Goal: Task Accomplishment & Management: Use online tool/utility

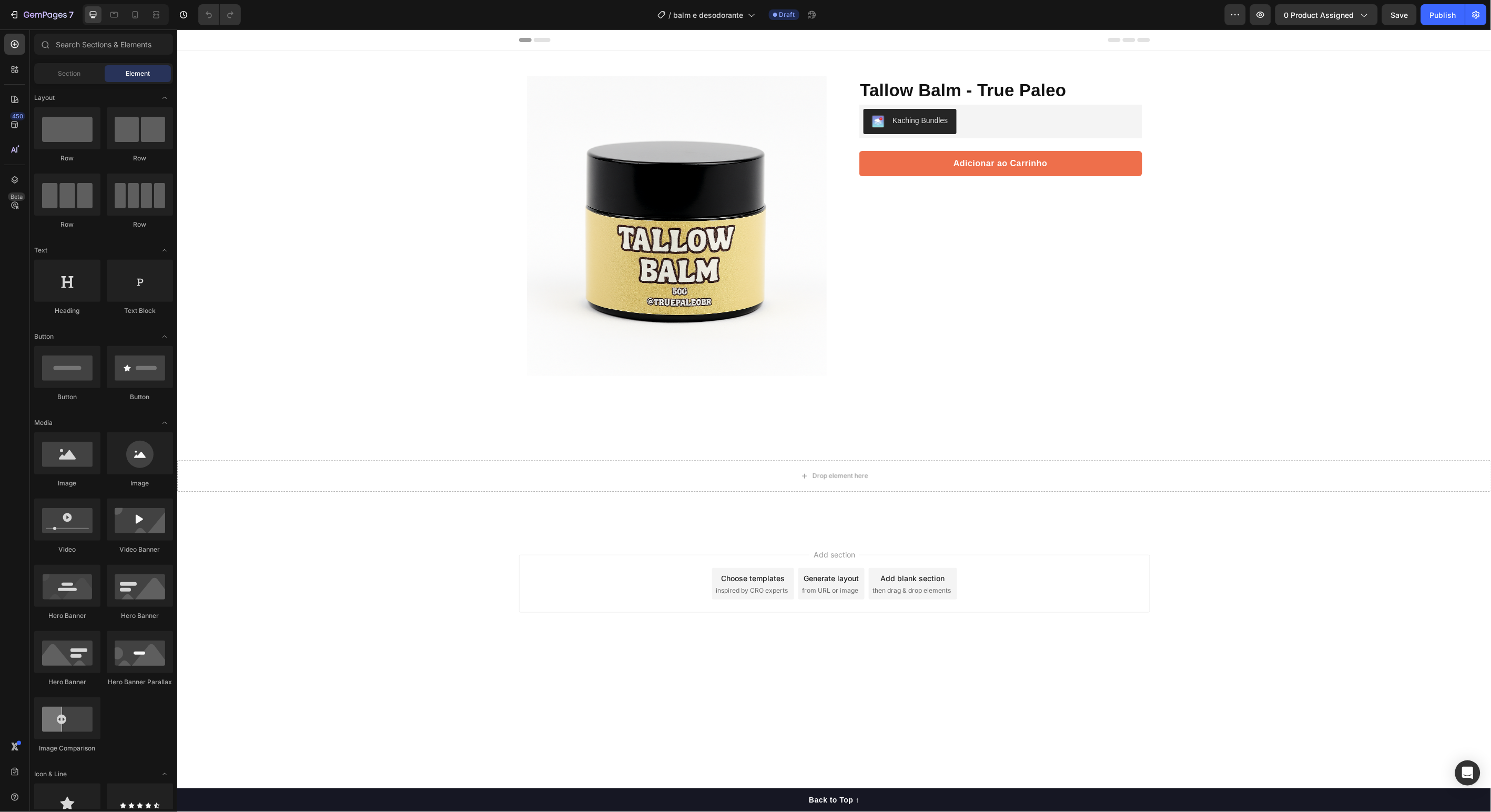
click at [332, 167] on div "Product Images Row Tallow Balm - True Paleo Product Title Protege, nutre e rege…" at bounding box center [833, 291] width 1314 height 483
click at [918, 122] on div "Kaching Bundles" at bounding box center [920, 120] width 55 height 11
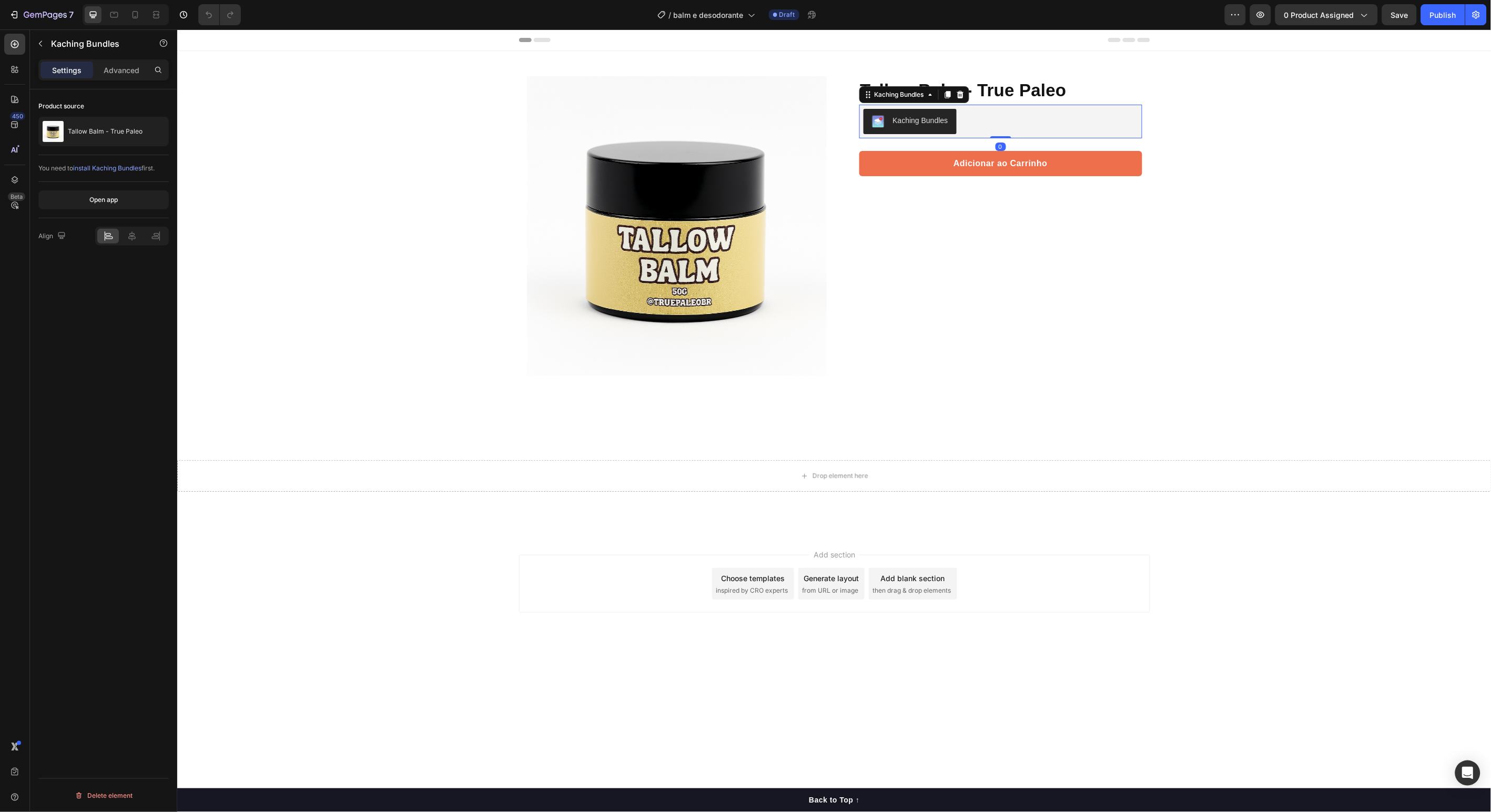
click at [918, 122] on div "Kaching Bundles" at bounding box center [920, 120] width 55 height 11
click at [89, 125] on div "Tallow Balm - True Paleo" at bounding box center [103, 132] width 130 height 30
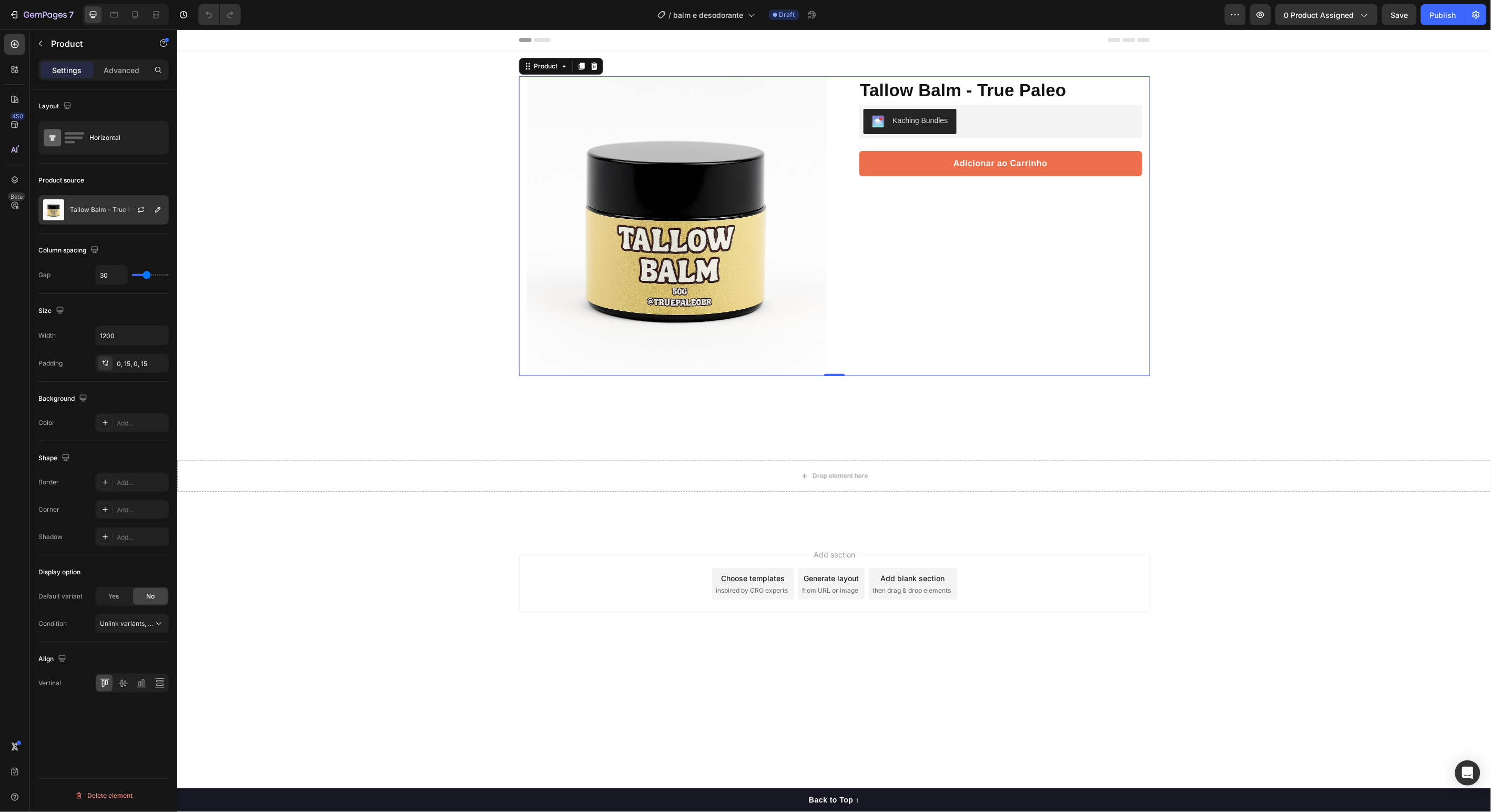
click at [128, 216] on div at bounding box center [145, 209] width 47 height 29
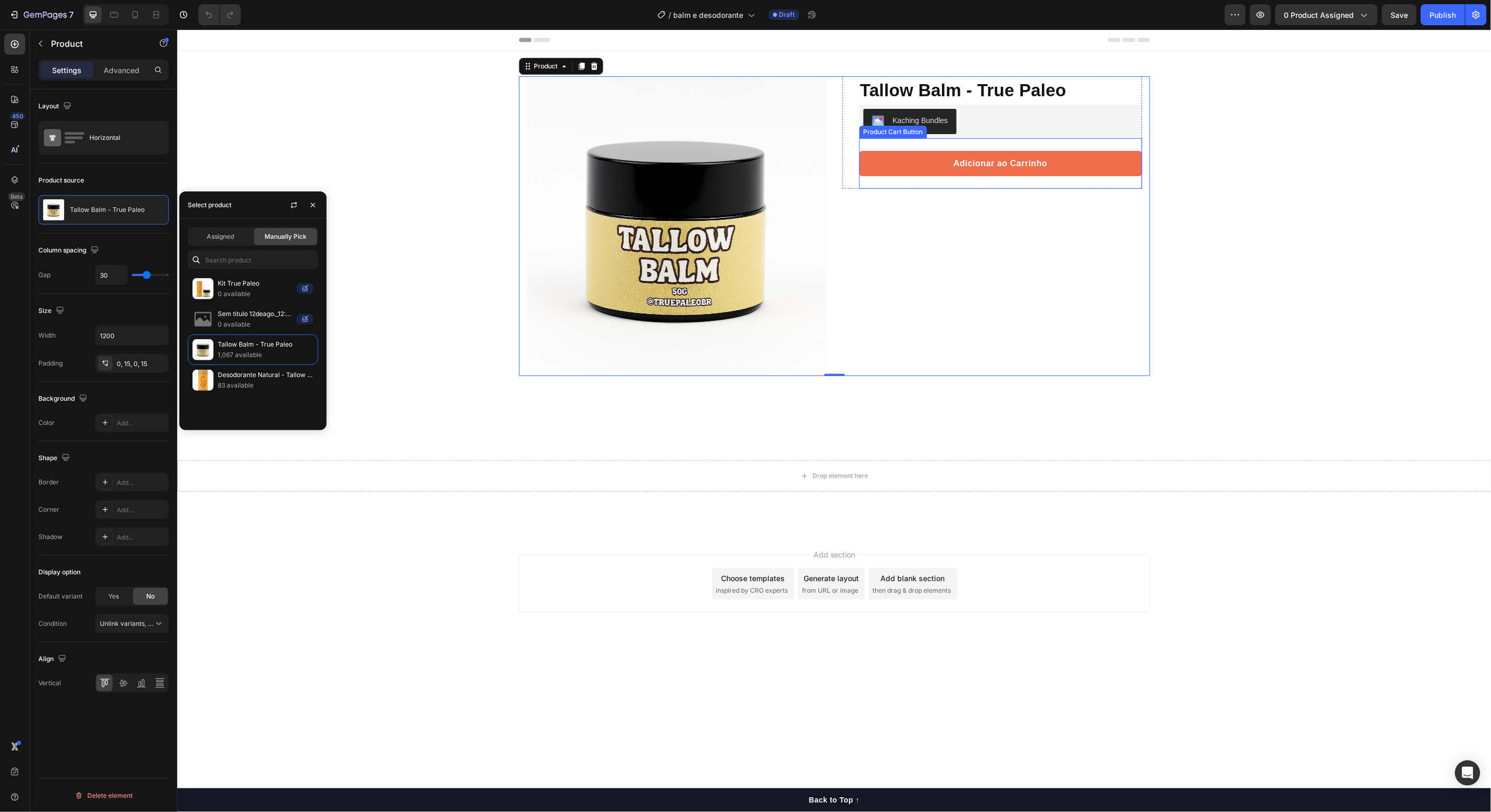
click at [1069, 151] on button "Adicionar ao Carrinho" at bounding box center [1001, 163] width 283 height 25
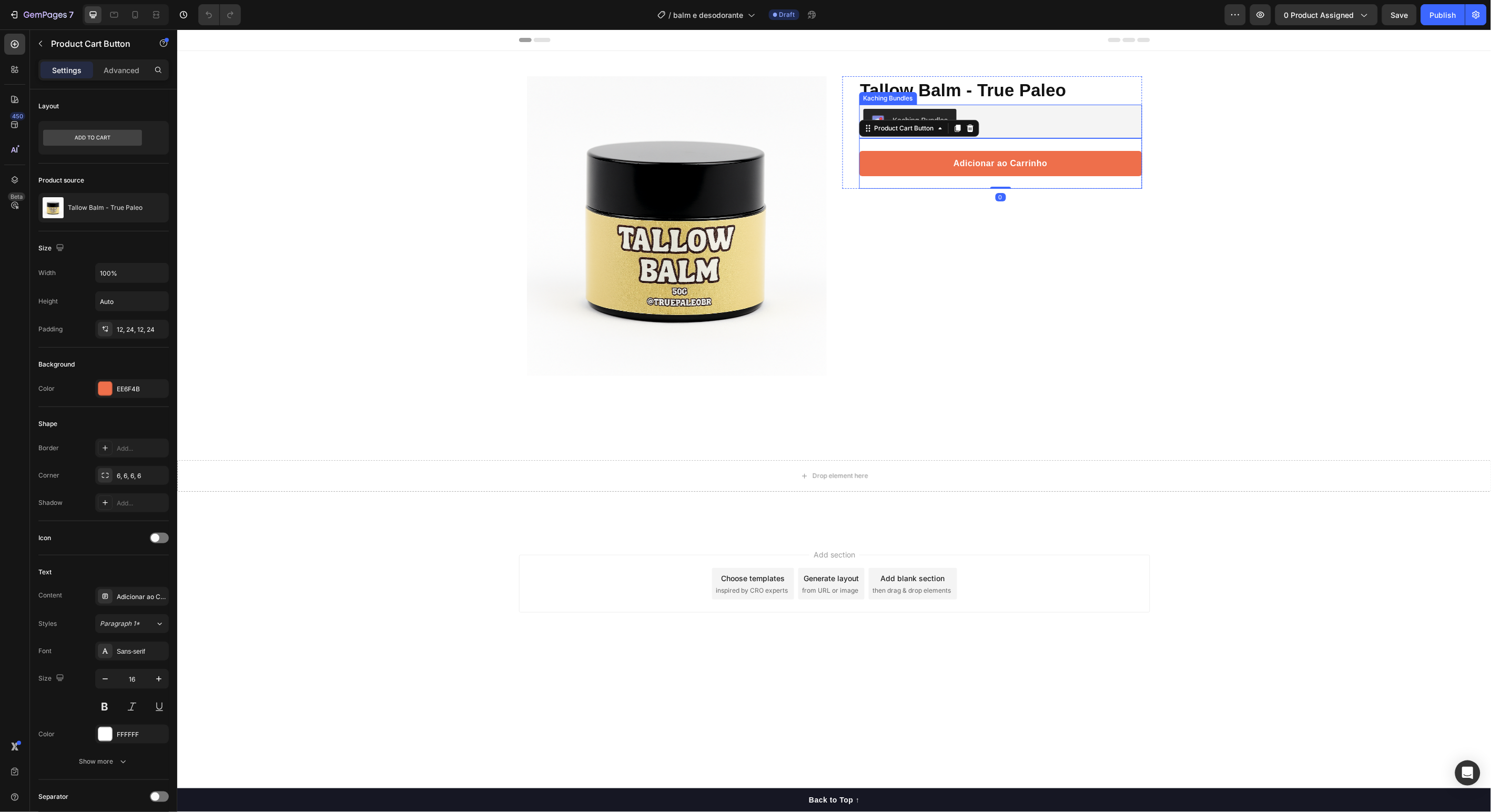
click at [959, 115] on div "Kaching Bundles" at bounding box center [1000, 121] width 274 height 25
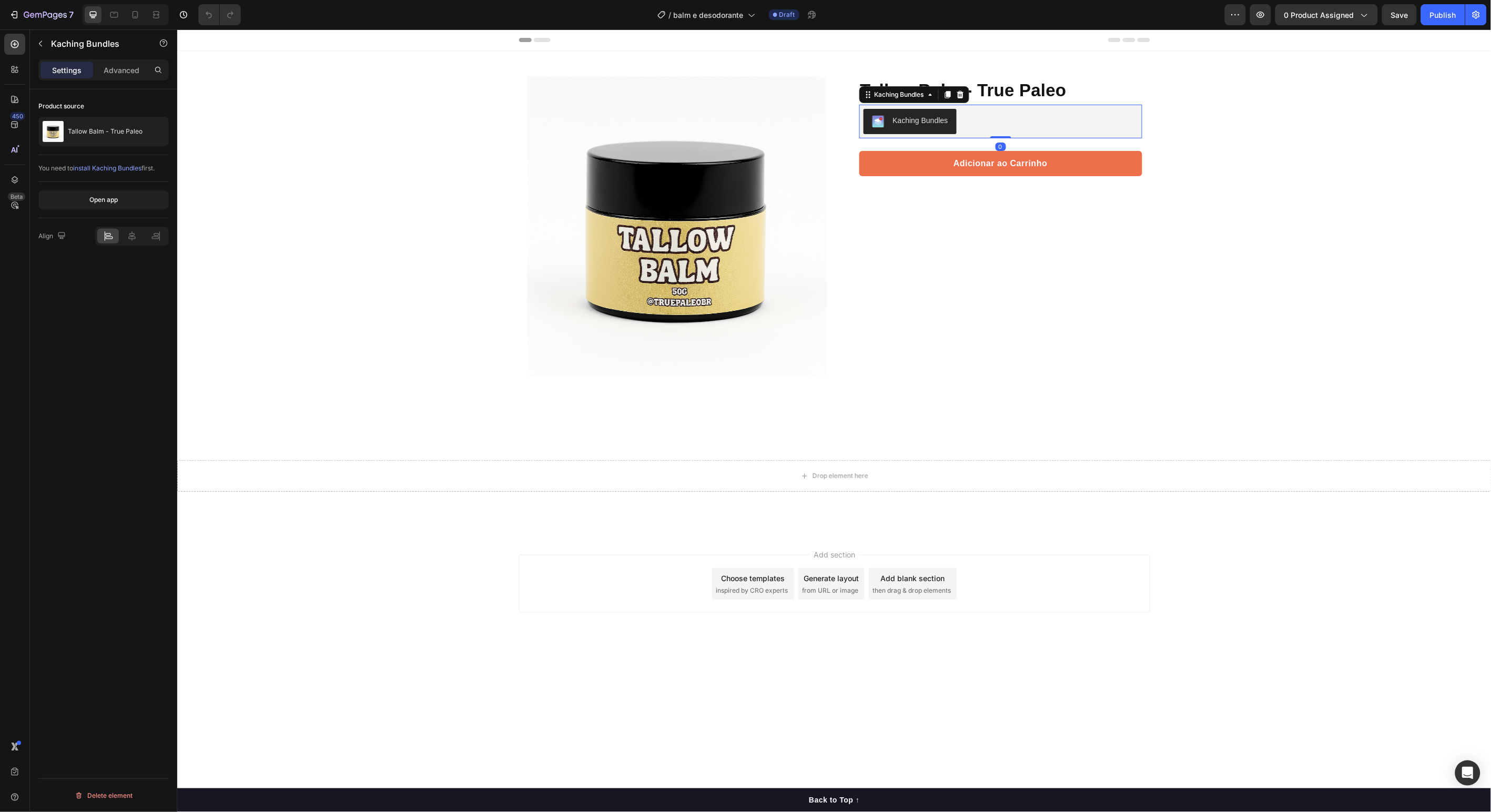
click at [917, 118] on div "Kaching Bundles" at bounding box center [920, 120] width 55 height 11
click at [903, 133] on button "Kaching Bundles" at bounding box center [910, 121] width 93 height 25
click at [113, 127] on p "Tallow Balm - True Paleo" at bounding box center [105, 131] width 74 height 7
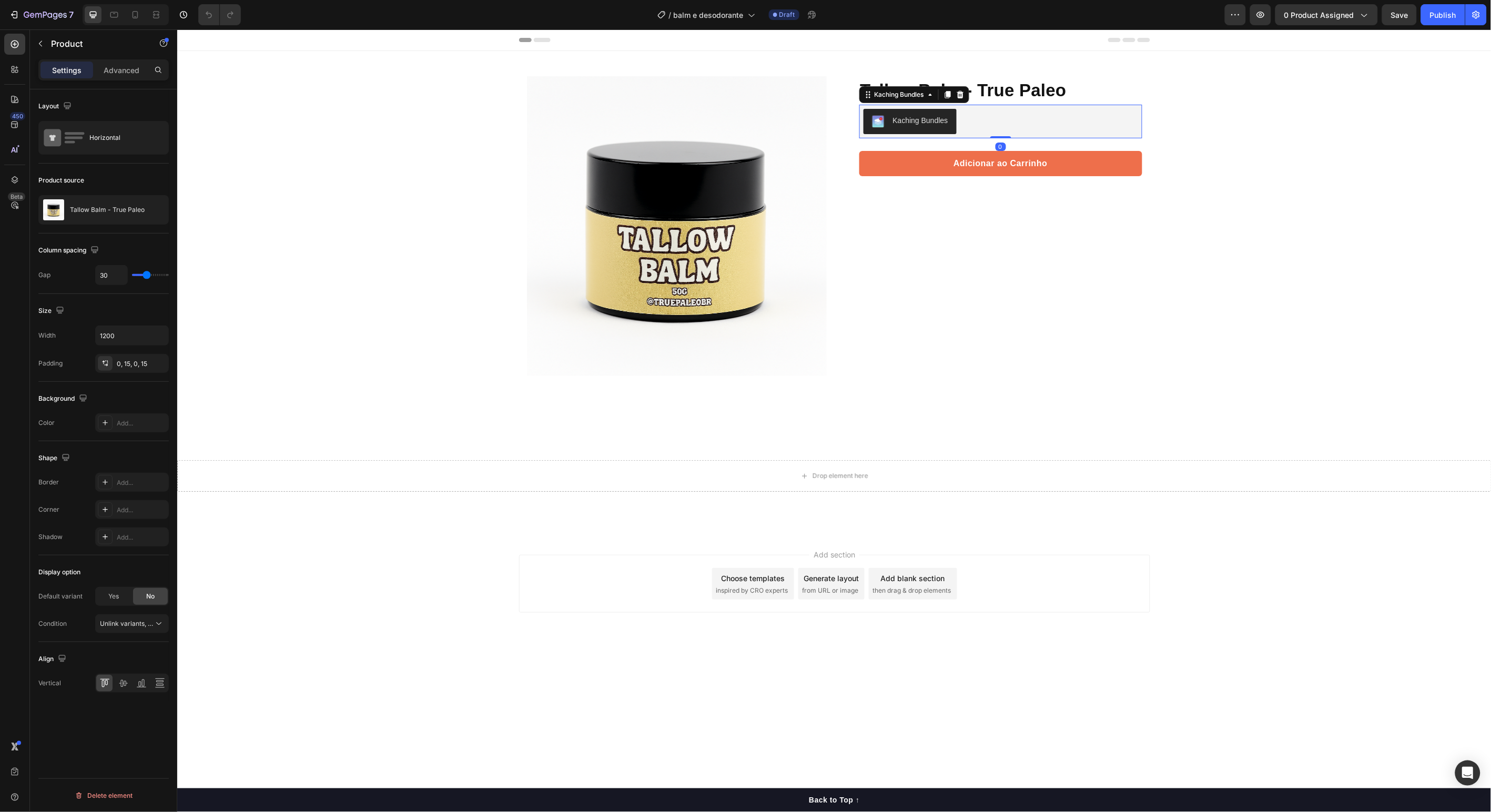
click at [996, 127] on div "Kaching Bundles" at bounding box center [1000, 121] width 274 height 25
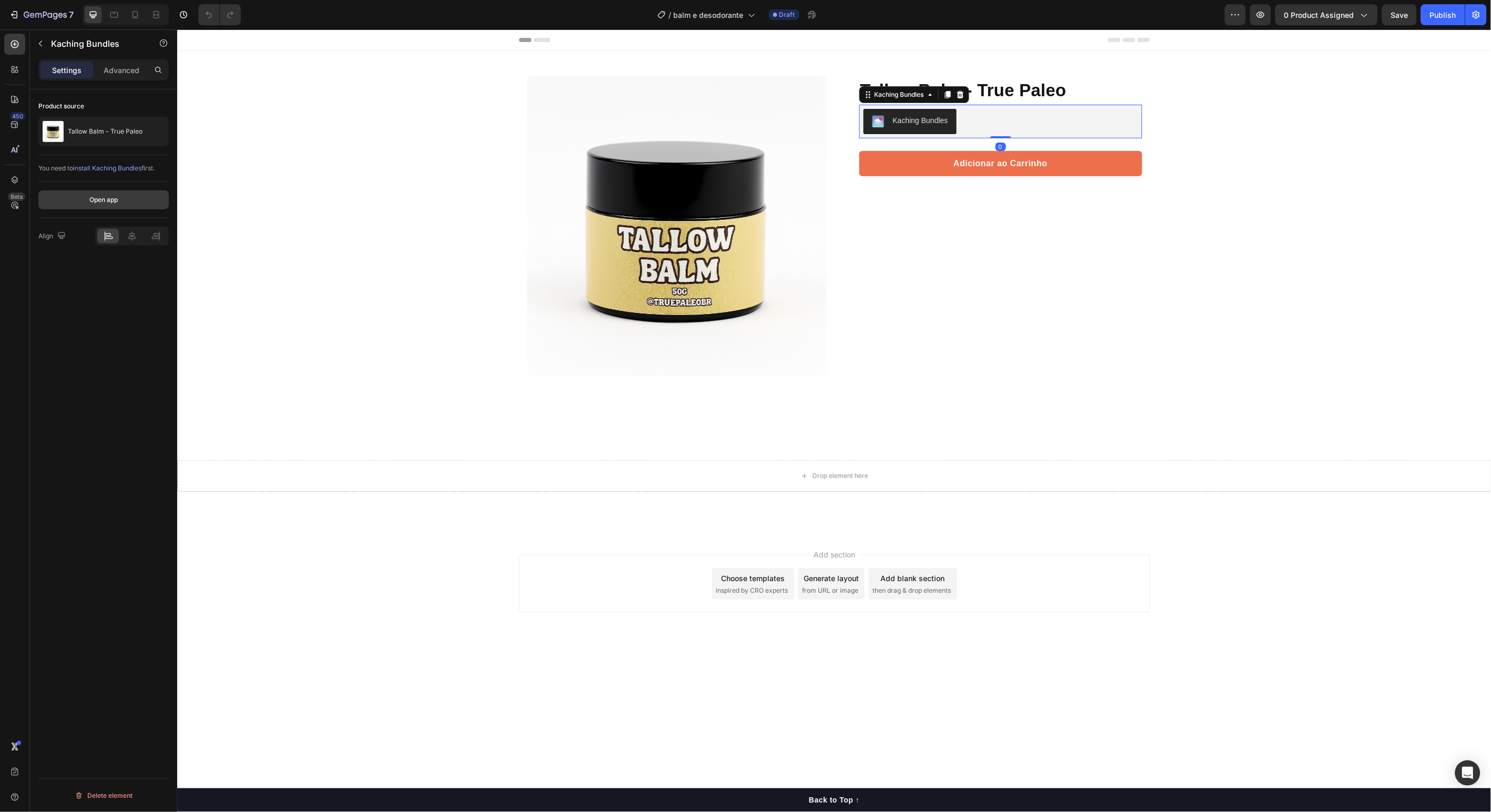
click at [133, 197] on button "Open app" at bounding box center [103, 200] width 130 height 19
click at [1388, 298] on div "Product Images Row Tallow Balm - True Paleo Product Title Protege, nutre e rege…" at bounding box center [833, 291] width 1314 height 483
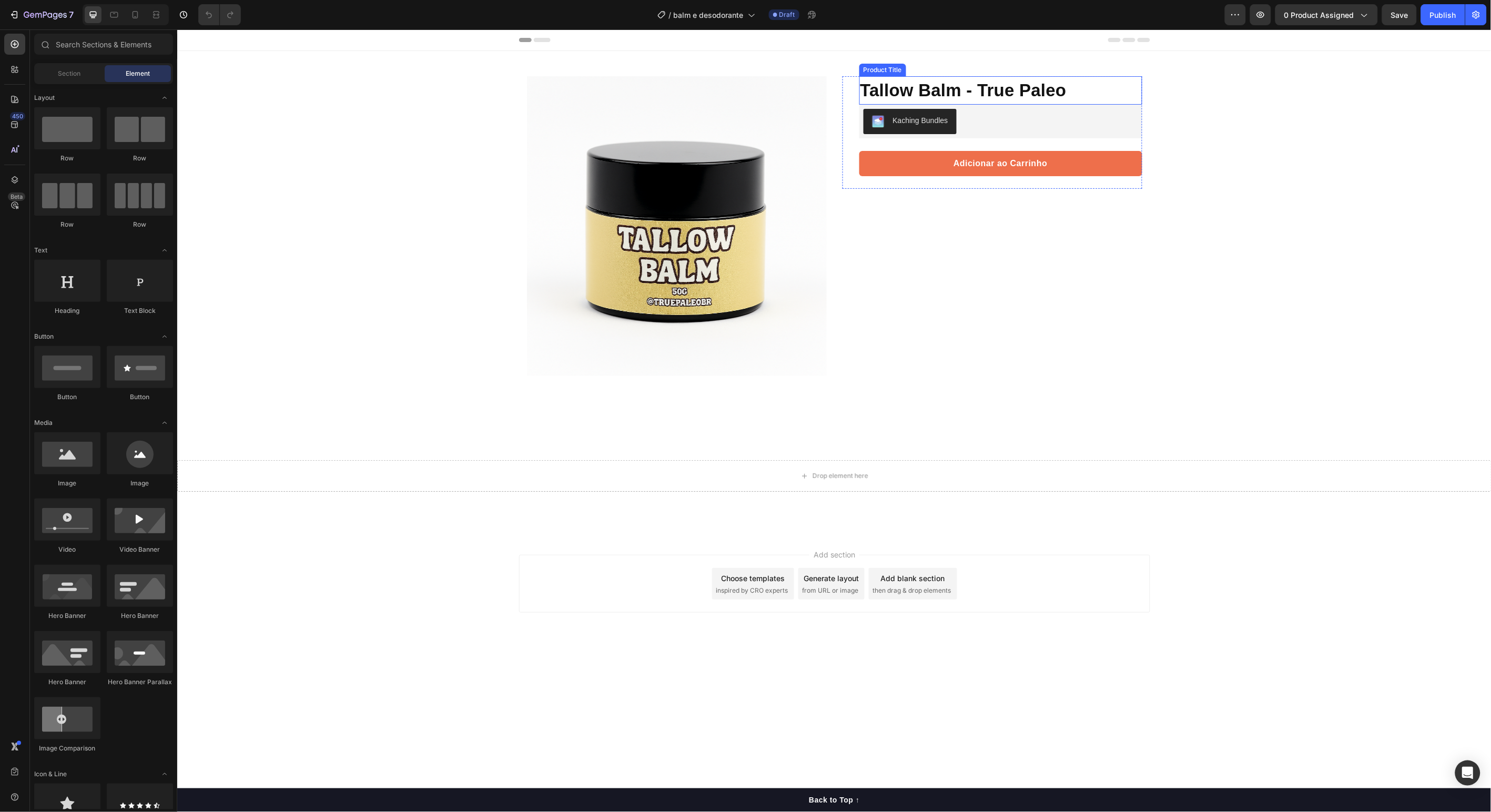
click at [913, 76] on h1 "Tallow Balm - True Paleo" at bounding box center [1001, 89] width 283 height 29
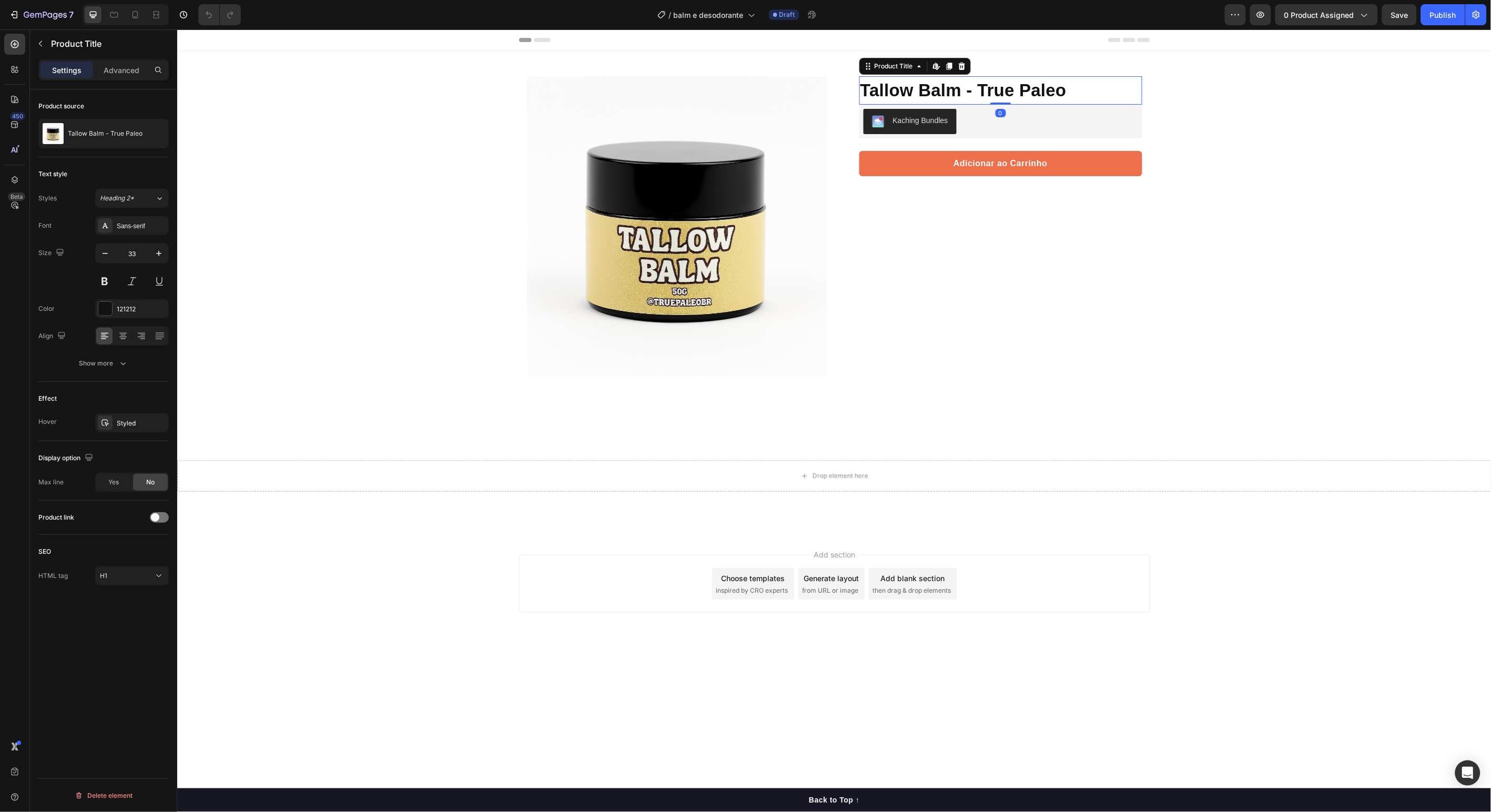
click at [917, 89] on h1 "Tallow Balm - True Paleo" at bounding box center [1001, 89] width 283 height 29
click at [146, 131] on div at bounding box center [154, 134] width 30 height 30
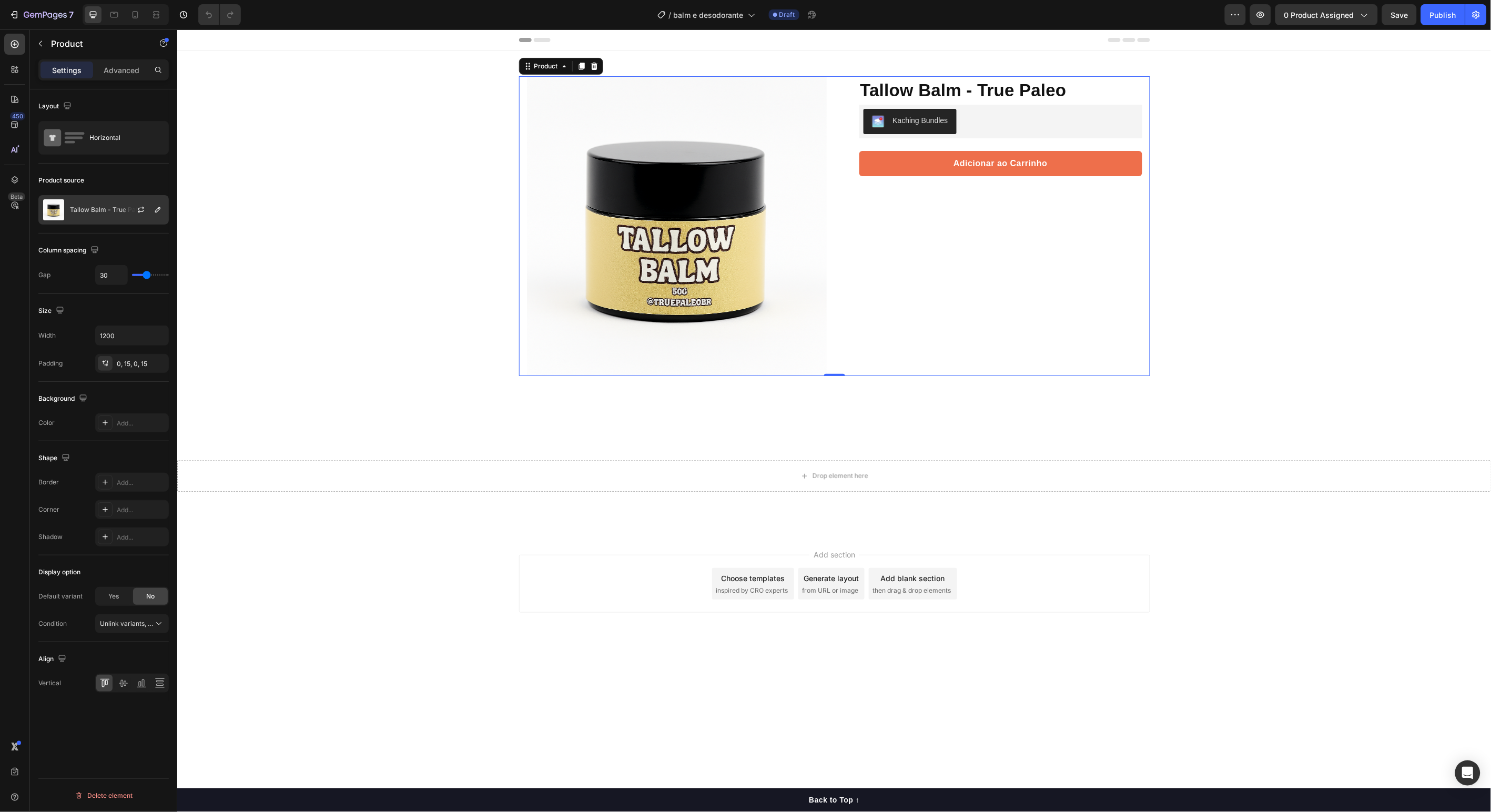
click at [152, 218] on div at bounding box center [145, 209] width 47 height 29
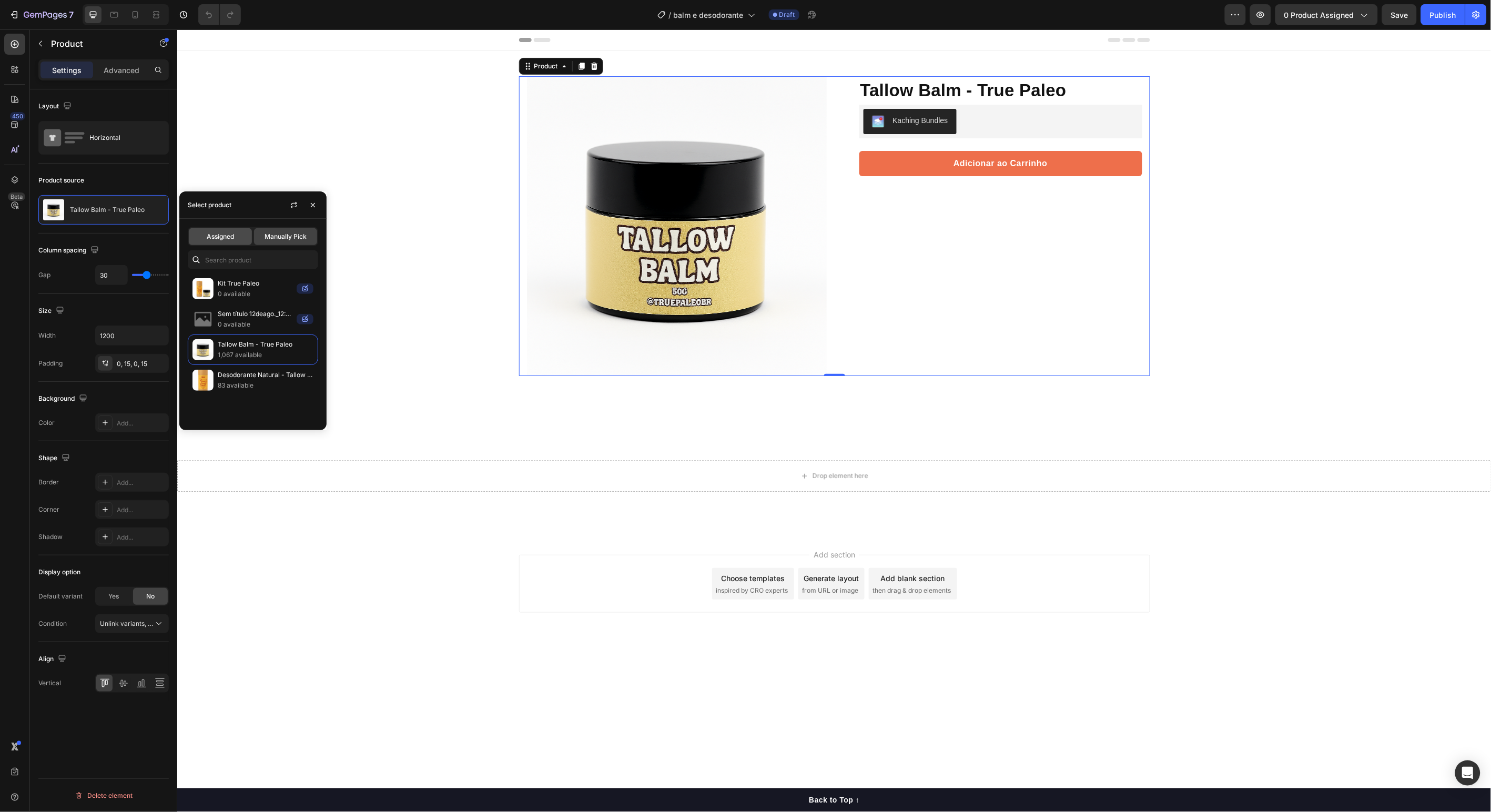
click at [244, 236] on div "Assigned" at bounding box center [220, 236] width 63 height 17
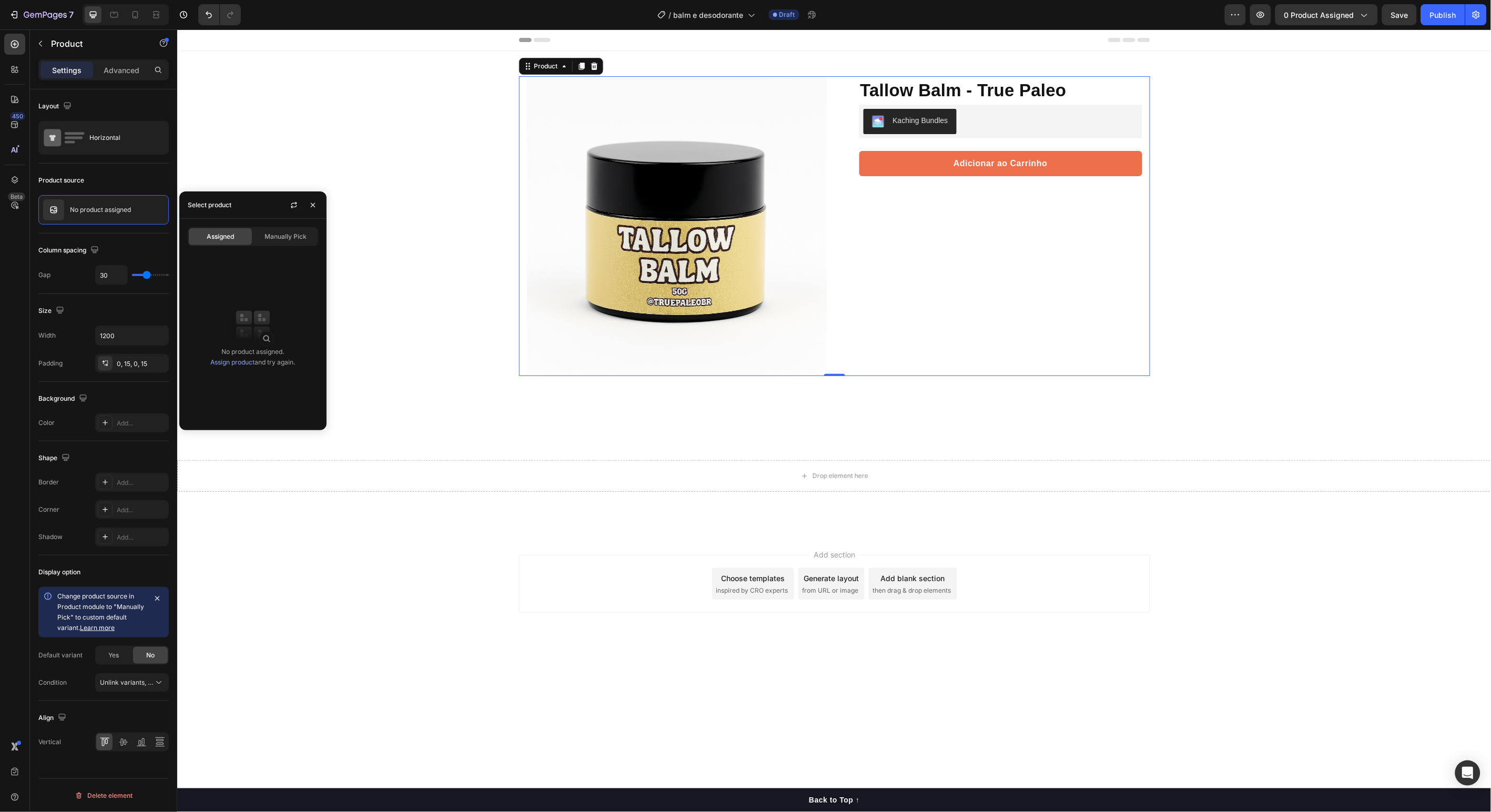
click at [234, 366] on link "Assign product" at bounding box center [233, 362] width 45 height 7
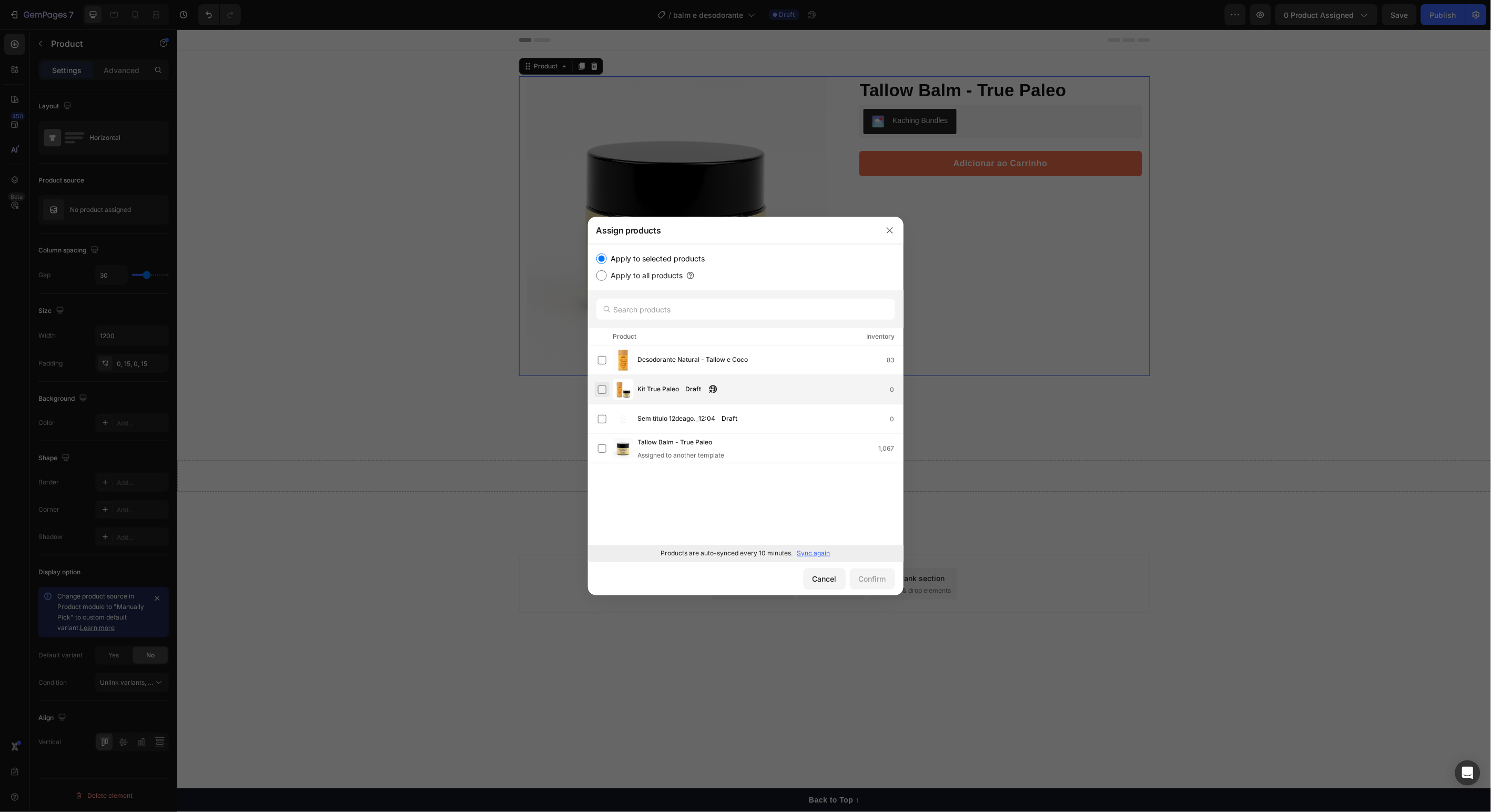
click at [603, 390] on label at bounding box center [602, 390] width 8 height 8
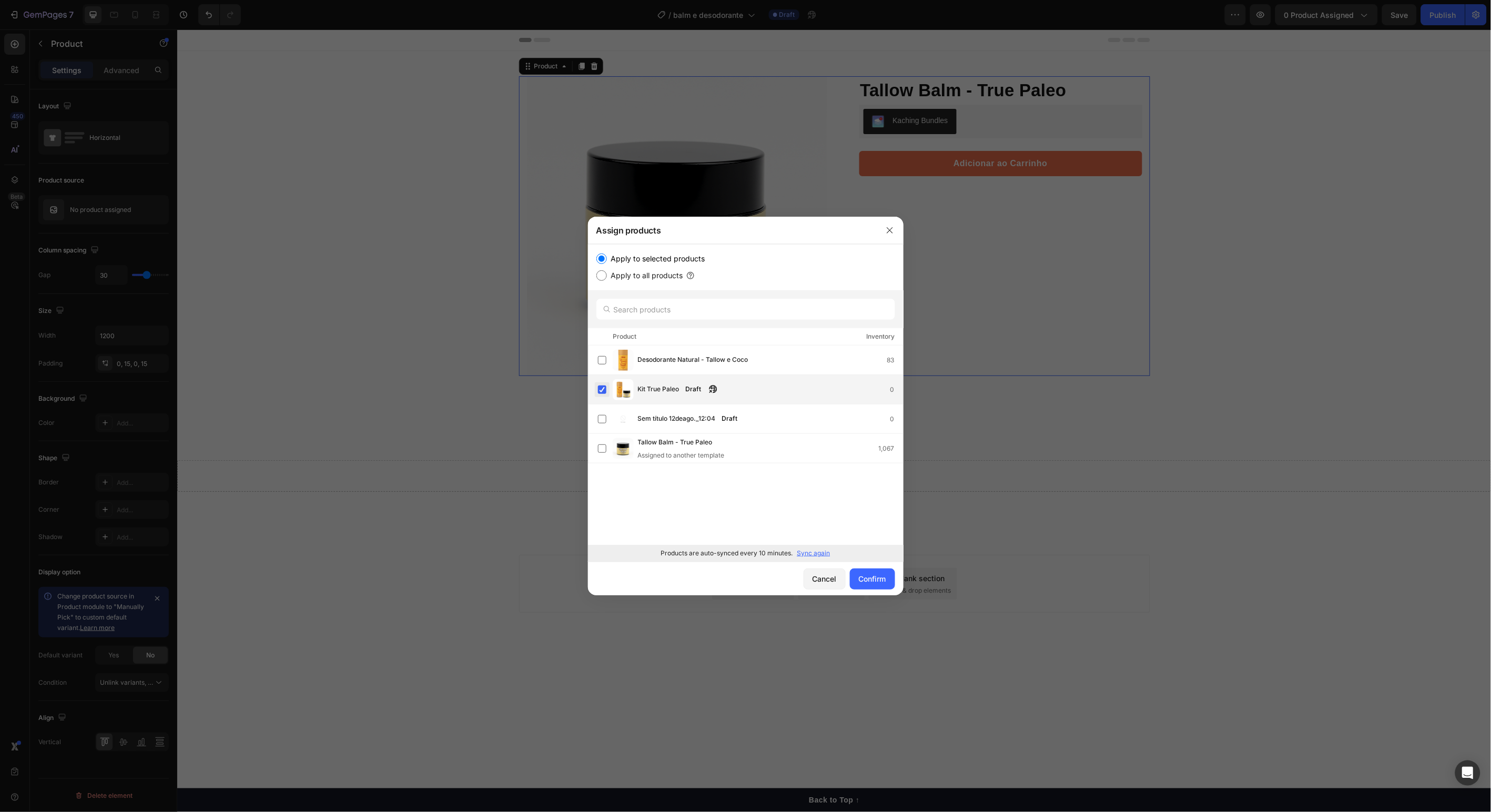
click at [603, 390] on label at bounding box center [602, 390] width 8 height 8
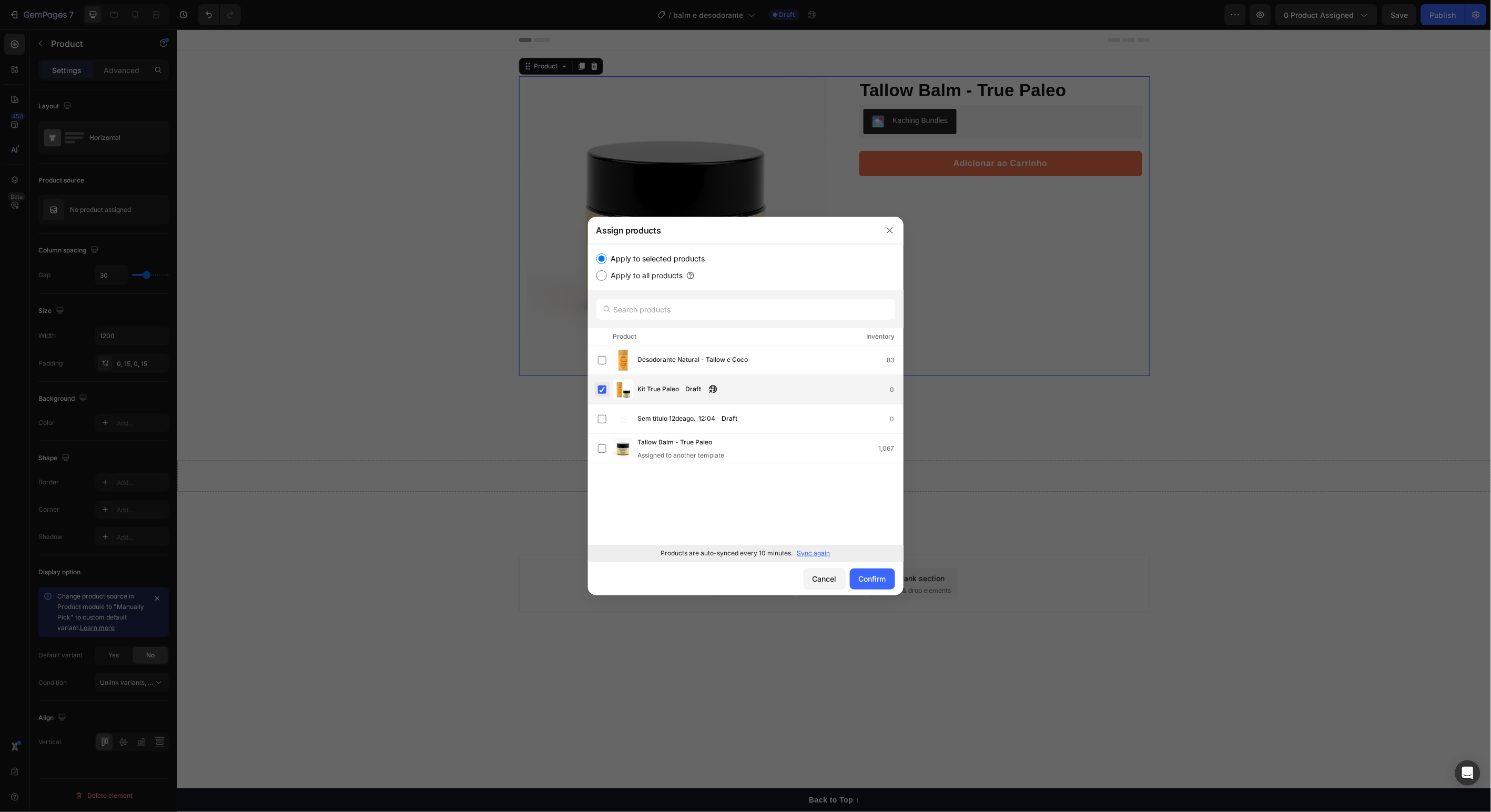
click at [603, 390] on label at bounding box center [602, 390] width 8 height 8
click at [887, 230] on icon "button" at bounding box center [889, 230] width 8 height 8
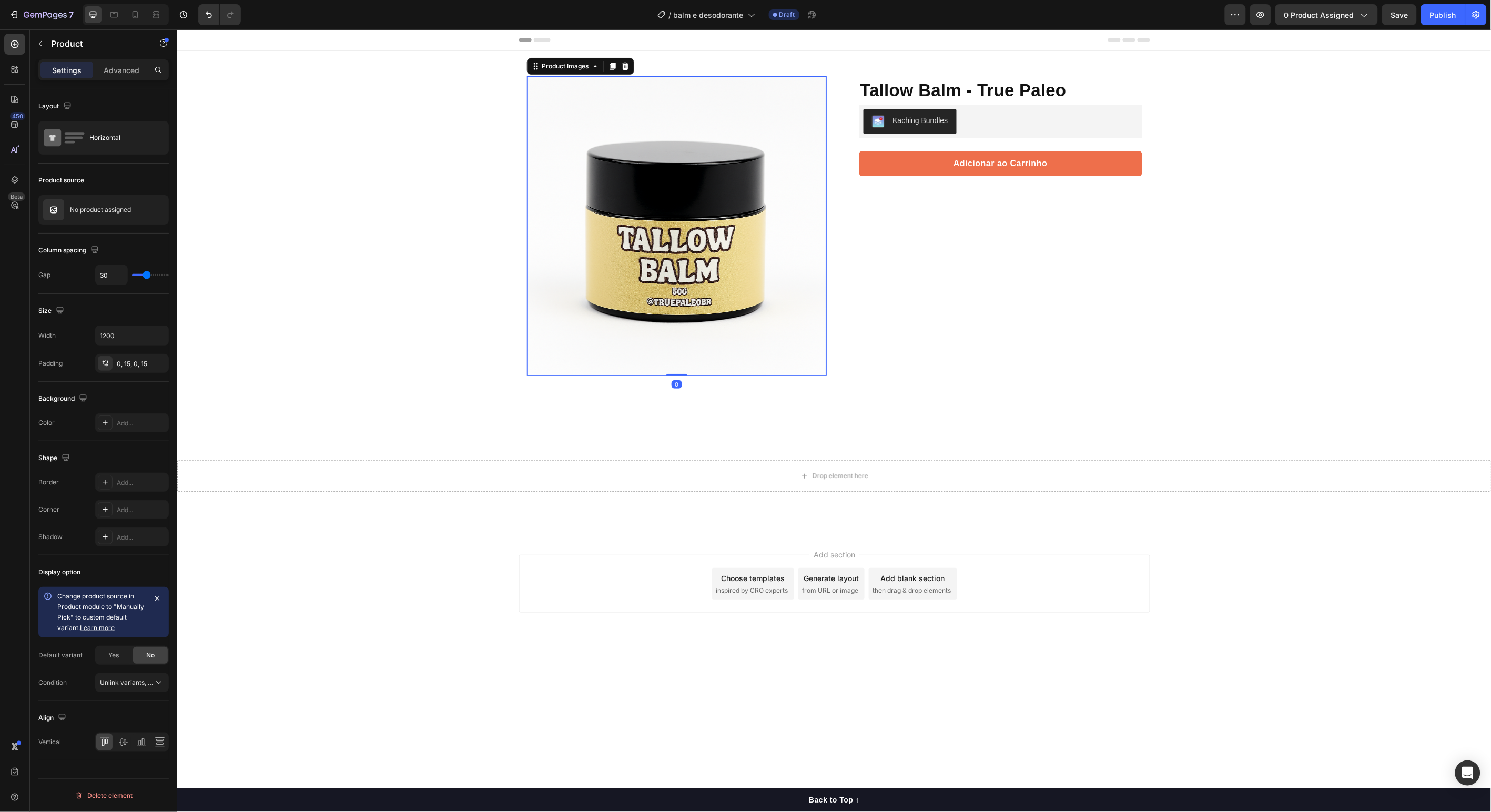
click at [681, 178] on img at bounding box center [676, 225] width 300 height 300
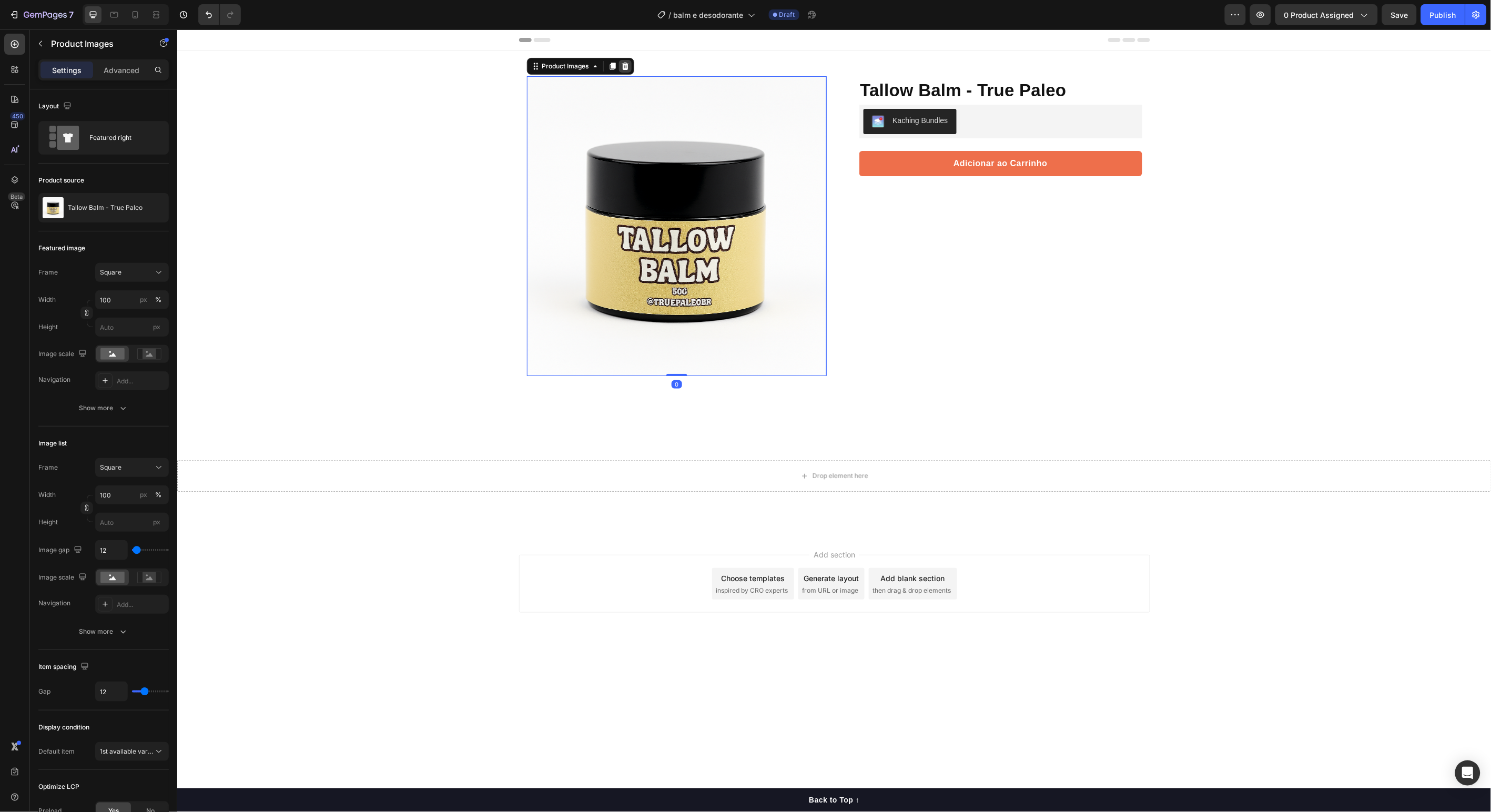
click at [628, 62] on icon at bounding box center [624, 65] width 8 height 8
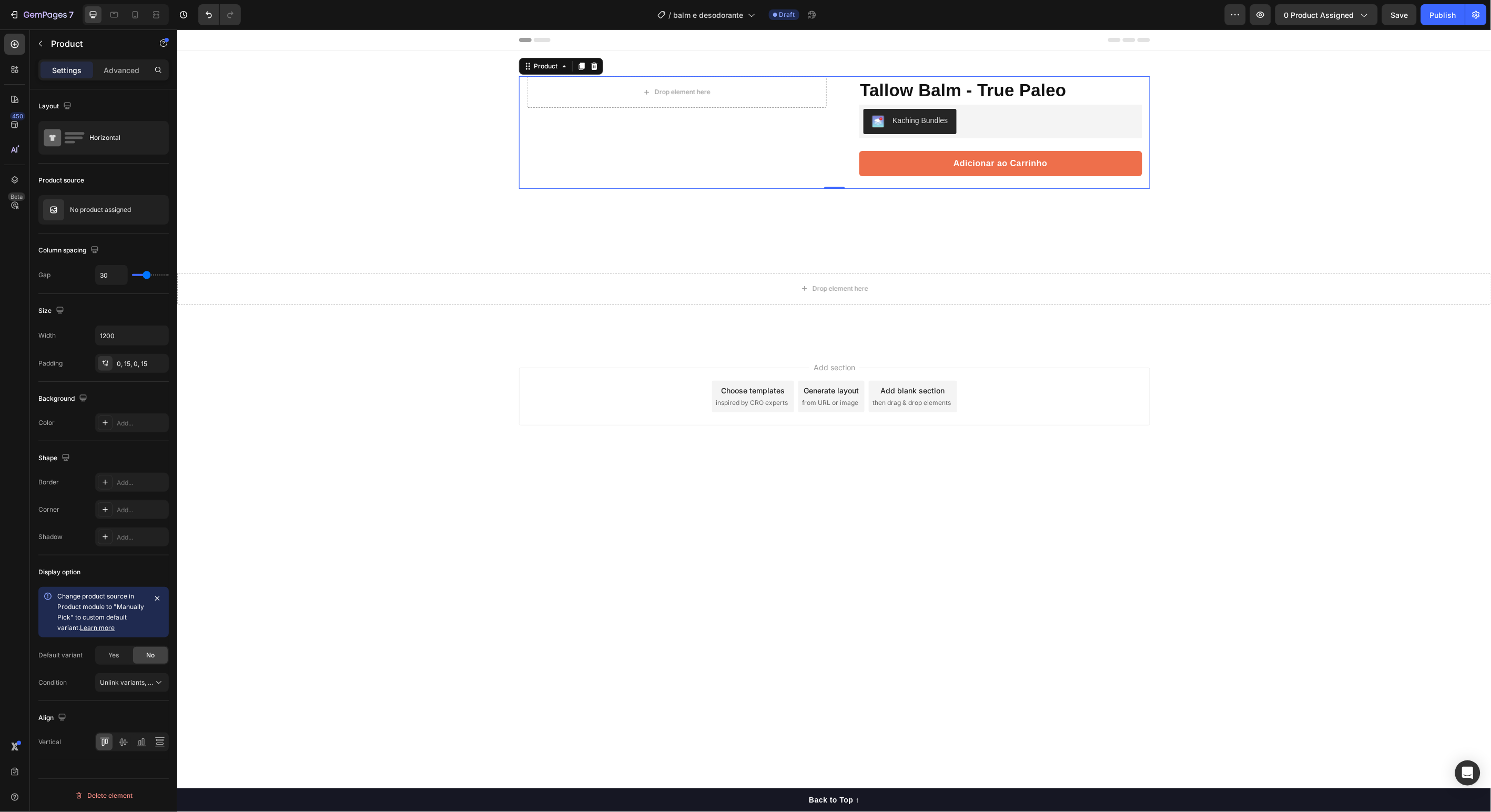
click at [616, 133] on div "Drop element here Row" at bounding box center [676, 131] width 300 height 113
click at [407, 186] on div "Drop element here Row Tallow Balm - True Paleo Product Title Protege, nutre e r…" at bounding box center [833, 198] width 1314 height 296
click at [649, 129] on div "Drop element here Row" at bounding box center [676, 131] width 300 height 113
click at [686, 91] on div "Drop element here" at bounding box center [683, 91] width 56 height 8
click at [723, 137] on div "Drop element here Row" at bounding box center [676, 131] width 300 height 113
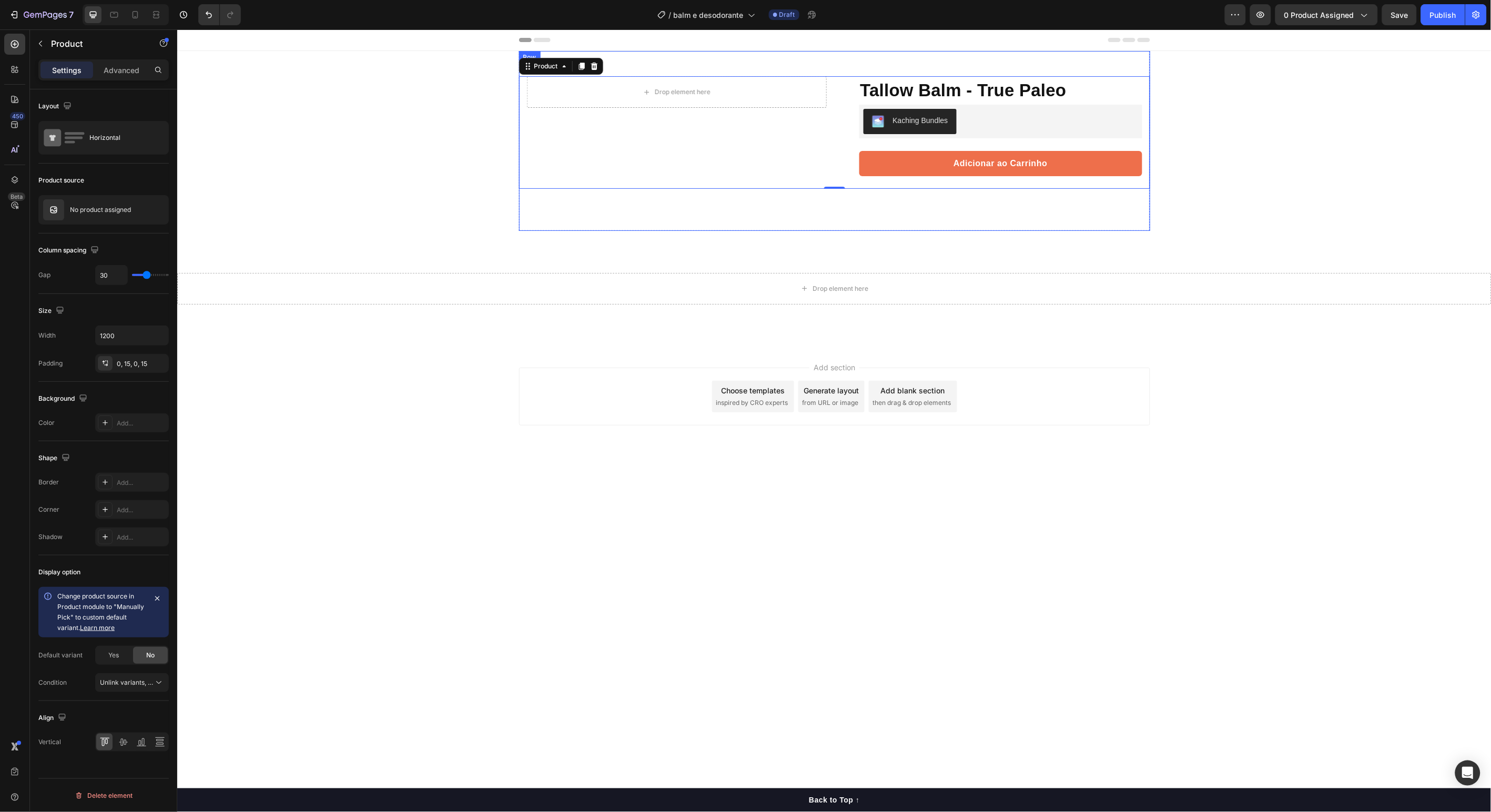
click at [412, 220] on div "Drop element here Row Tallow Balm - True Paleo Product Title Protege, nutre e r…" at bounding box center [833, 198] width 1314 height 296
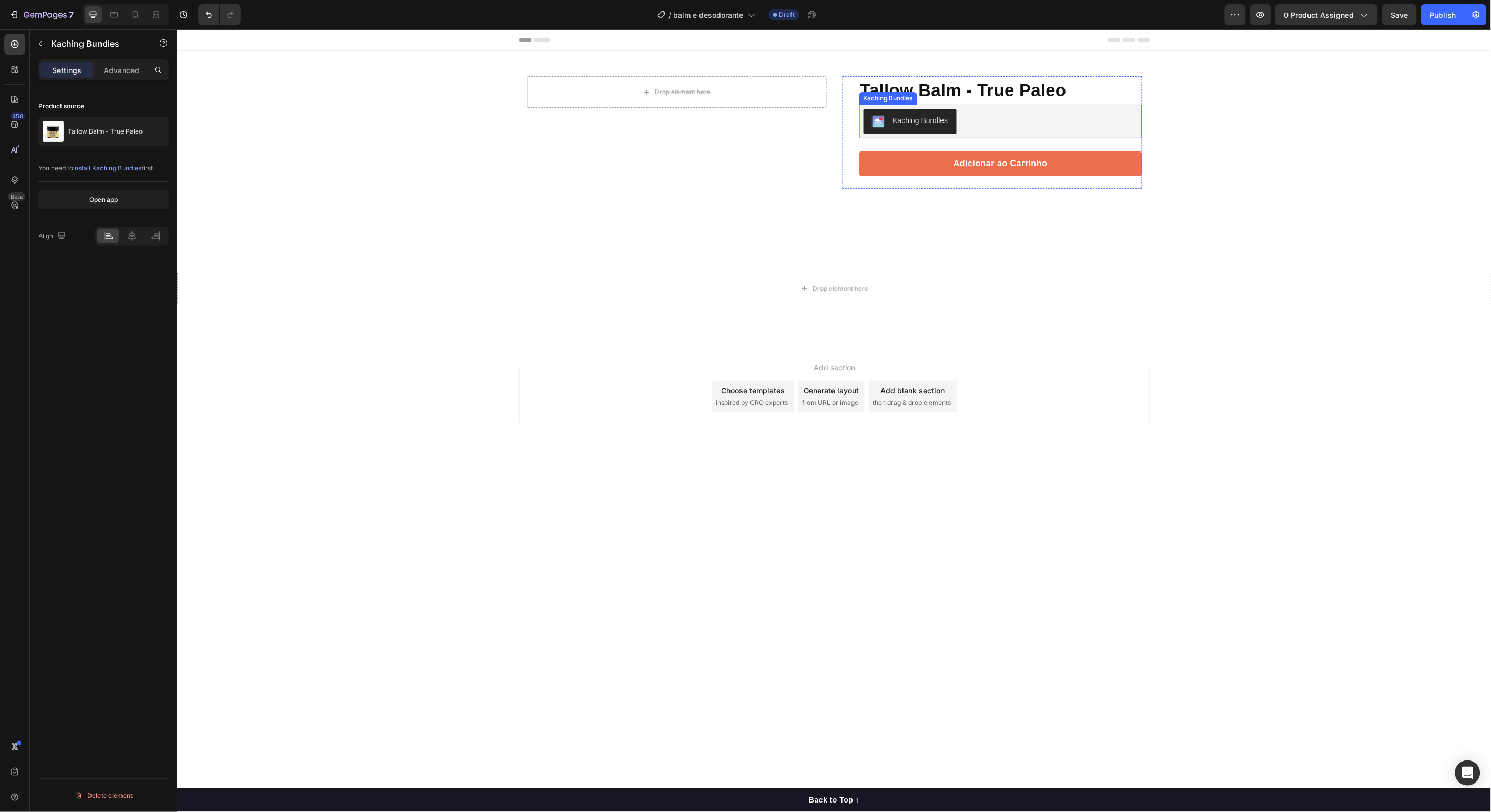
drag, startPoint x: 1039, startPoint y: 103, endPoint x: 1038, endPoint y: 97, distance: 6.1
click at [1039, 104] on div "Kaching Bundles" at bounding box center [1001, 121] width 283 height 33
click at [1038, 95] on h1 "Tallow Balm - True Paleo" at bounding box center [1001, 89] width 283 height 29
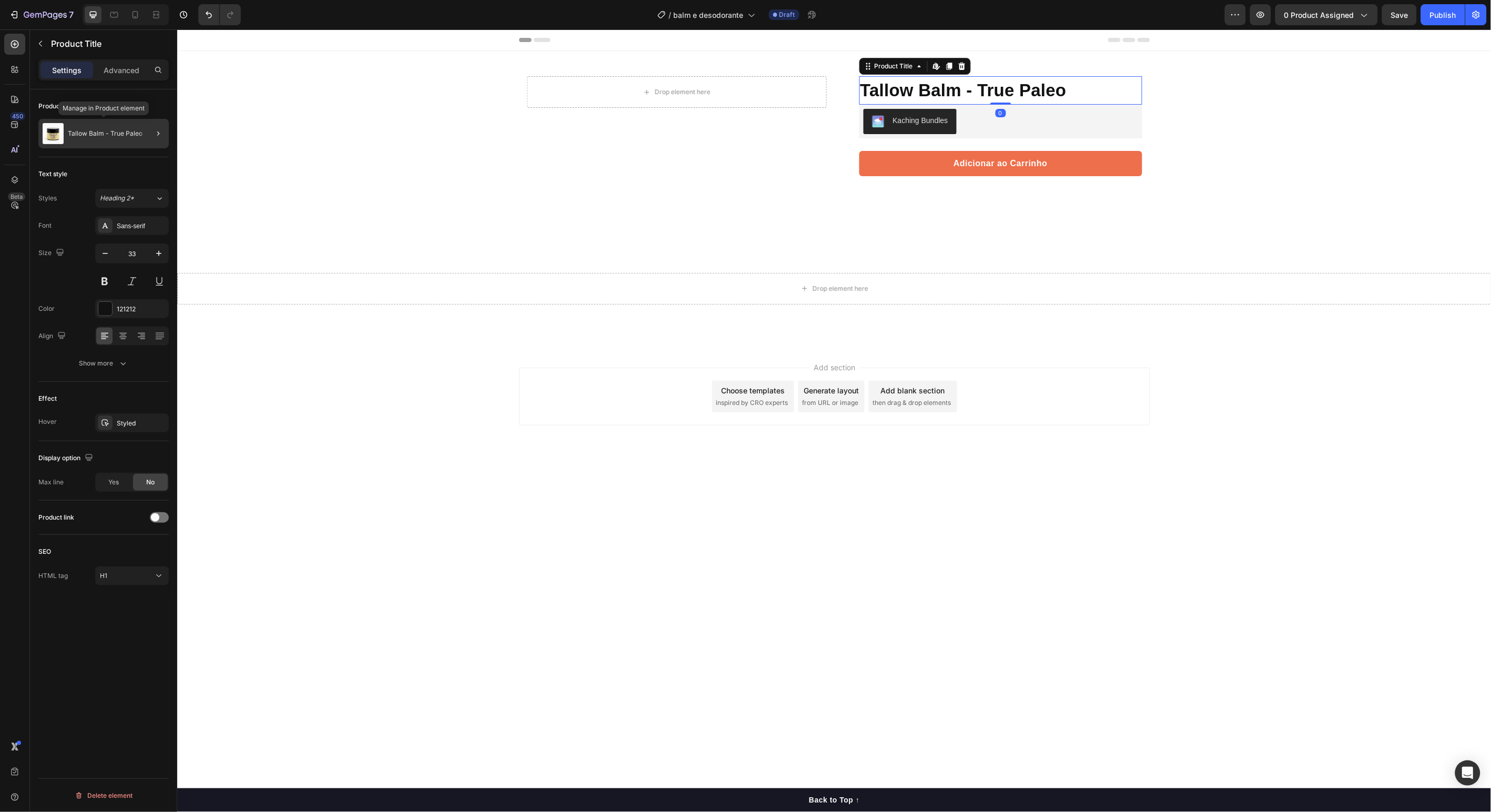
click at [87, 128] on div "Tallow Balm - True Paleo" at bounding box center [103, 134] width 130 height 30
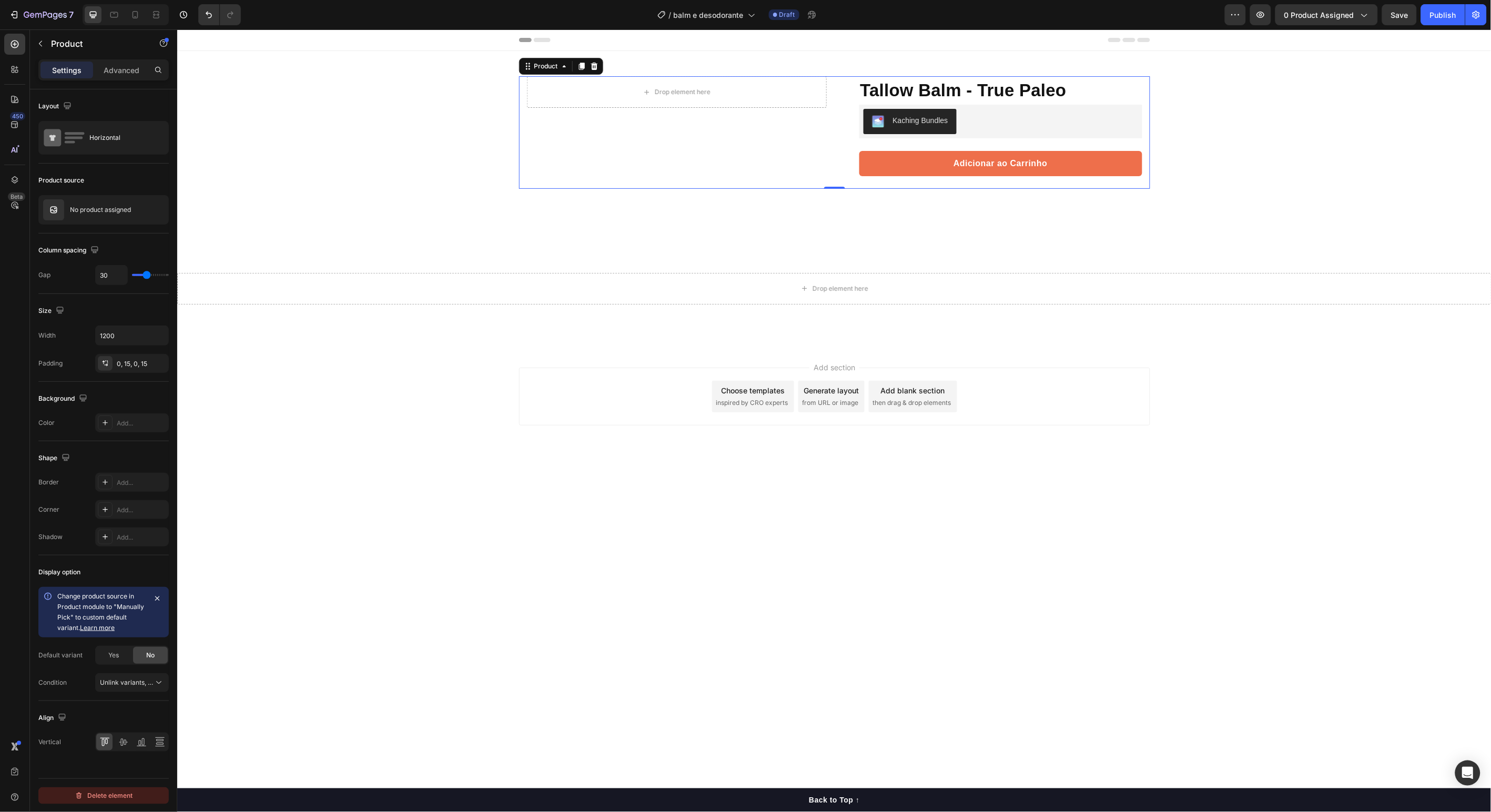
click at [111, 794] on div "Delete element" at bounding box center [103, 796] width 58 height 13
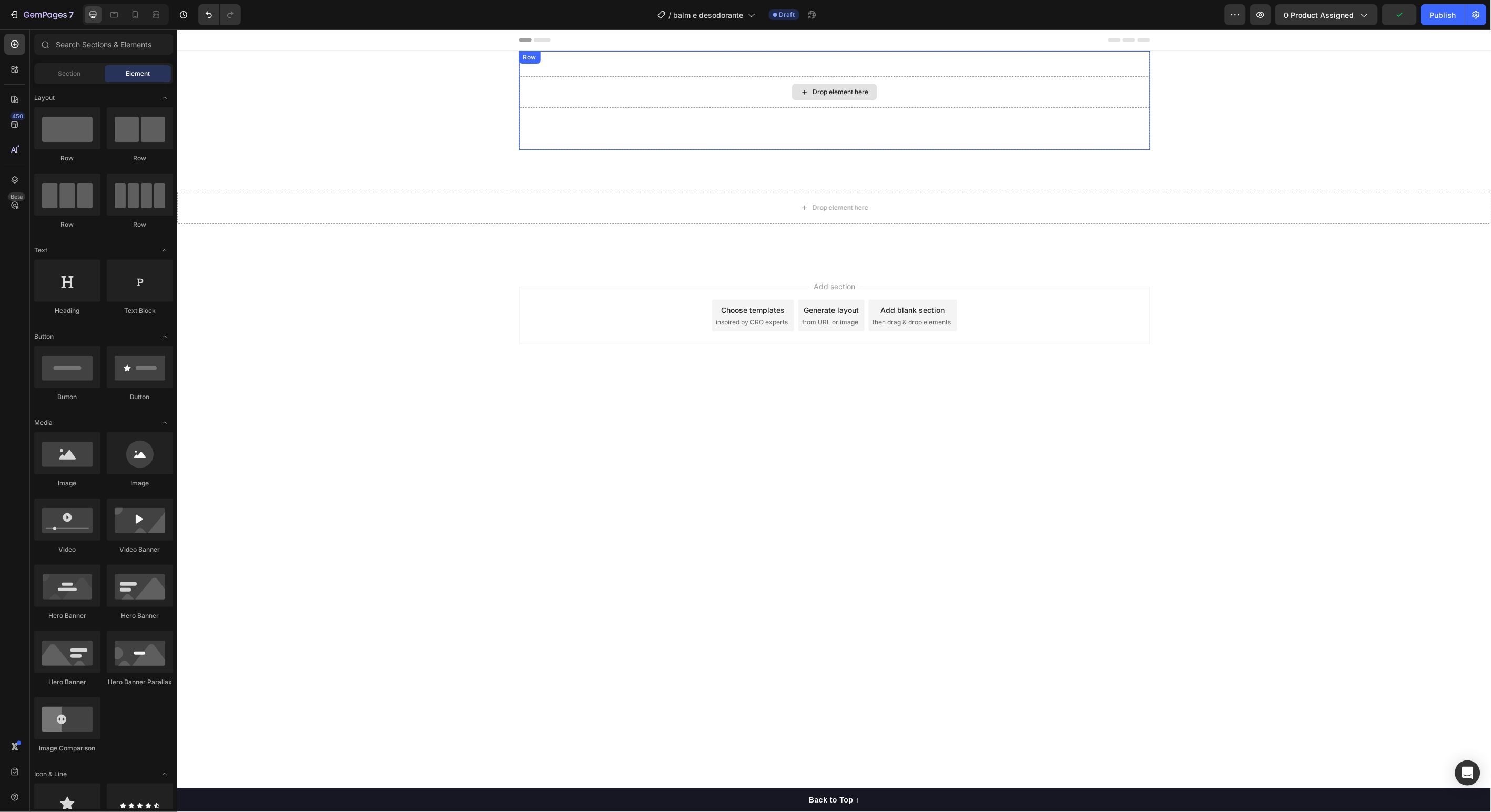
click at [704, 86] on div "Drop element here" at bounding box center [834, 91] width 632 height 32
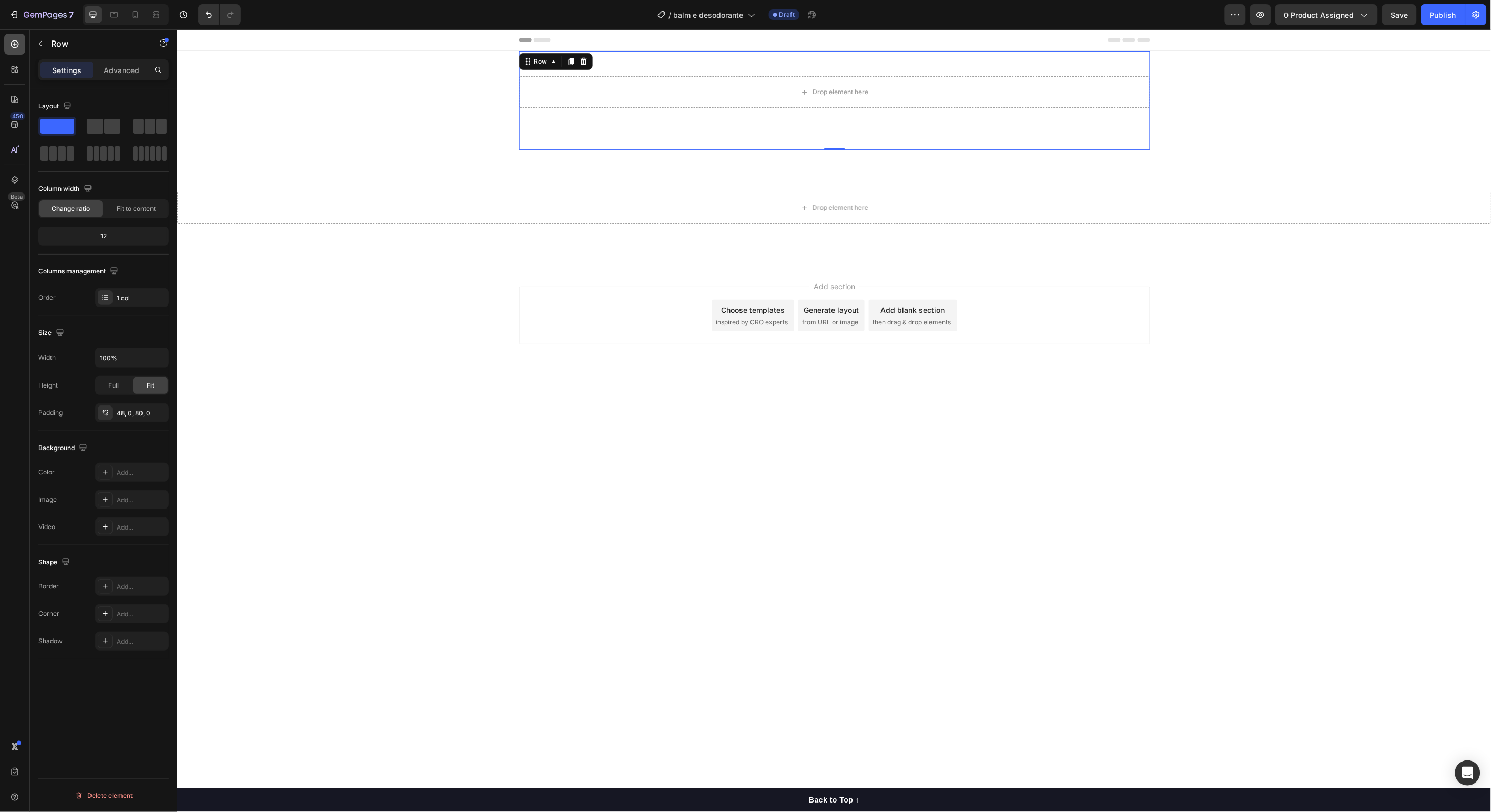
click at [17, 47] on icon at bounding box center [15, 45] width 7 height 7
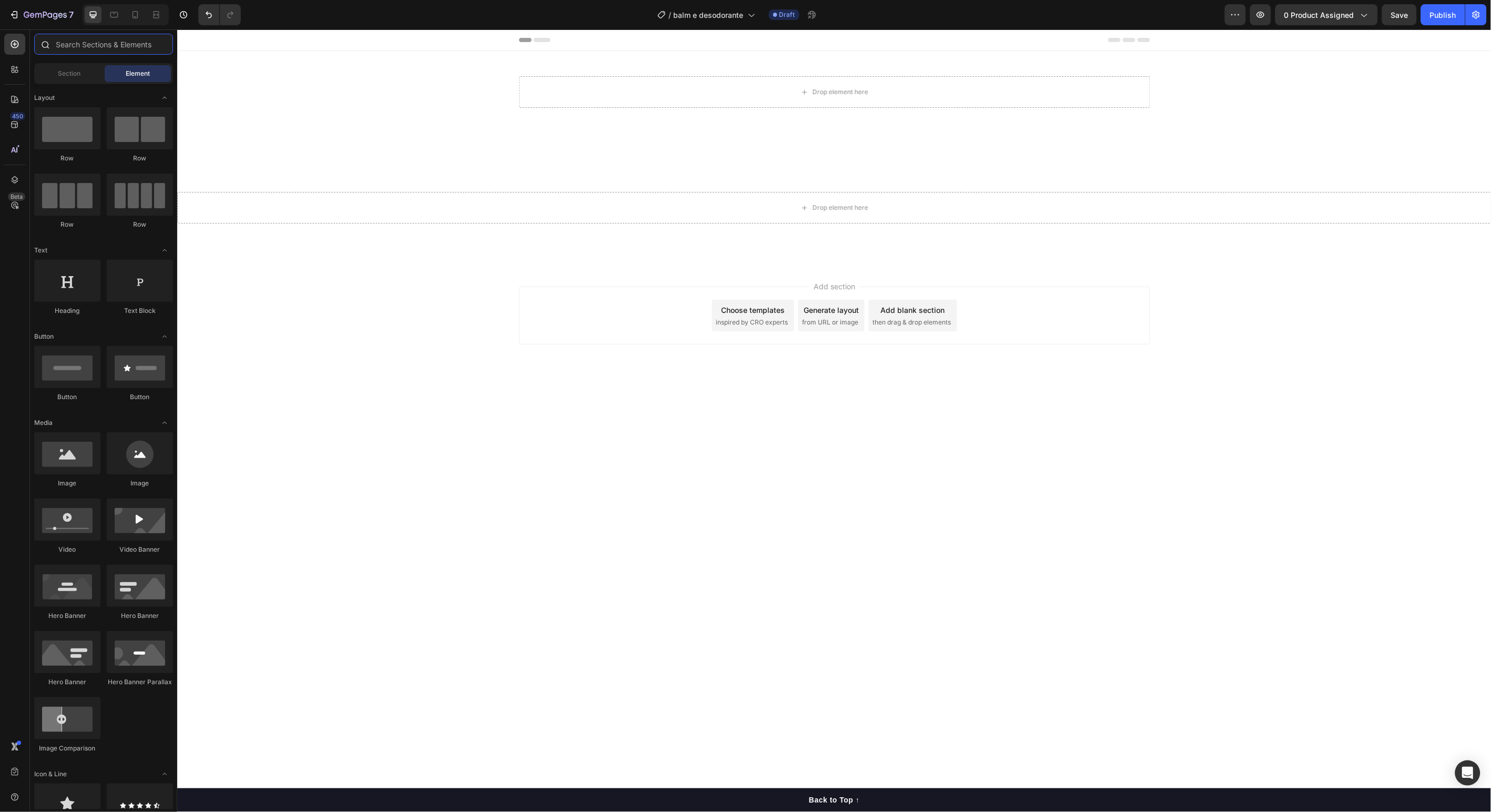
click at [128, 42] on input "text" at bounding box center [103, 44] width 139 height 21
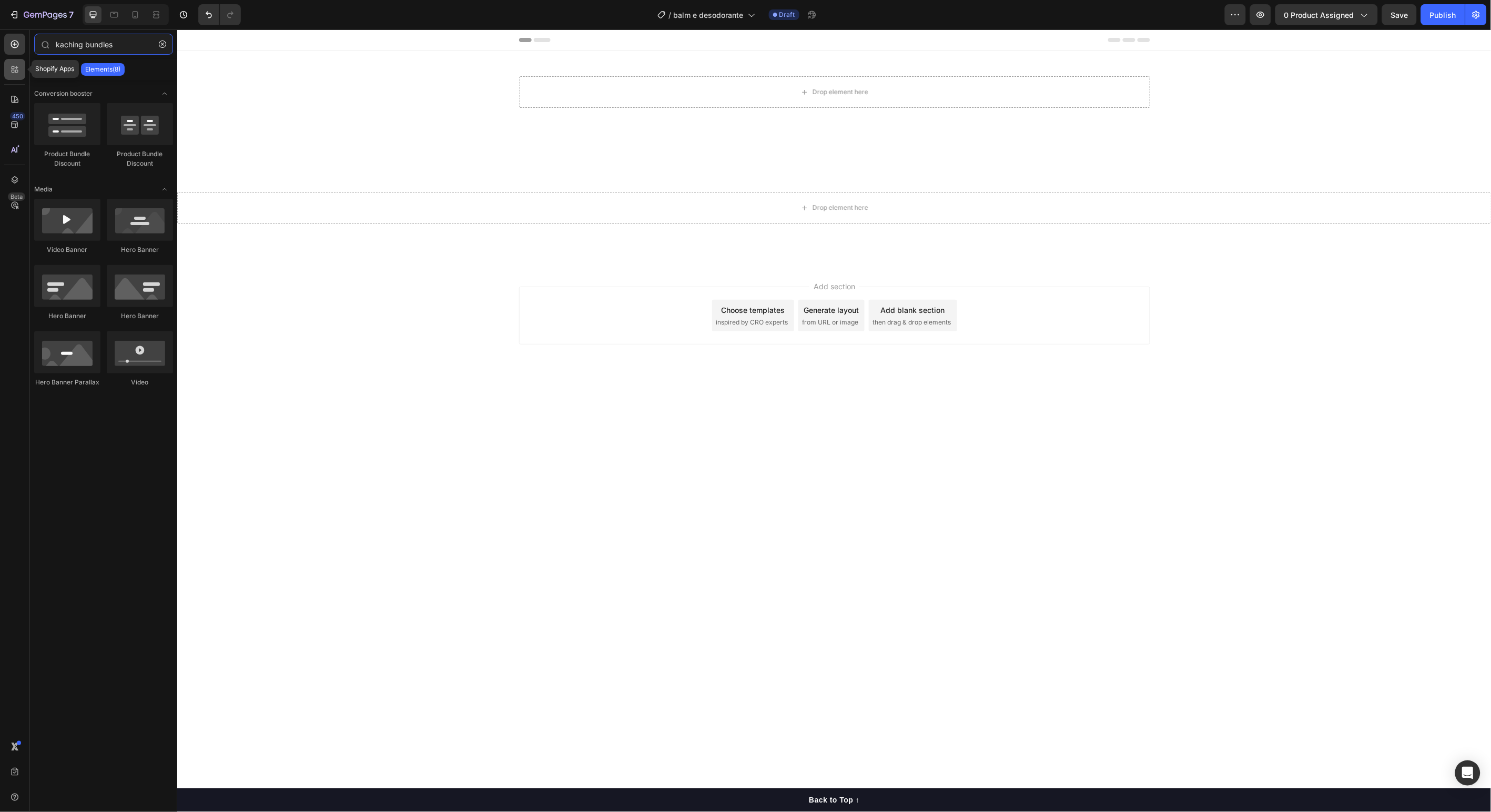
type input "kaching bundles"
click at [13, 73] on icon at bounding box center [14, 69] width 10 height 10
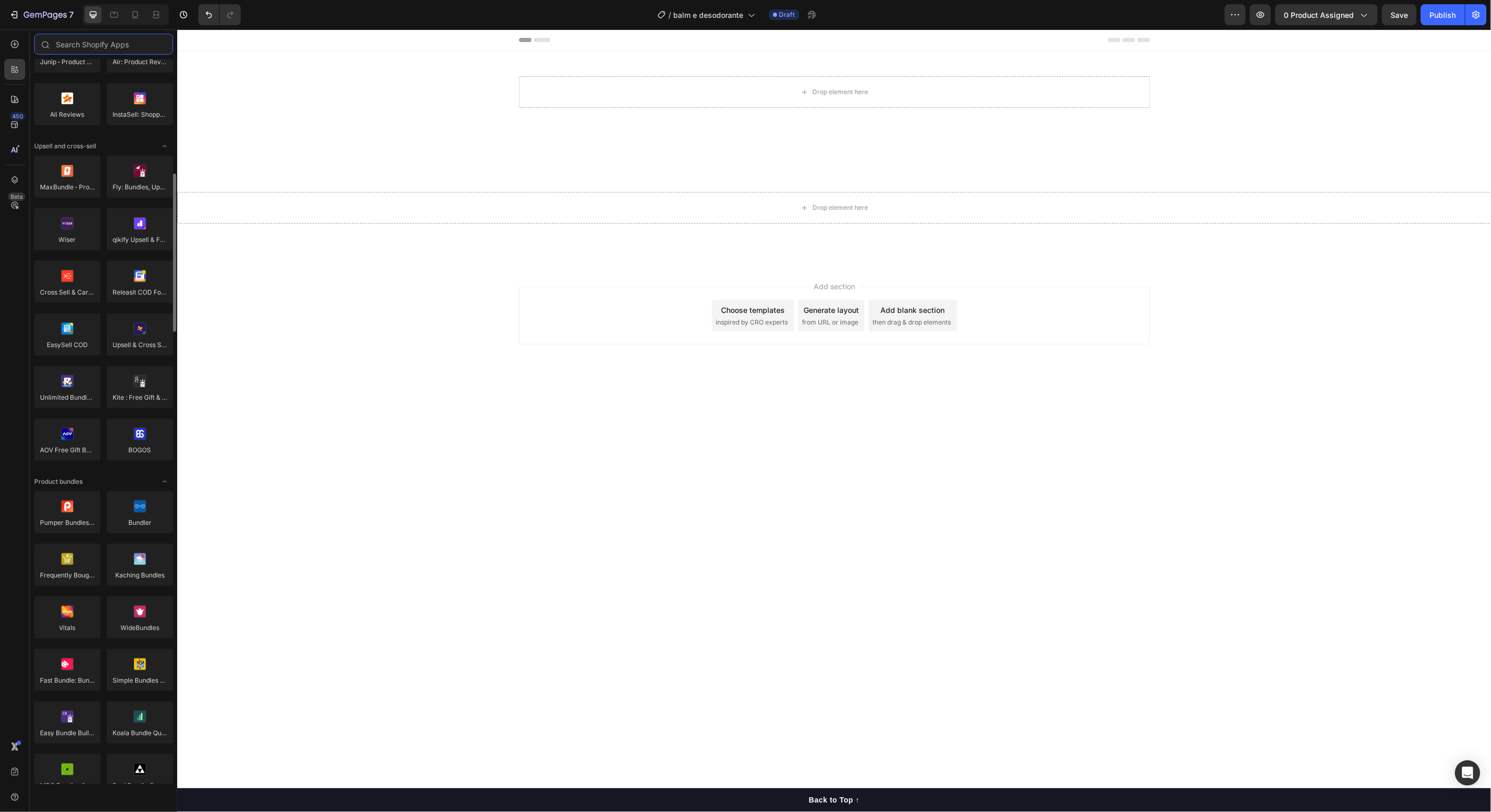
scroll to position [395, 0]
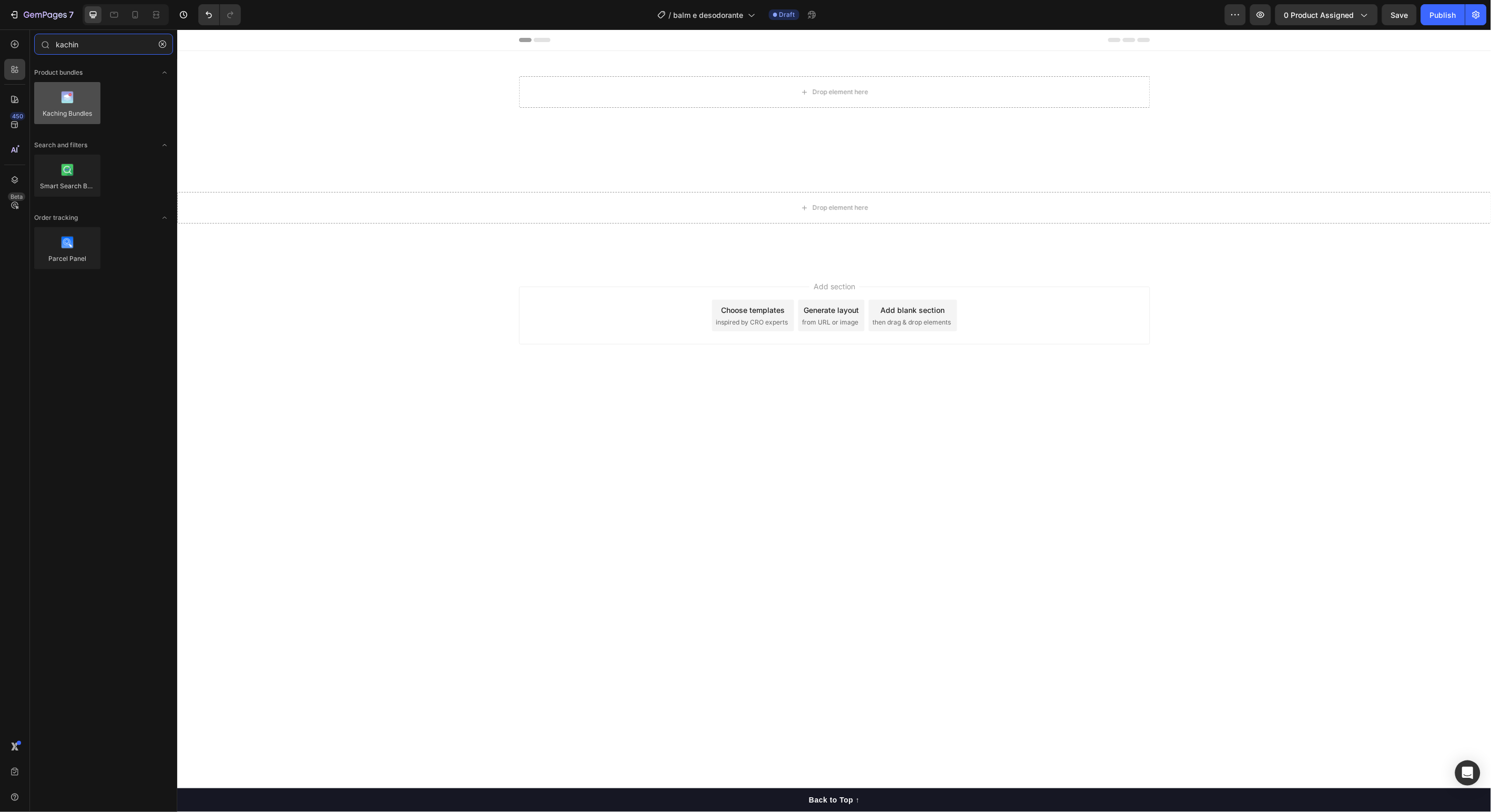
type input "kachin"
click at [74, 106] on div at bounding box center [67, 102] width 66 height 42
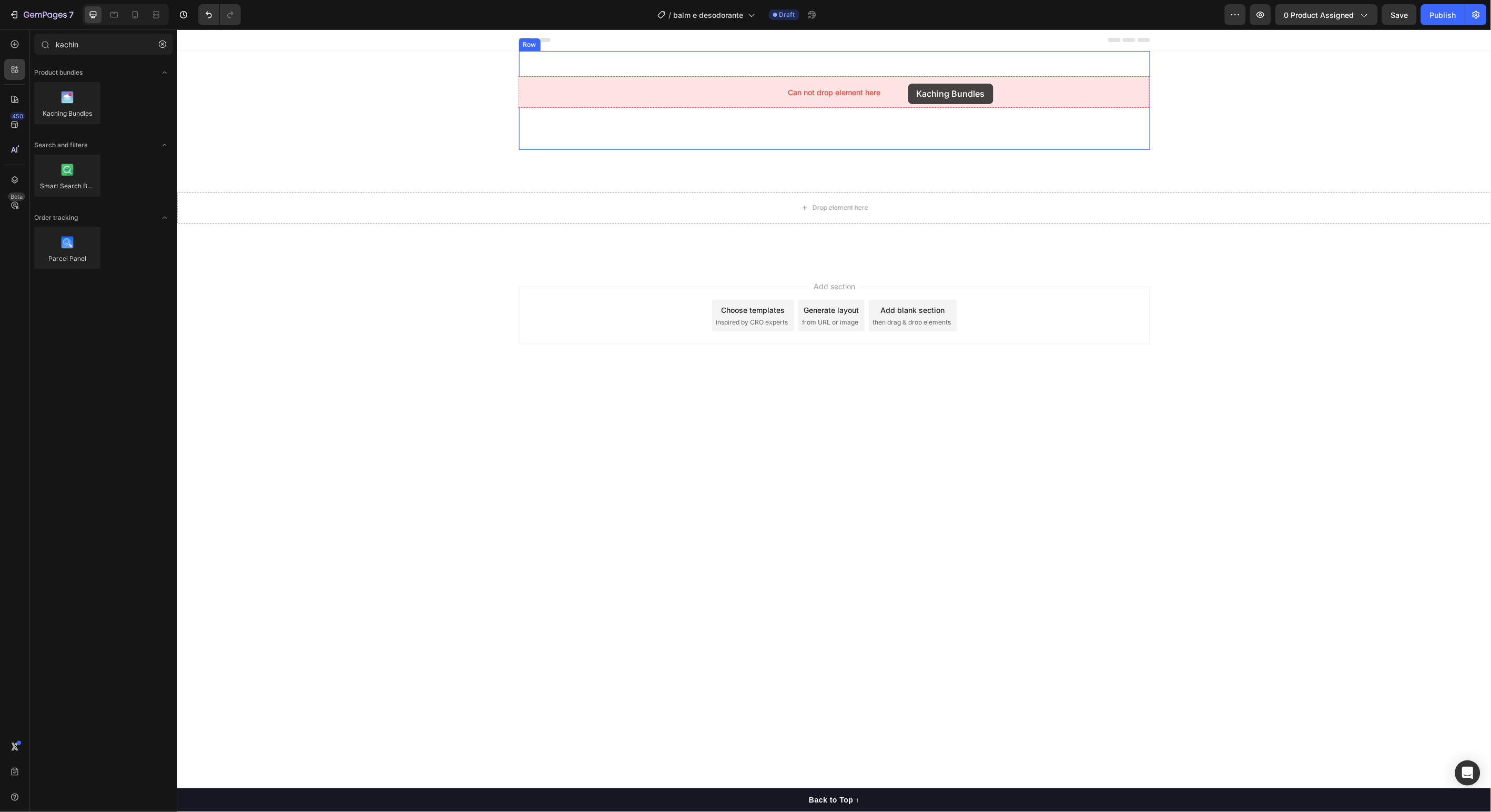
drag, startPoint x: 251, startPoint y: 135, endPoint x: 908, endPoint y: 83, distance: 659.1
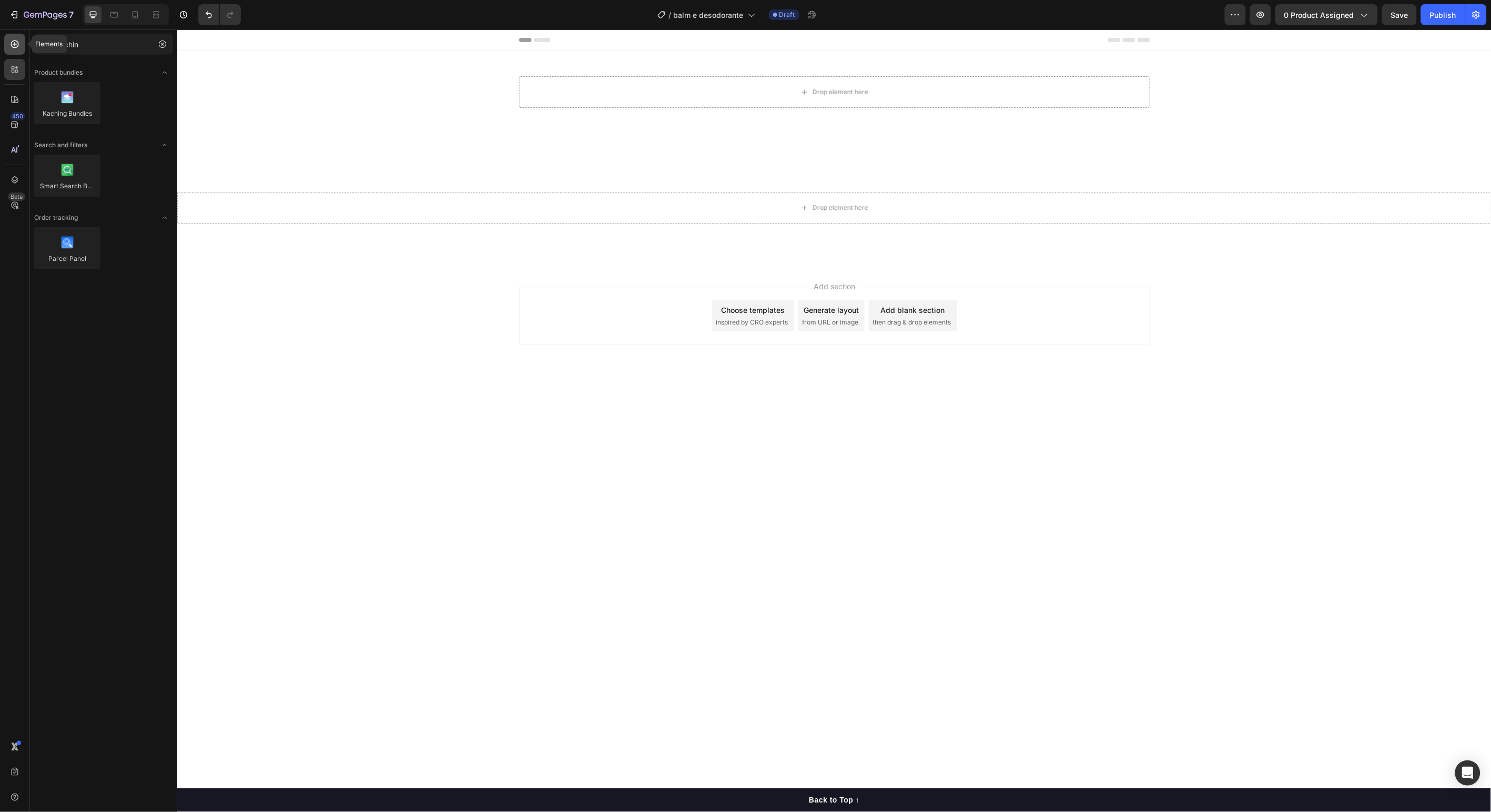
click at [18, 48] on icon at bounding box center [14, 44] width 10 height 10
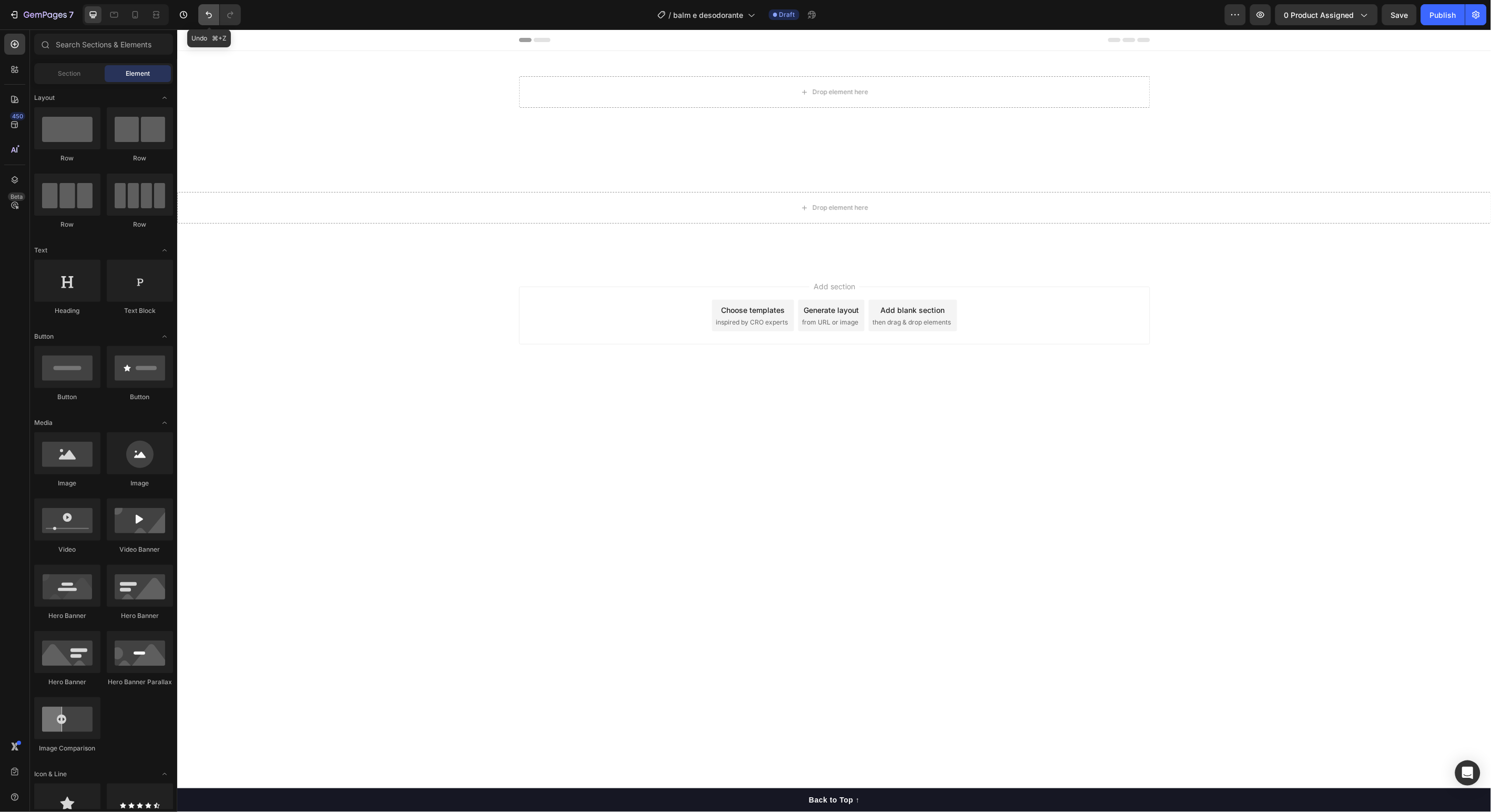
click at [204, 14] on icon "Undo/Redo" at bounding box center [208, 14] width 10 height 10
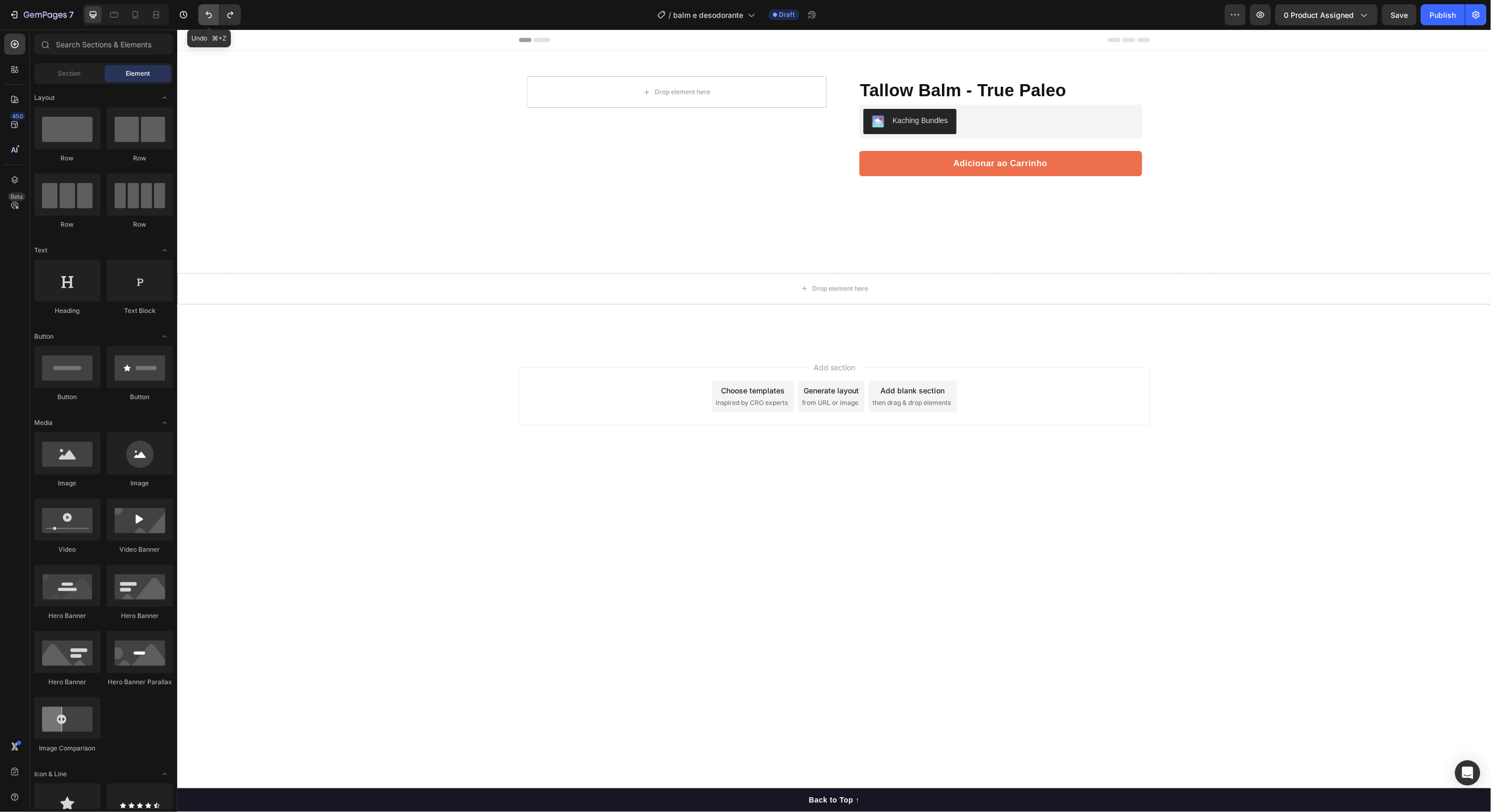
click at [206, 14] on icon "Undo/Redo" at bounding box center [208, 14] width 10 height 10
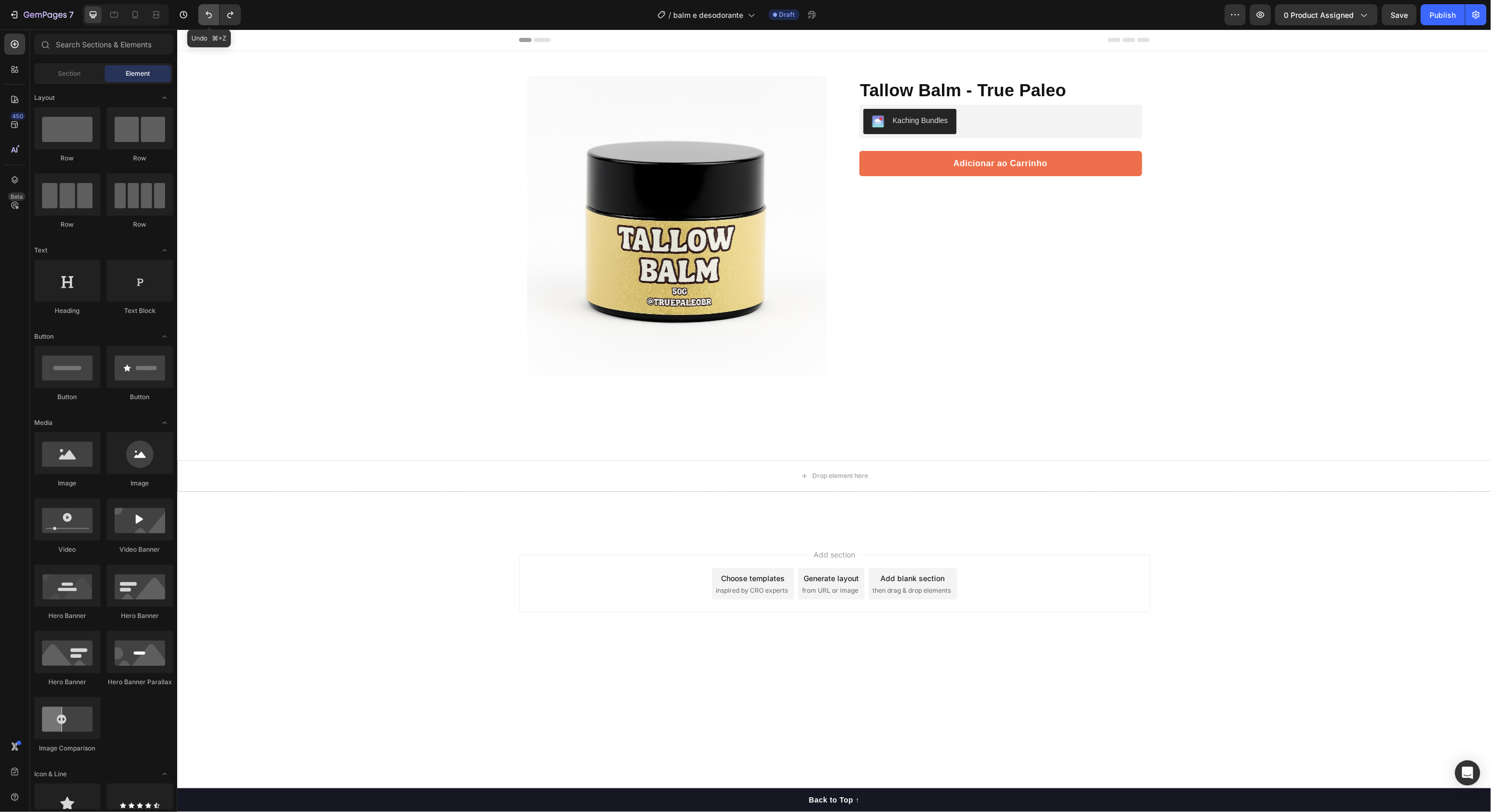
click at [206, 14] on icon "Undo/Redo" at bounding box center [208, 14] width 10 height 10
click at [423, 316] on div "Product Images Row Tallow Balm - True Paleo Product Title Protege, nutre e rege…" at bounding box center [833, 291] width 1314 height 483
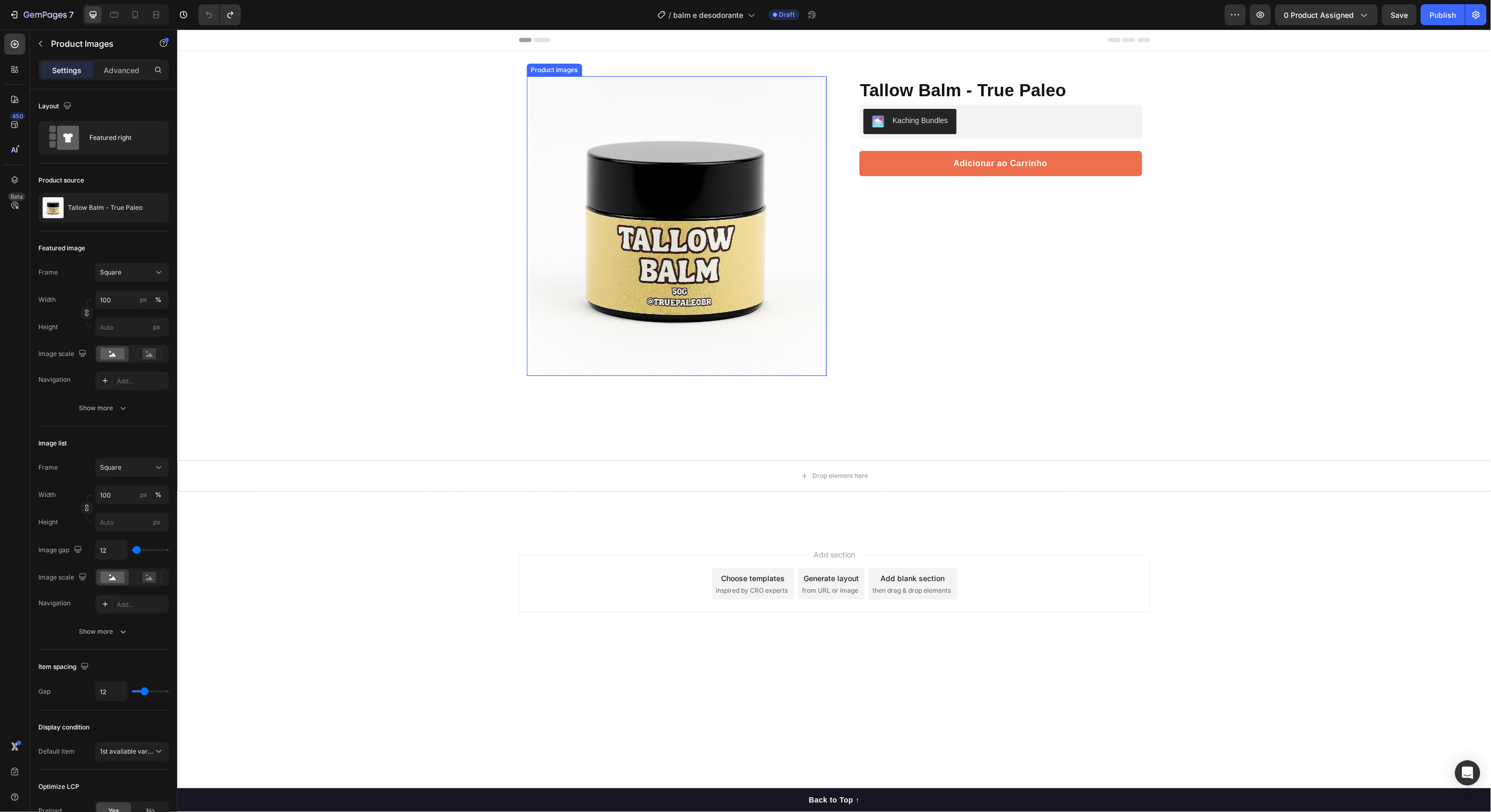
click at [632, 293] on img at bounding box center [676, 225] width 300 height 300
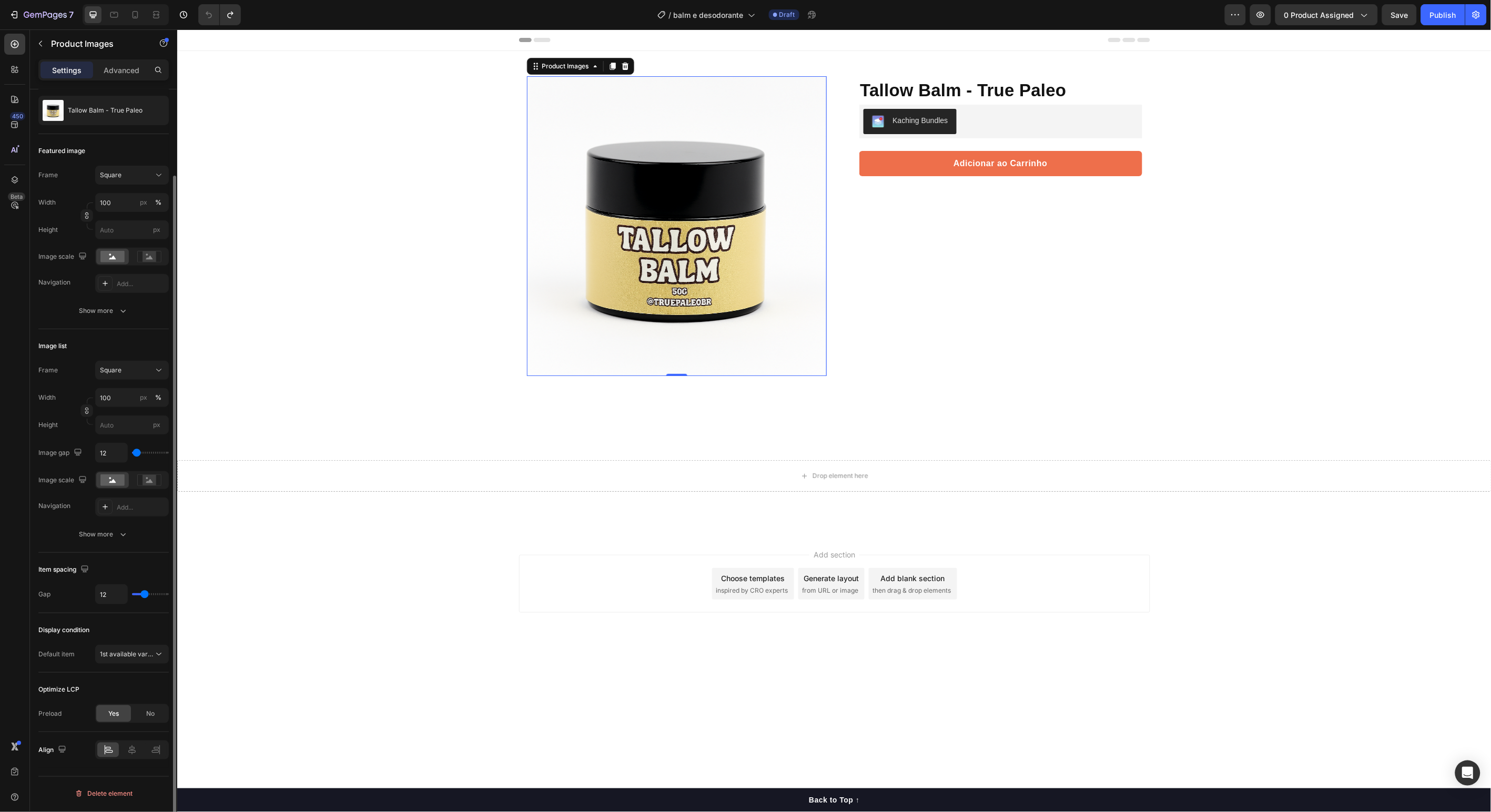
scroll to position [0, 0]
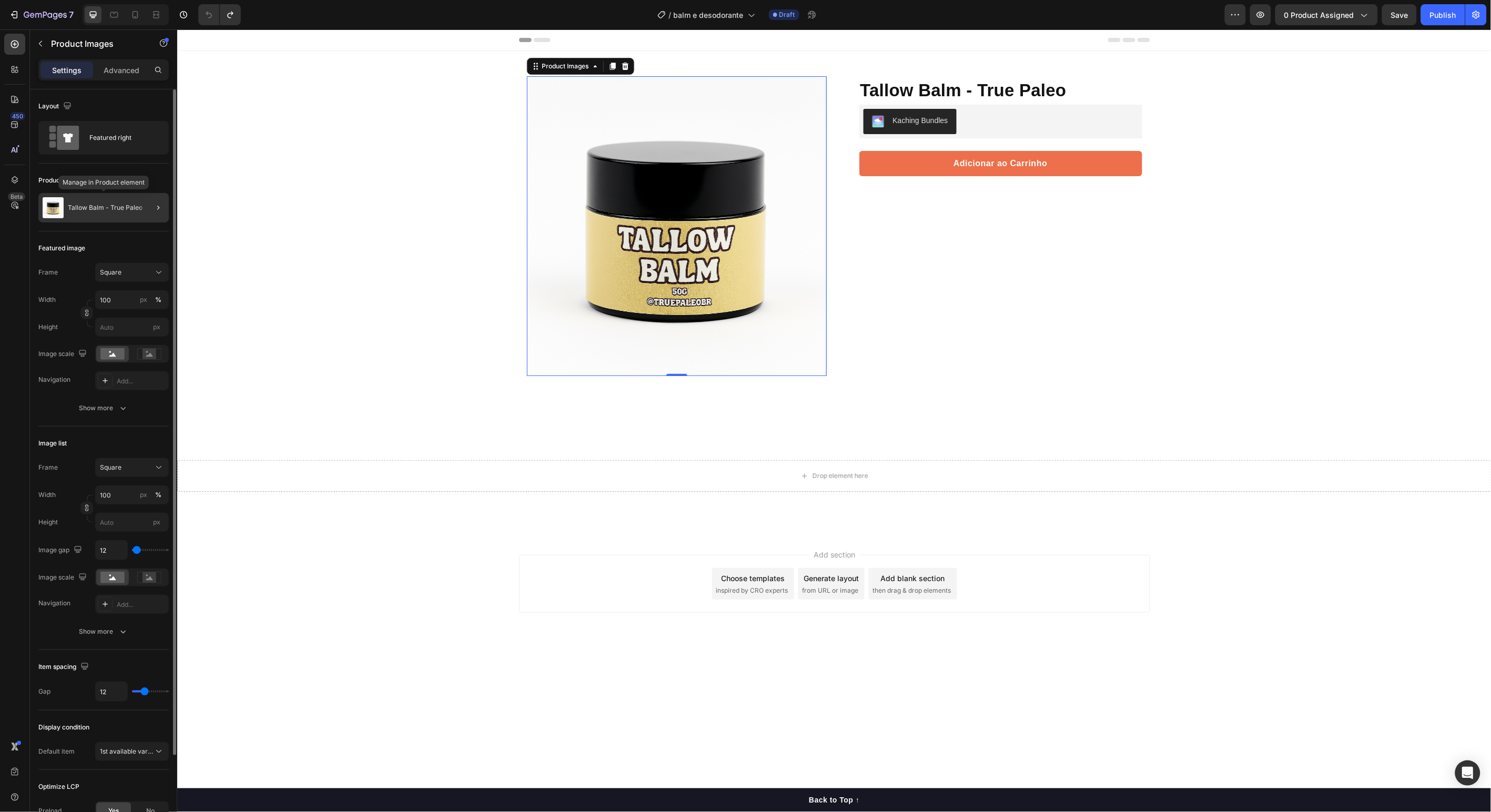
click at [116, 197] on div "Tallow Balm - True Paleo" at bounding box center [103, 208] width 130 height 30
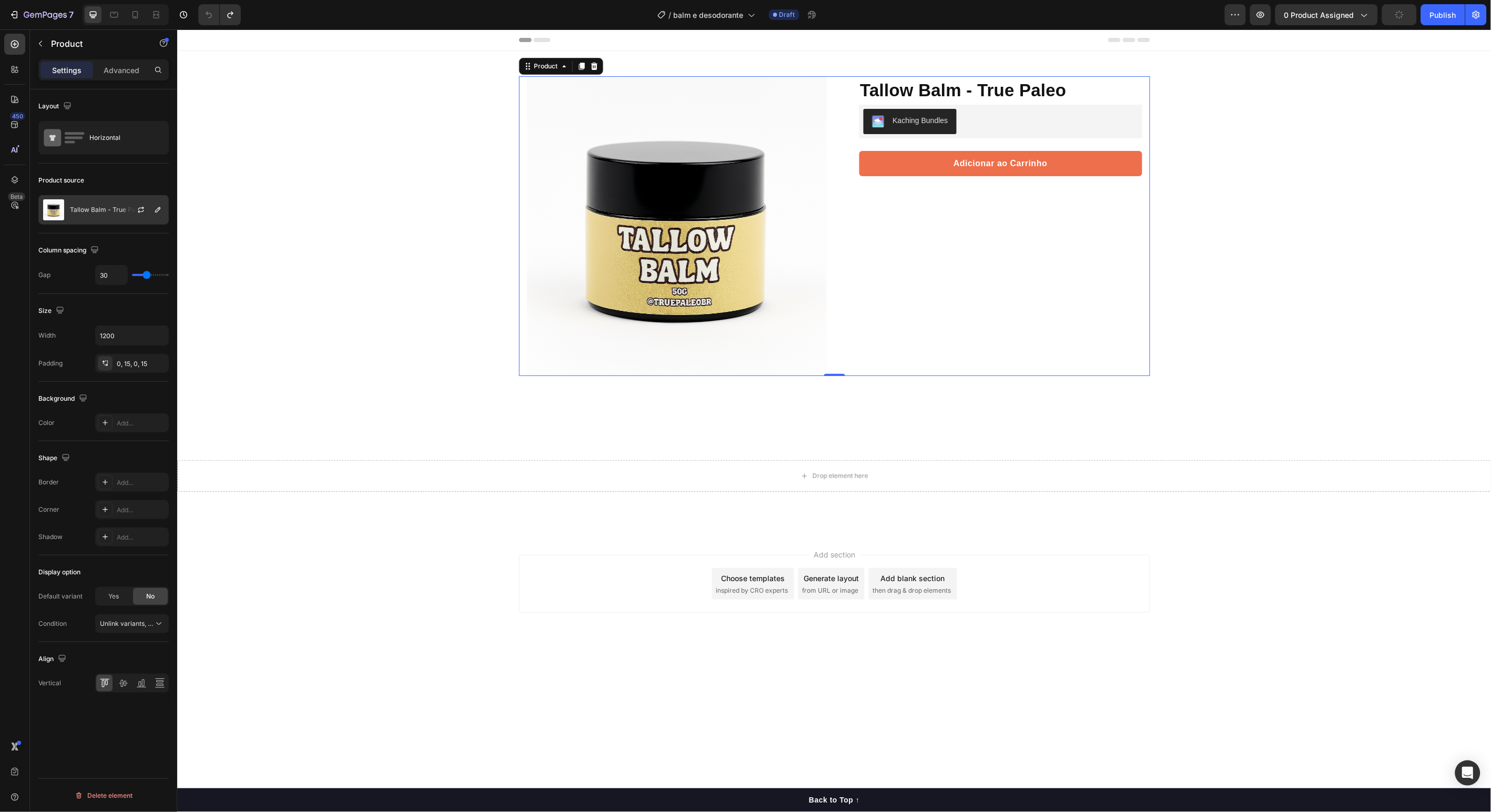
click at [115, 204] on div "Tallow Balm - True Paleo" at bounding box center [103, 210] width 130 height 30
click at [118, 209] on p "Tallow Balm - True Paleo" at bounding box center [107, 210] width 74 height 7
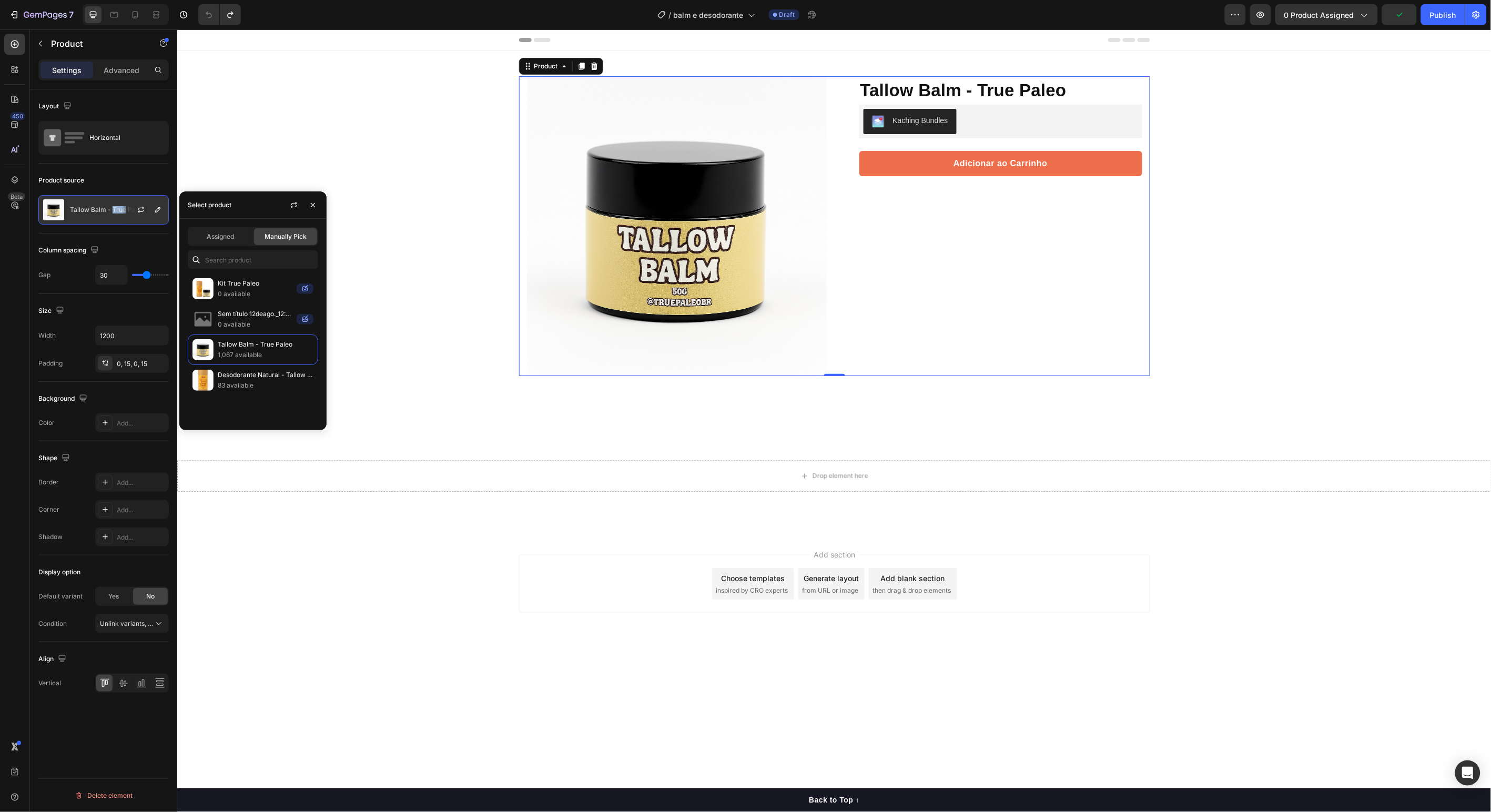
click at [118, 209] on p "Tallow Balm - True Paleo" at bounding box center [107, 210] width 74 height 7
click at [342, 142] on div "Product Images Row Tallow Balm - True Paleo Product Title Protege, nutre e rege…" at bounding box center [833, 291] width 1314 height 483
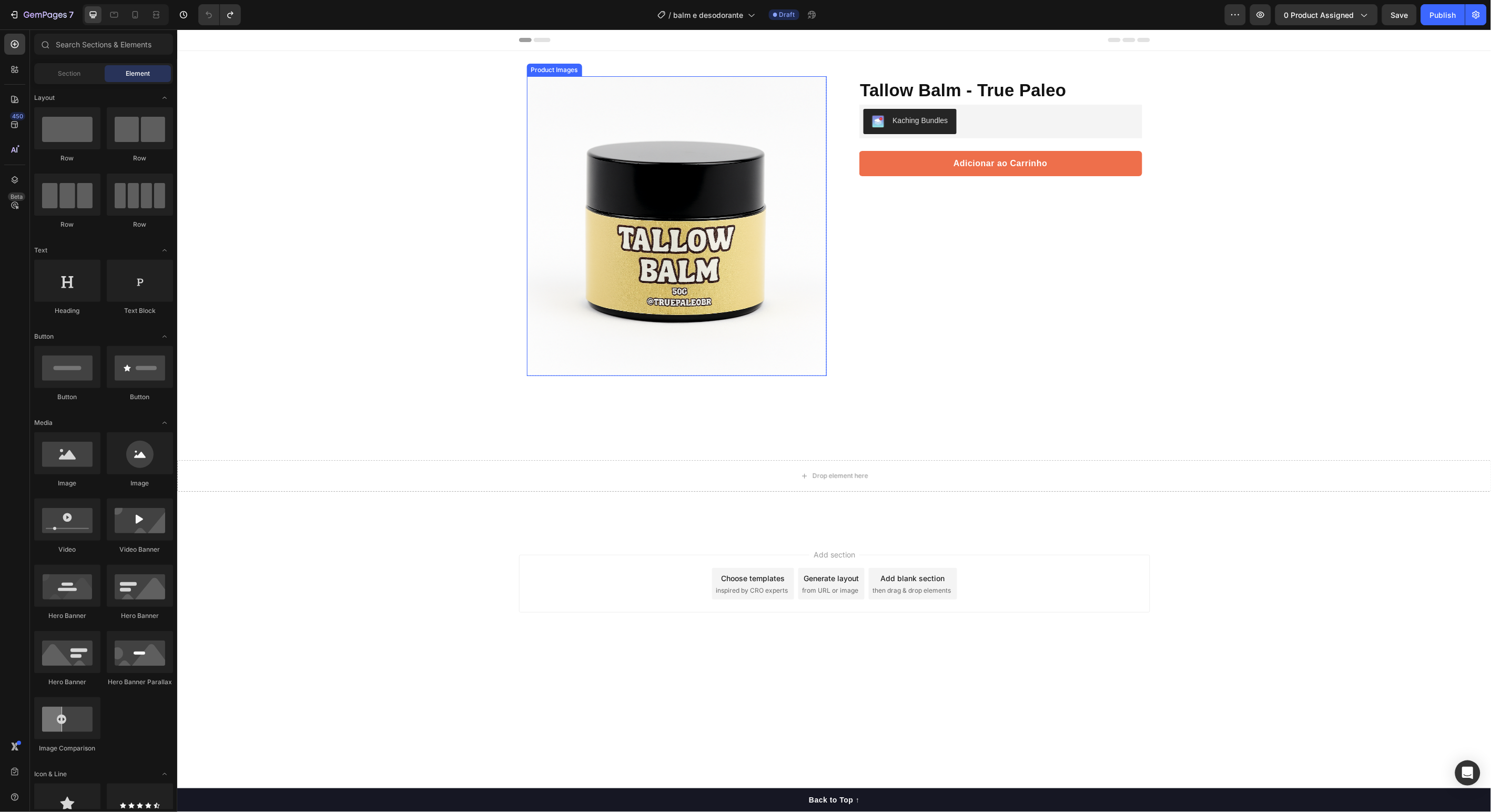
click at [688, 195] on img at bounding box center [676, 225] width 300 height 300
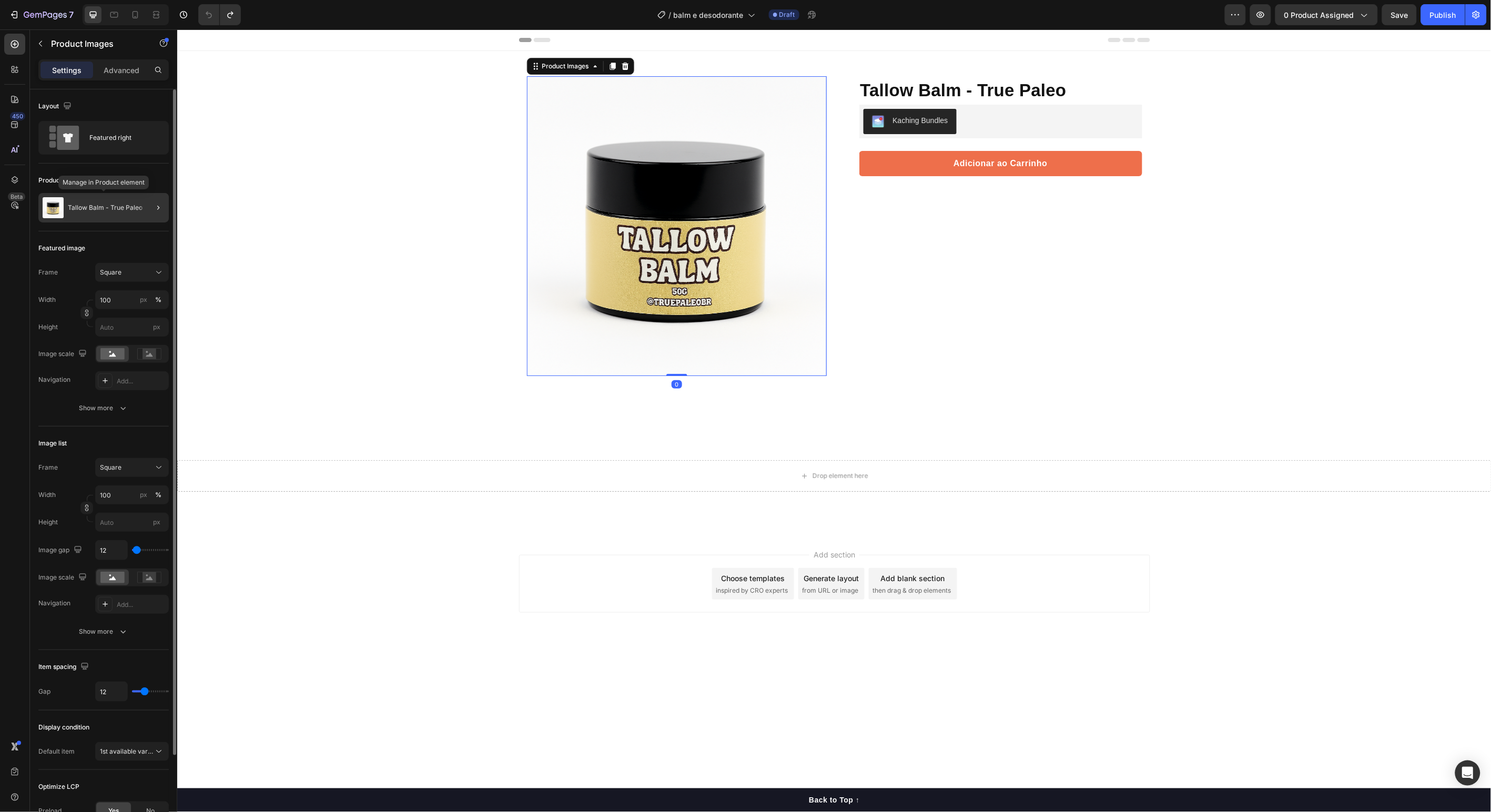
click at [109, 207] on p "Tallow Balm - True Paleo" at bounding box center [105, 207] width 74 height 7
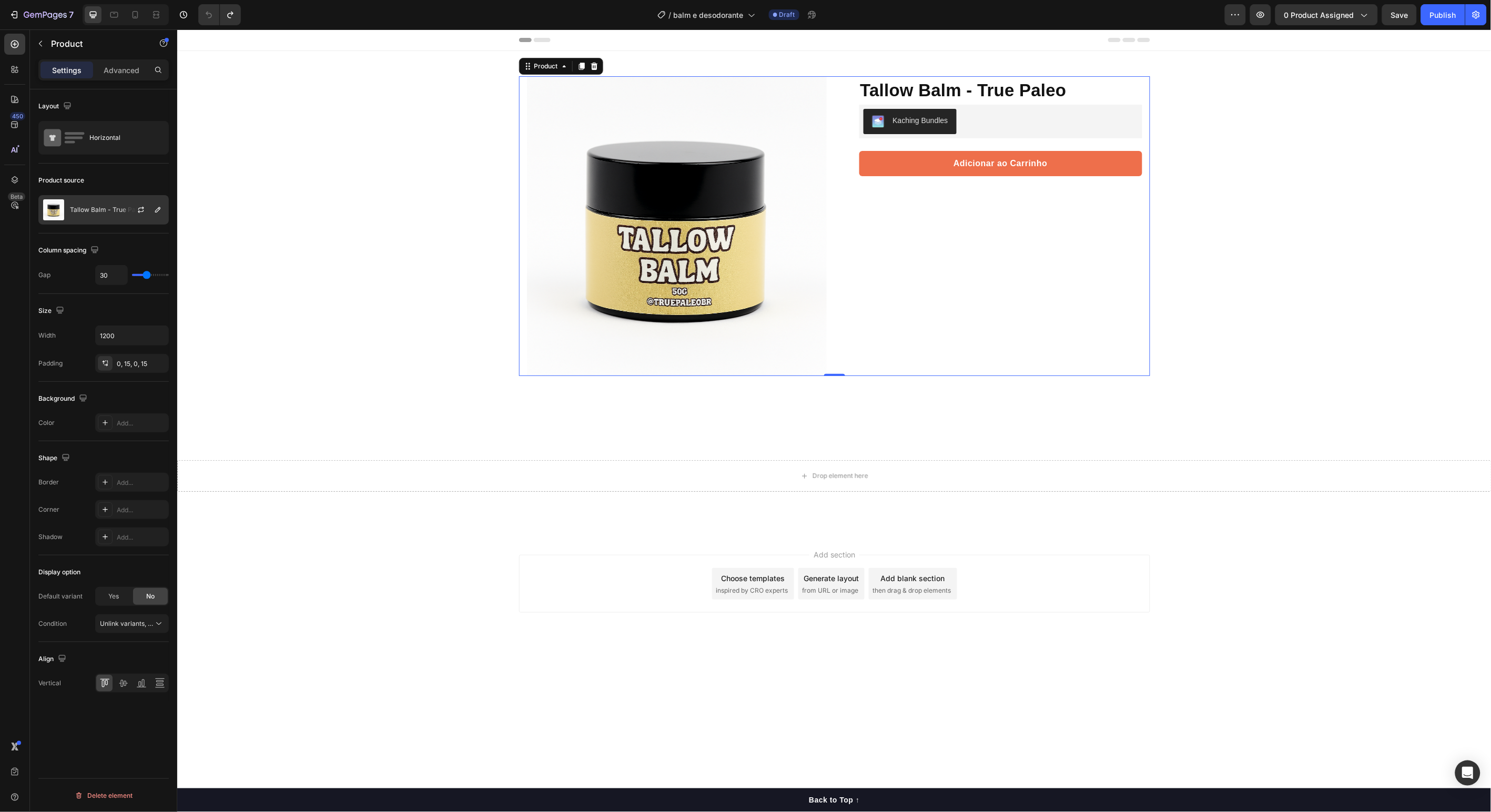
click at [109, 207] on p "Tallow Balm - True Paleo" at bounding box center [107, 210] width 74 height 7
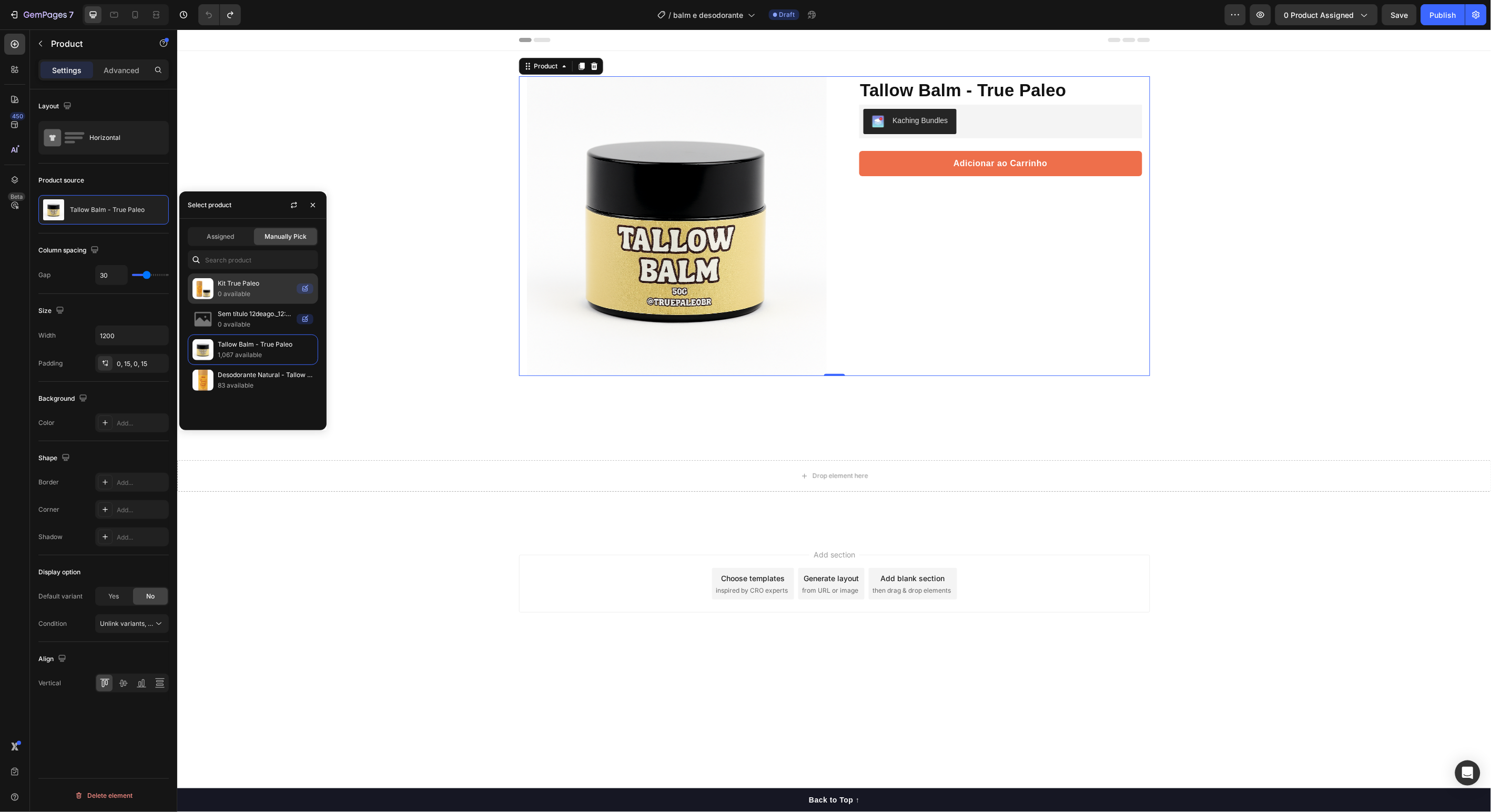
click at [220, 284] on p "Kit True Paleo" at bounding box center [255, 283] width 74 height 10
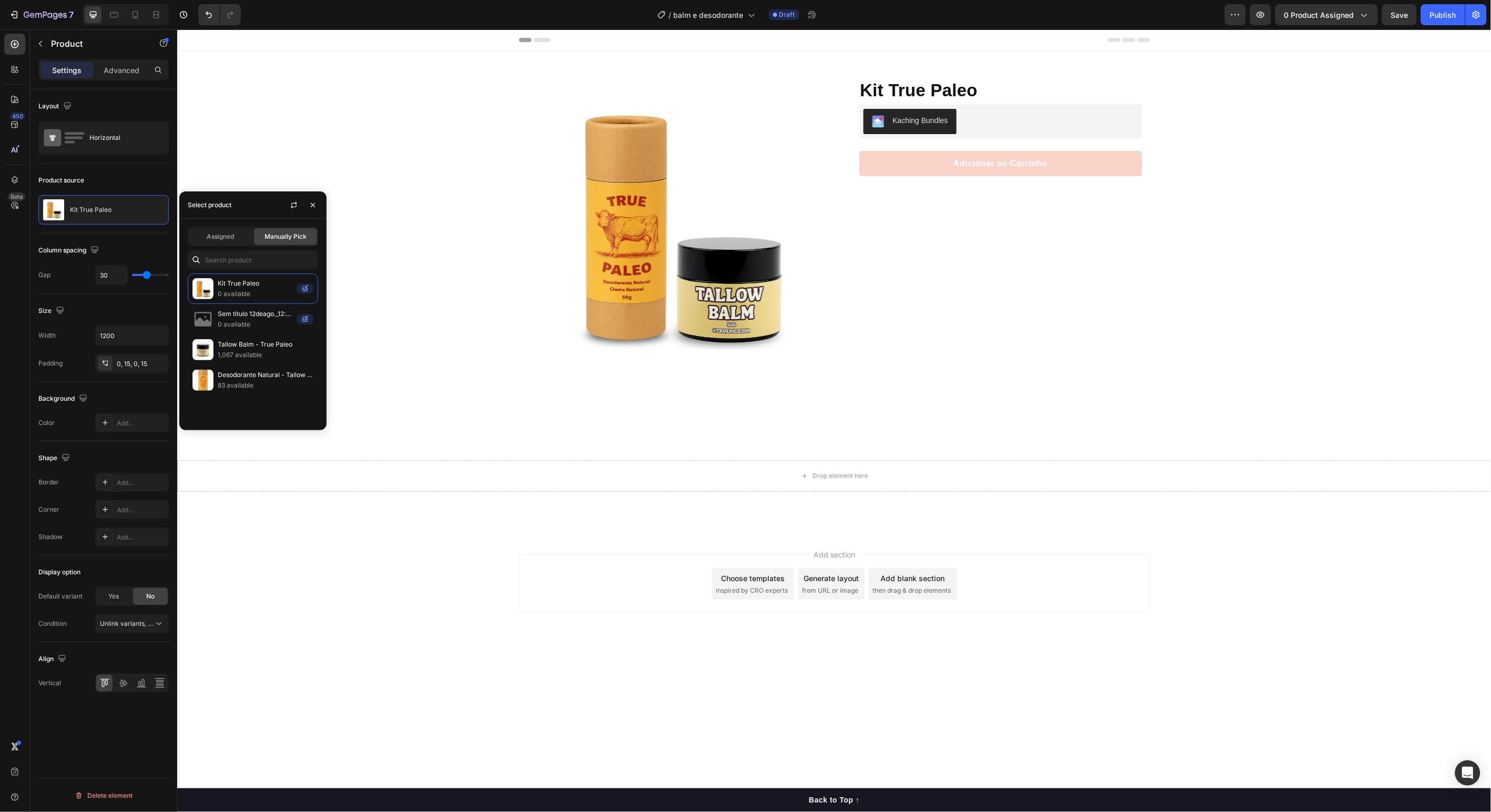
click at [1316, 338] on div "Product Images Row Kit True Paleo Product Title Protege, nutre e regenera a pel…" at bounding box center [833, 291] width 1314 height 483
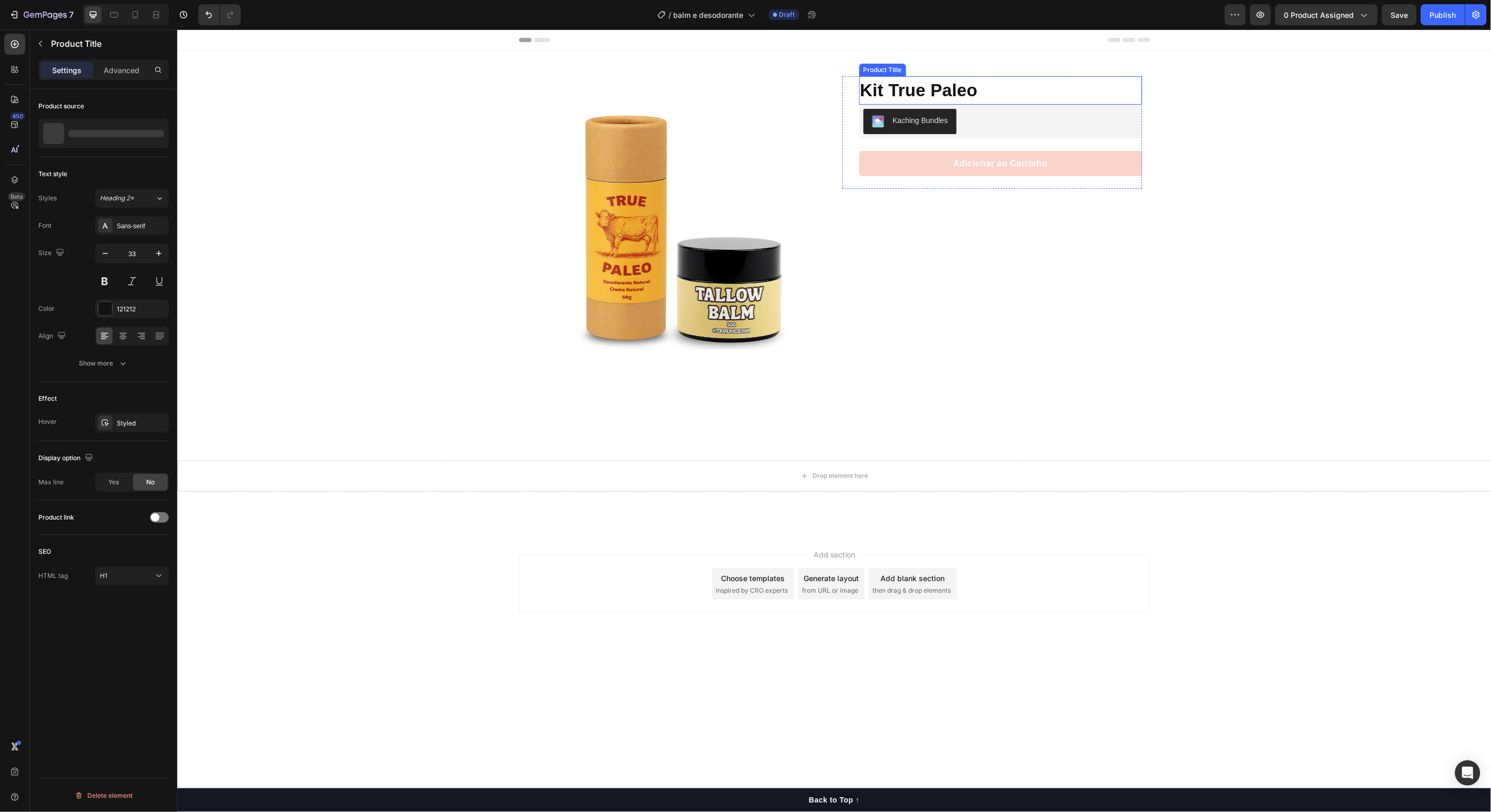
click at [950, 94] on h1 "Kit True Paleo" at bounding box center [1001, 89] width 283 height 29
click at [146, 140] on div at bounding box center [154, 134] width 30 height 30
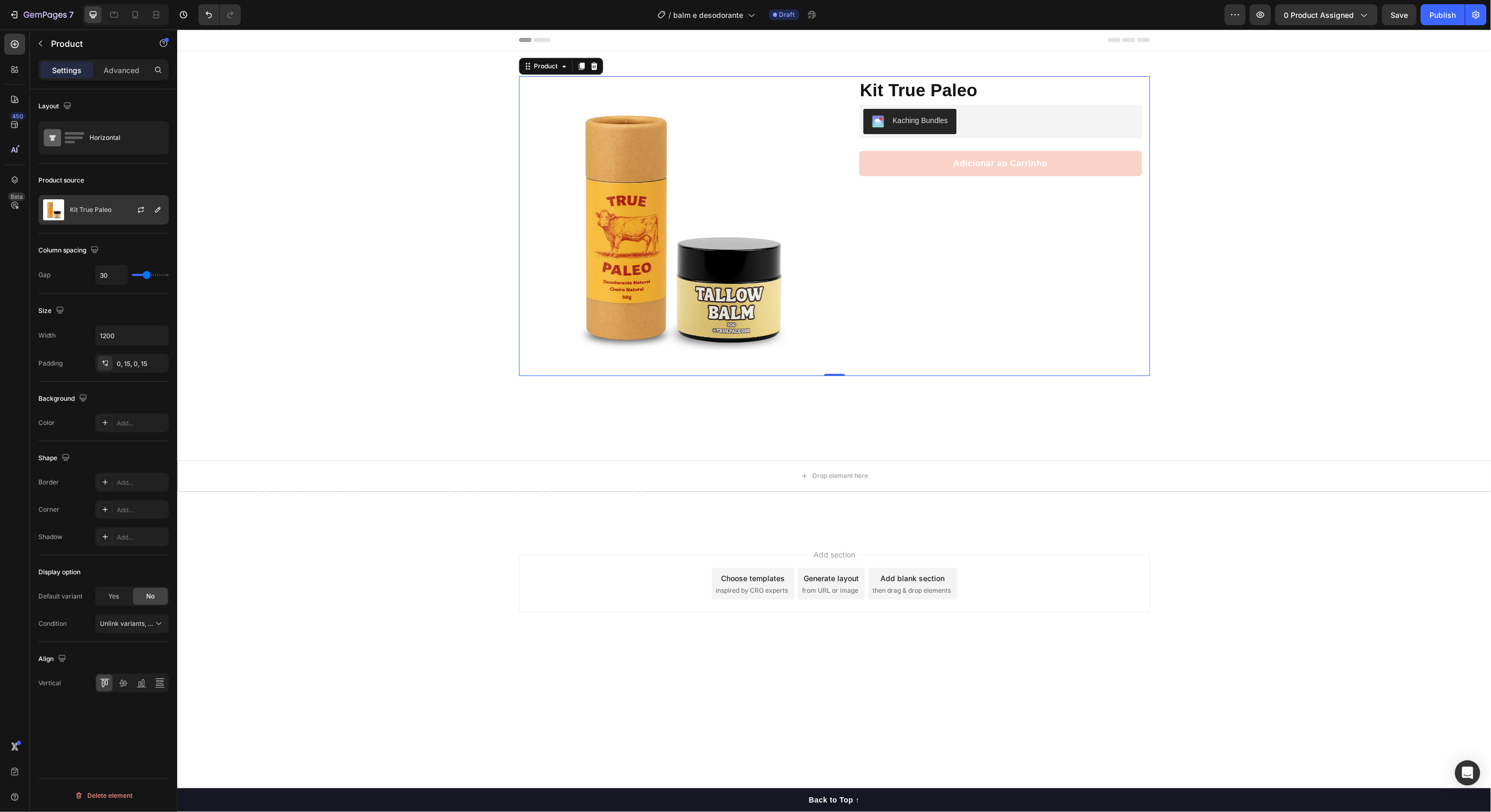
click at [118, 206] on div "Kit True Paleo" at bounding box center [103, 210] width 130 height 30
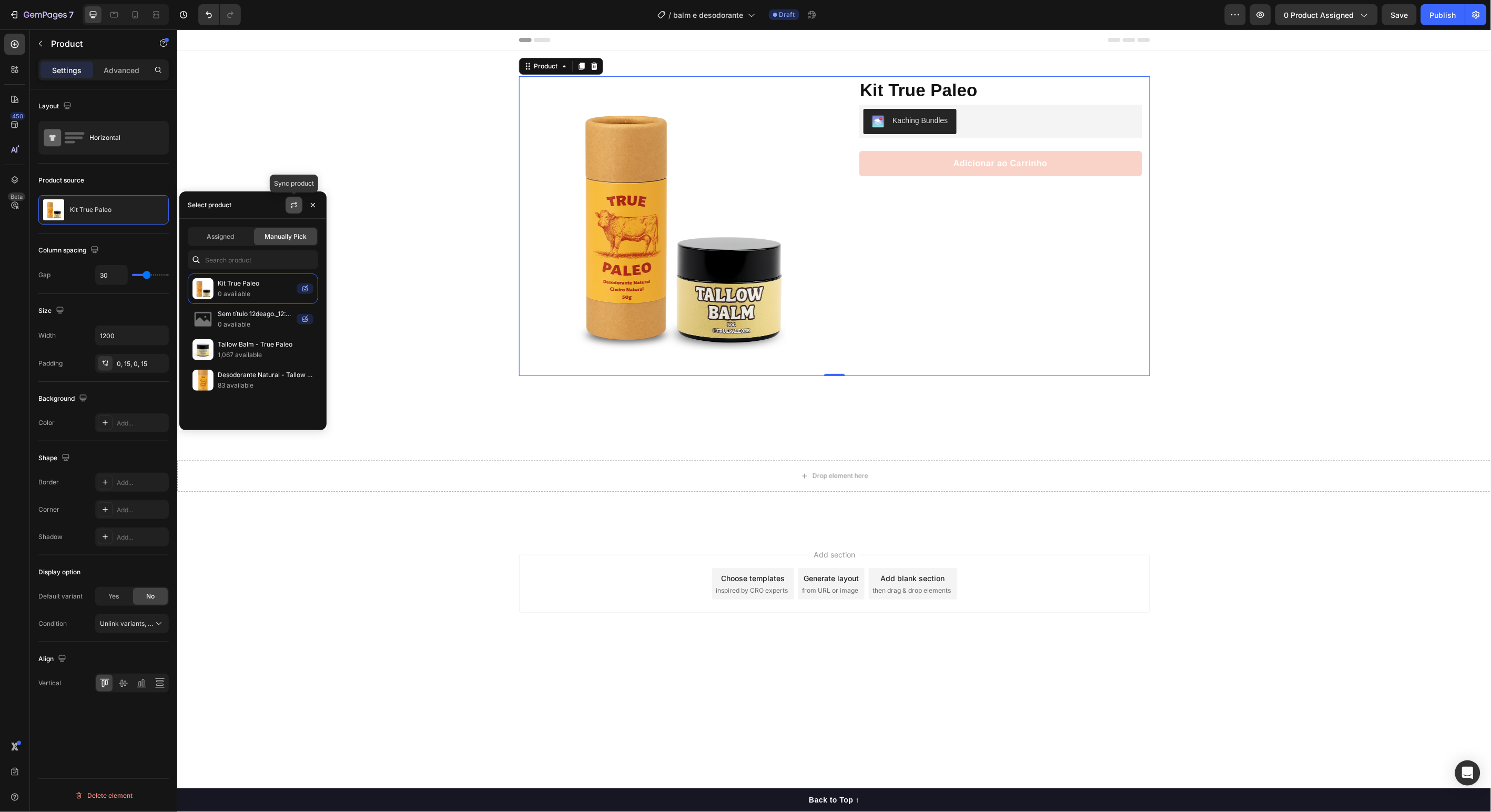
click at [287, 206] on button "button" at bounding box center [294, 206] width 17 height 17
click at [416, 131] on div "Product Images Row Kit Desodorante + Tallow Balm Product Title Protege, nutre e…" at bounding box center [833, 291] width 1314 height 483
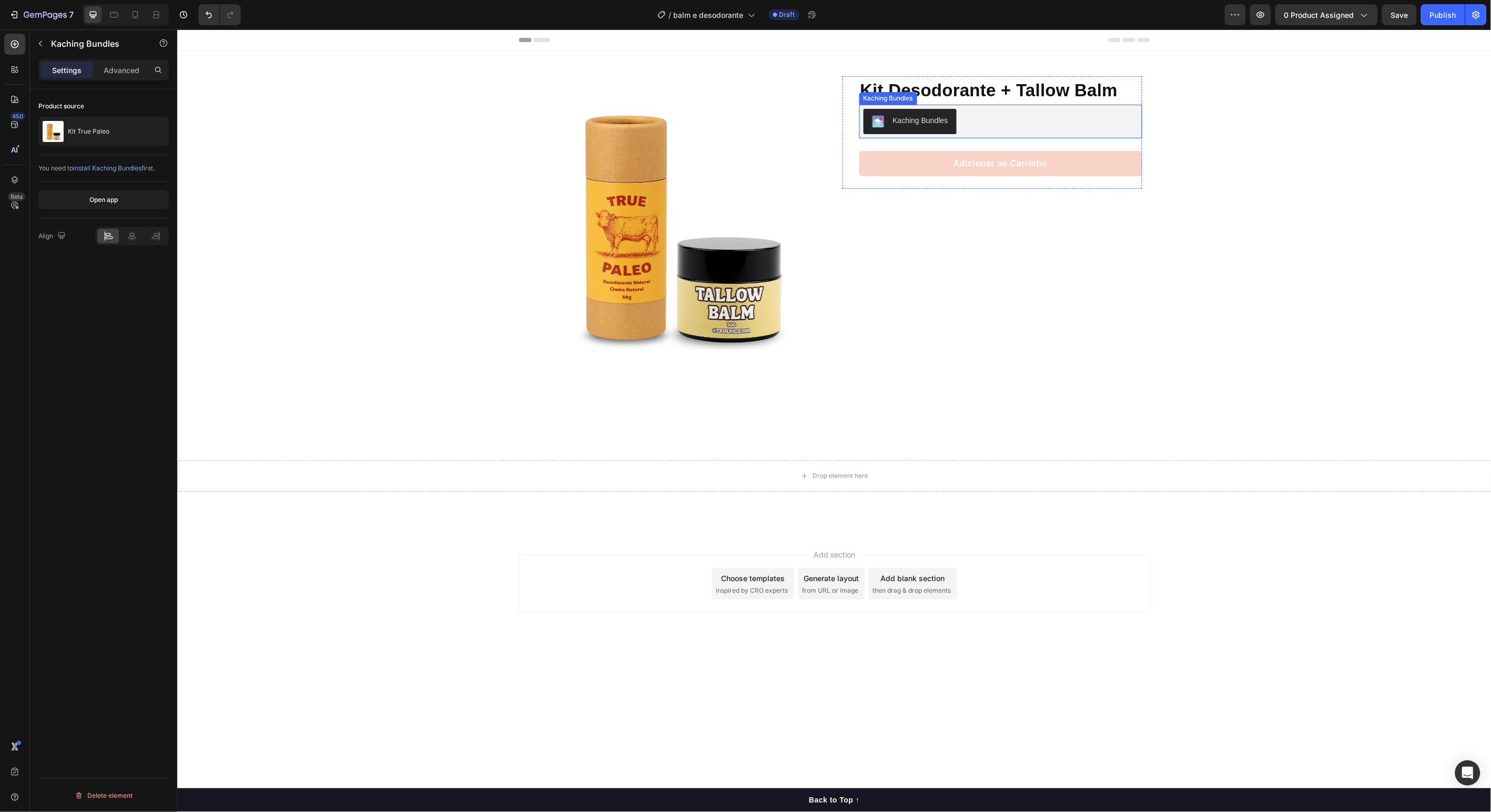
click at [947, 114] on div "Kaching Bundles" at bounding box center [920, 120] width 55 height 11
click at [121, 131] on div "Kit True Paleo" at bounding box center [103, 132] width 130 height 30
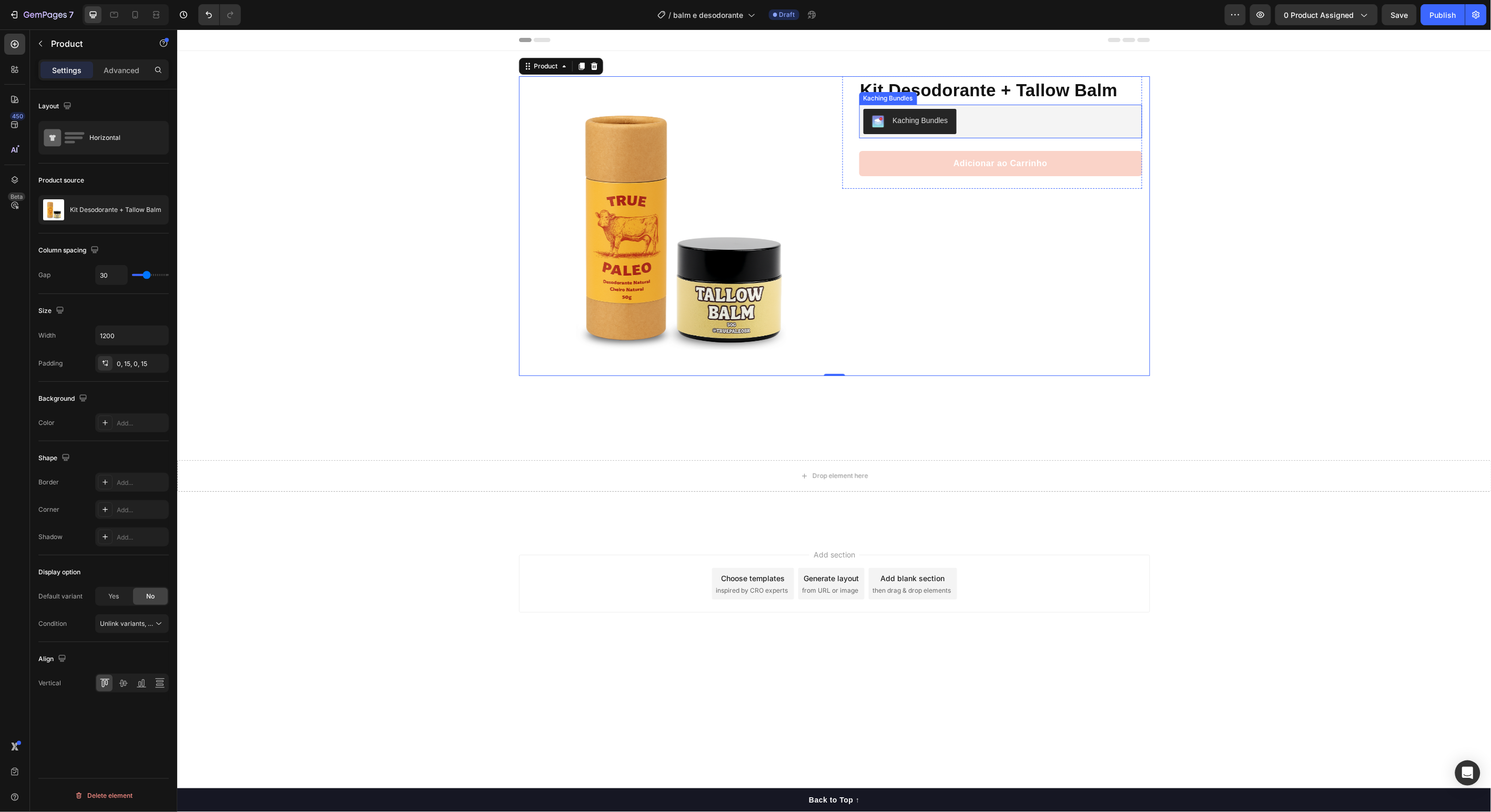
click at [930, 121] on div "Kaching Bundles" at bounding box center [920, 120] width 55 height 11
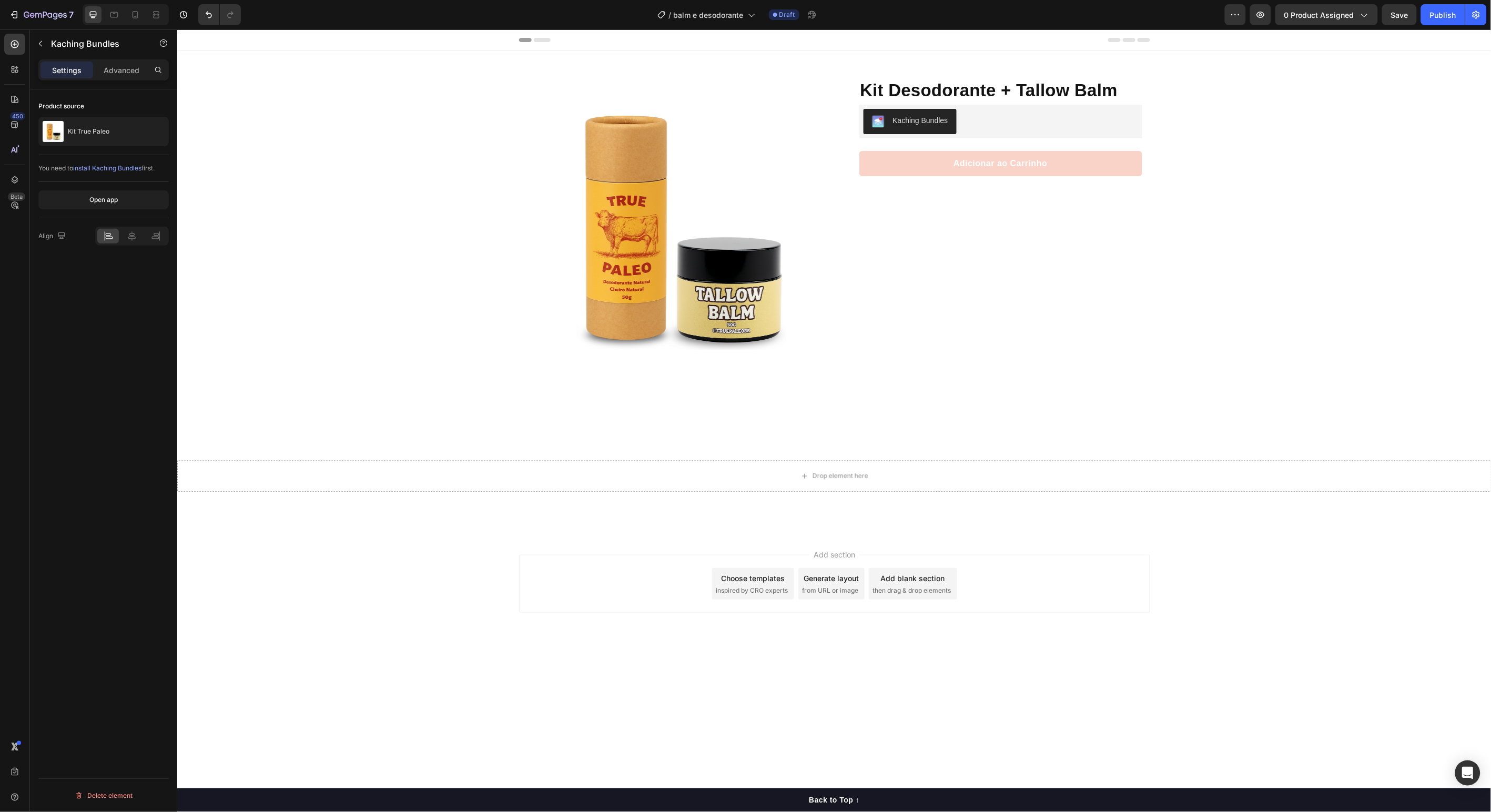
click at [1390, 35] on div "Header" at bounding box center [833, 39] width 1314 height 21
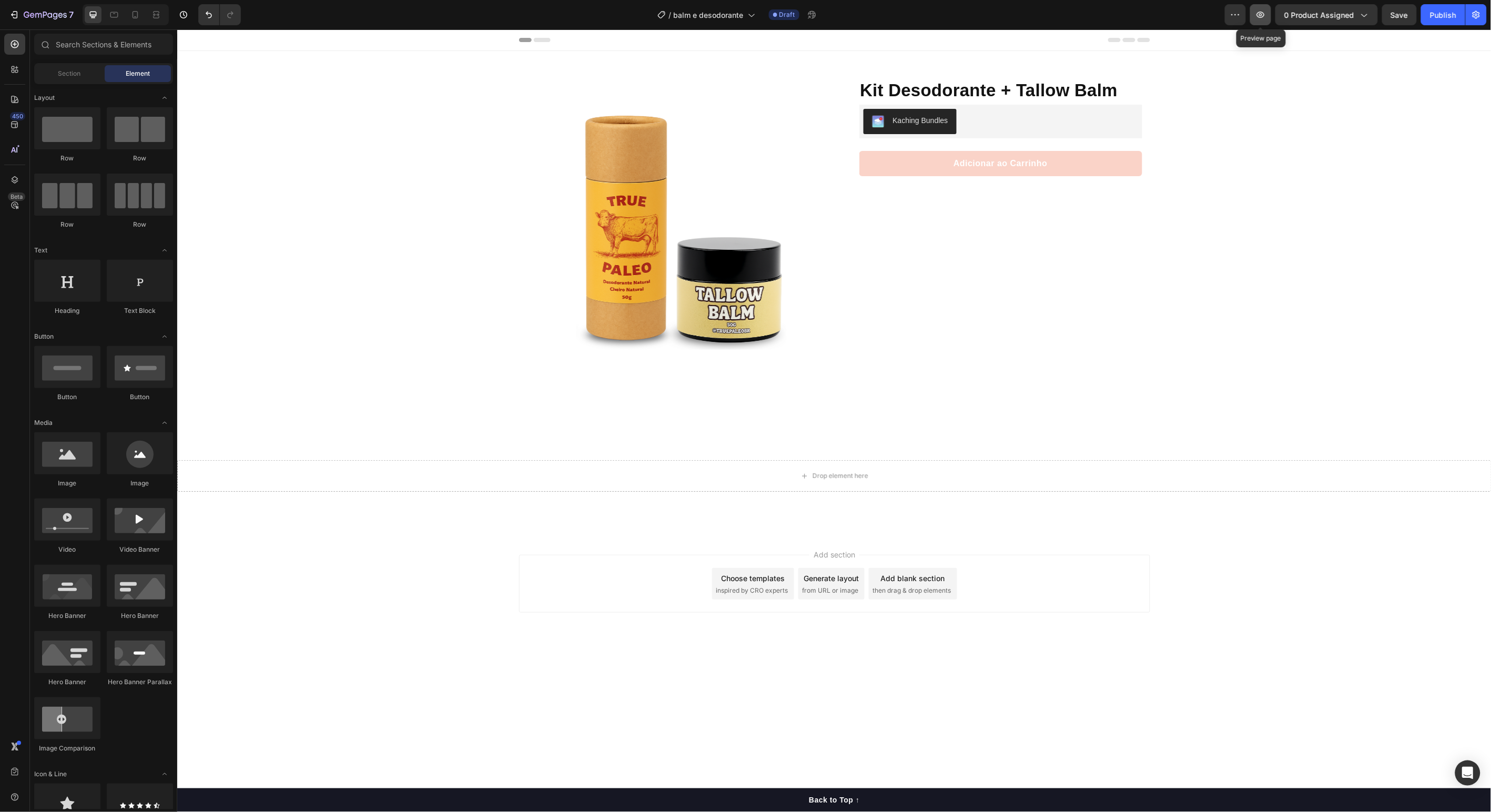
click at [1265, 15] on icon "button" at bounding box center [1261, 14] width 7 height 7
click at [1322, 17] on span "0 product assigned" at bounding box center [1319, 15] width 70 height 11
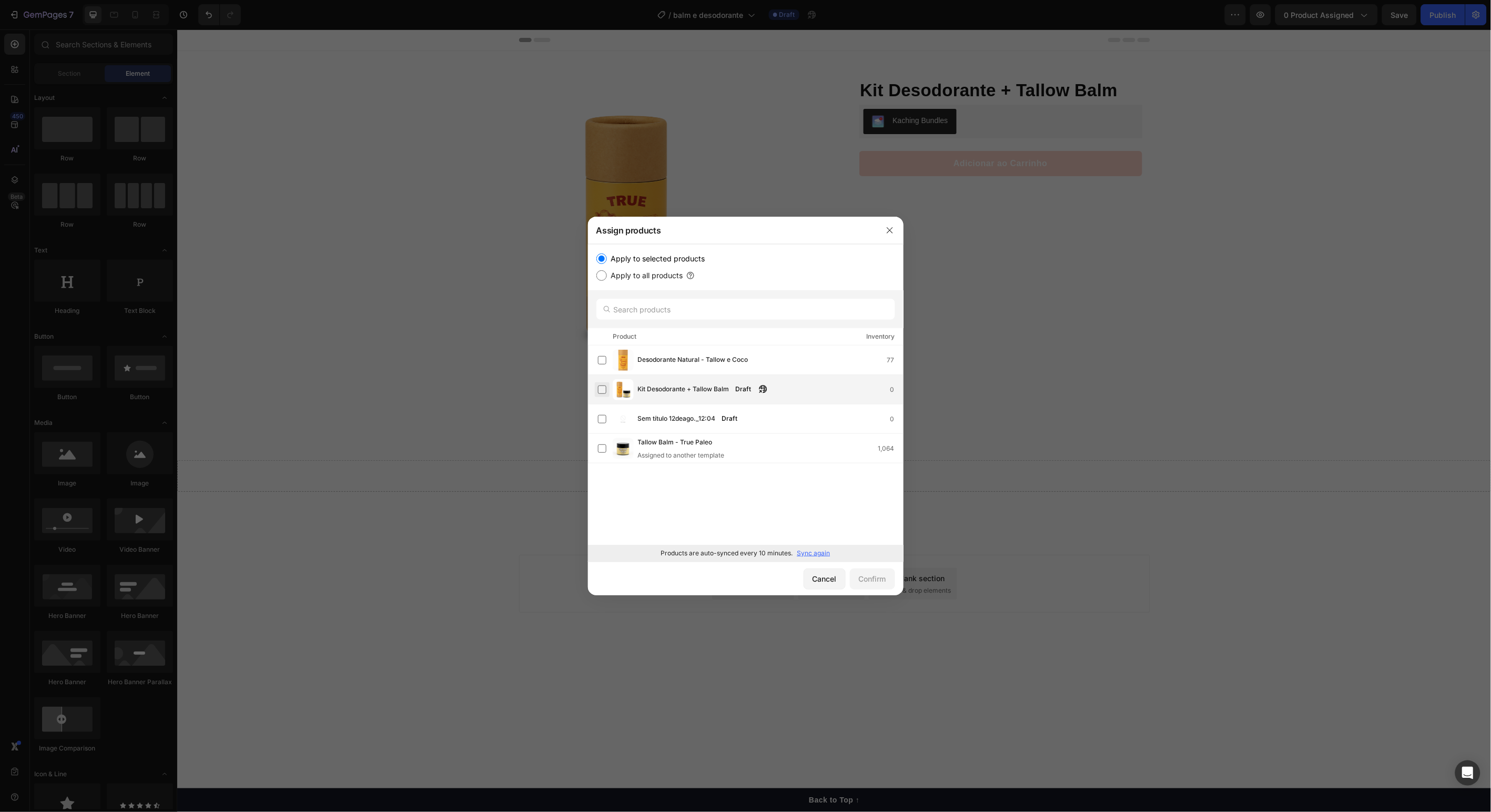
click at [603, 391] on label at bounding box center [602, 390] width 8 height 8
click at [882, 581] on div "Confirm" at bounding box center [872, 579] width 27 height 11
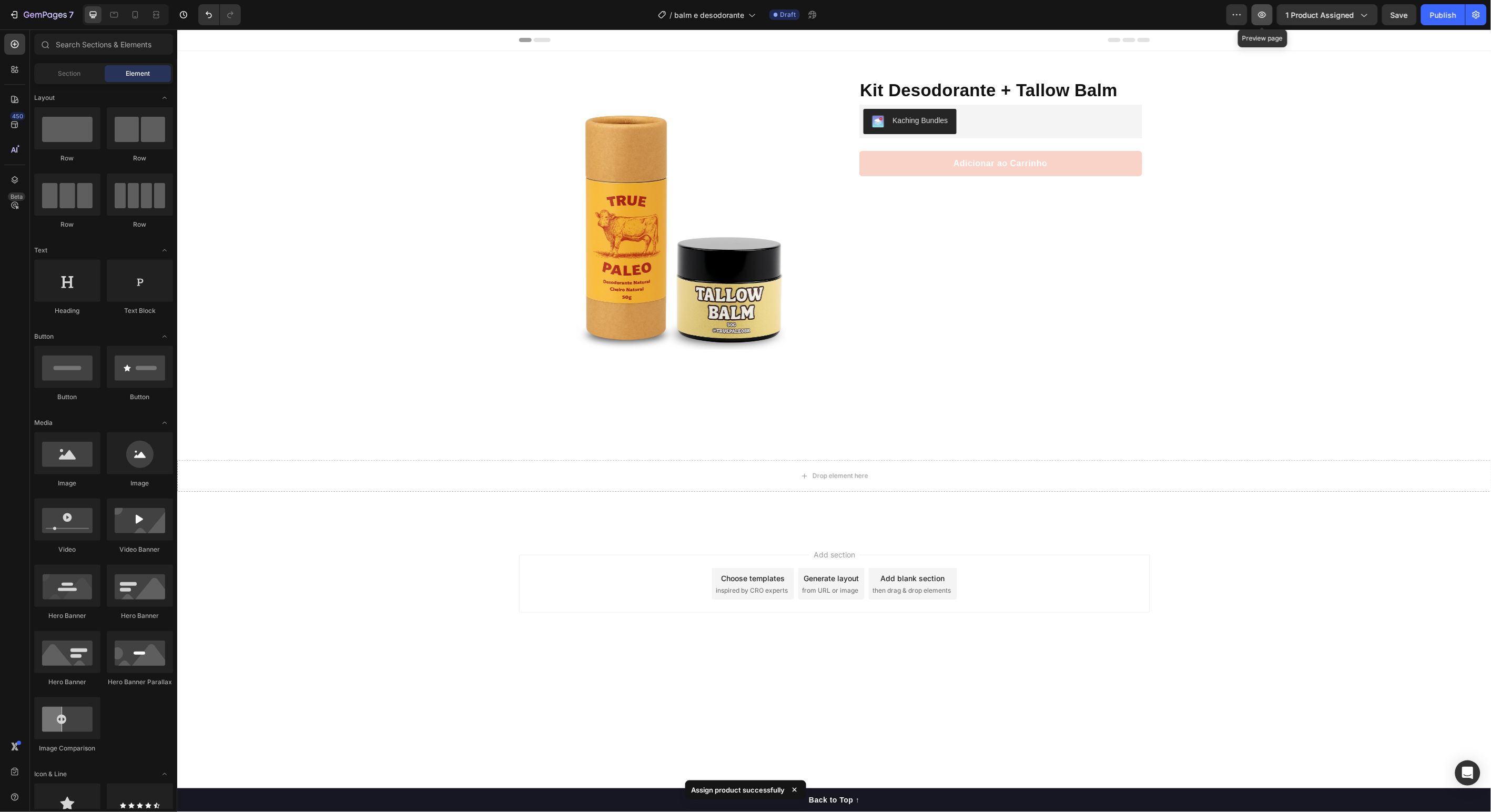
click at [1258, 23] on button "button" at bounding box center [1262, 15] width 21 height 21
click at [933, 118] on div "Kaching Bundles" at bounding box center [920, 120] width 55 height 11
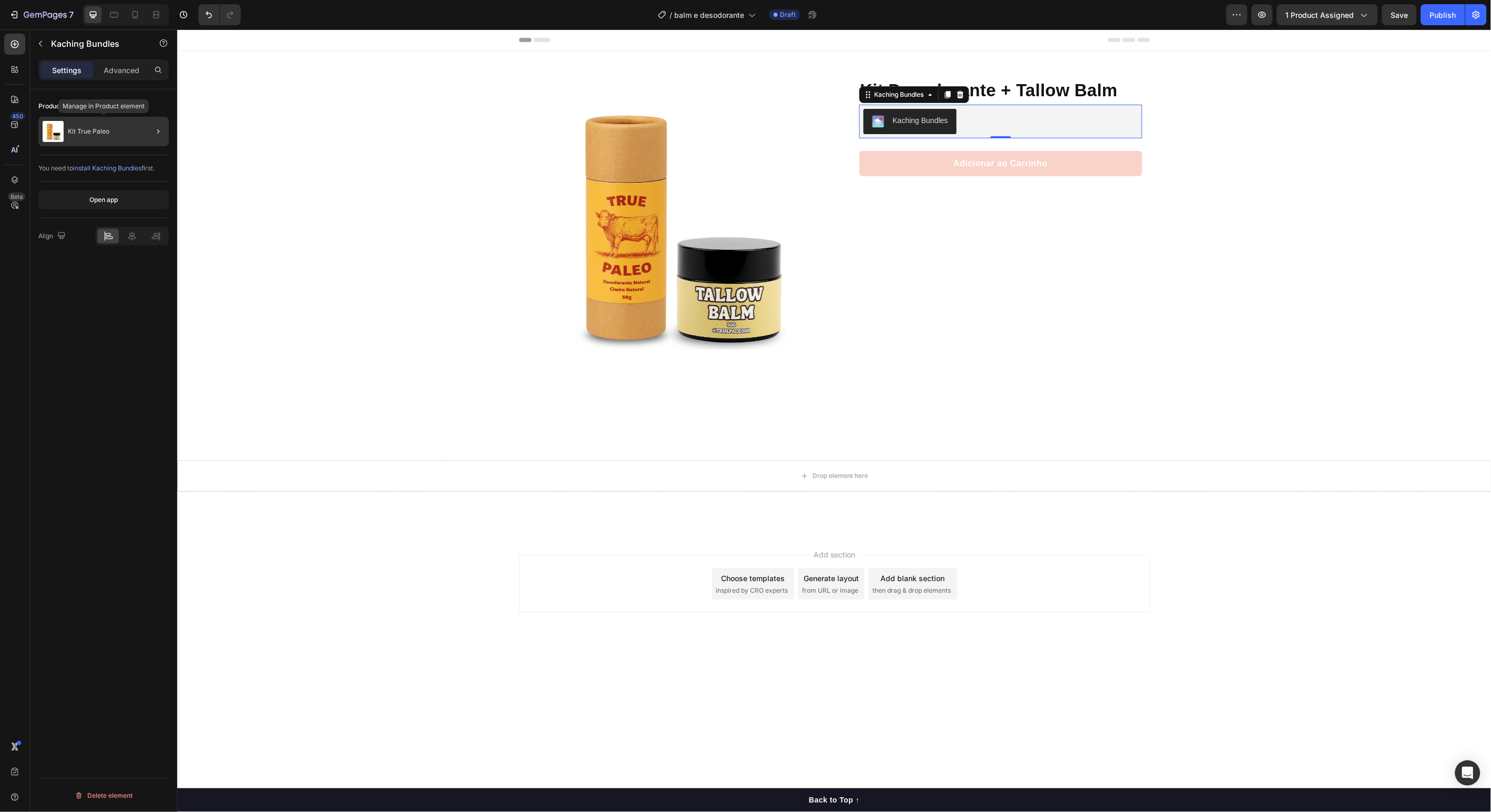
click at [114, 126] on div "Kit True Paleo" at bounding box center [103, 132] width 130 height 30
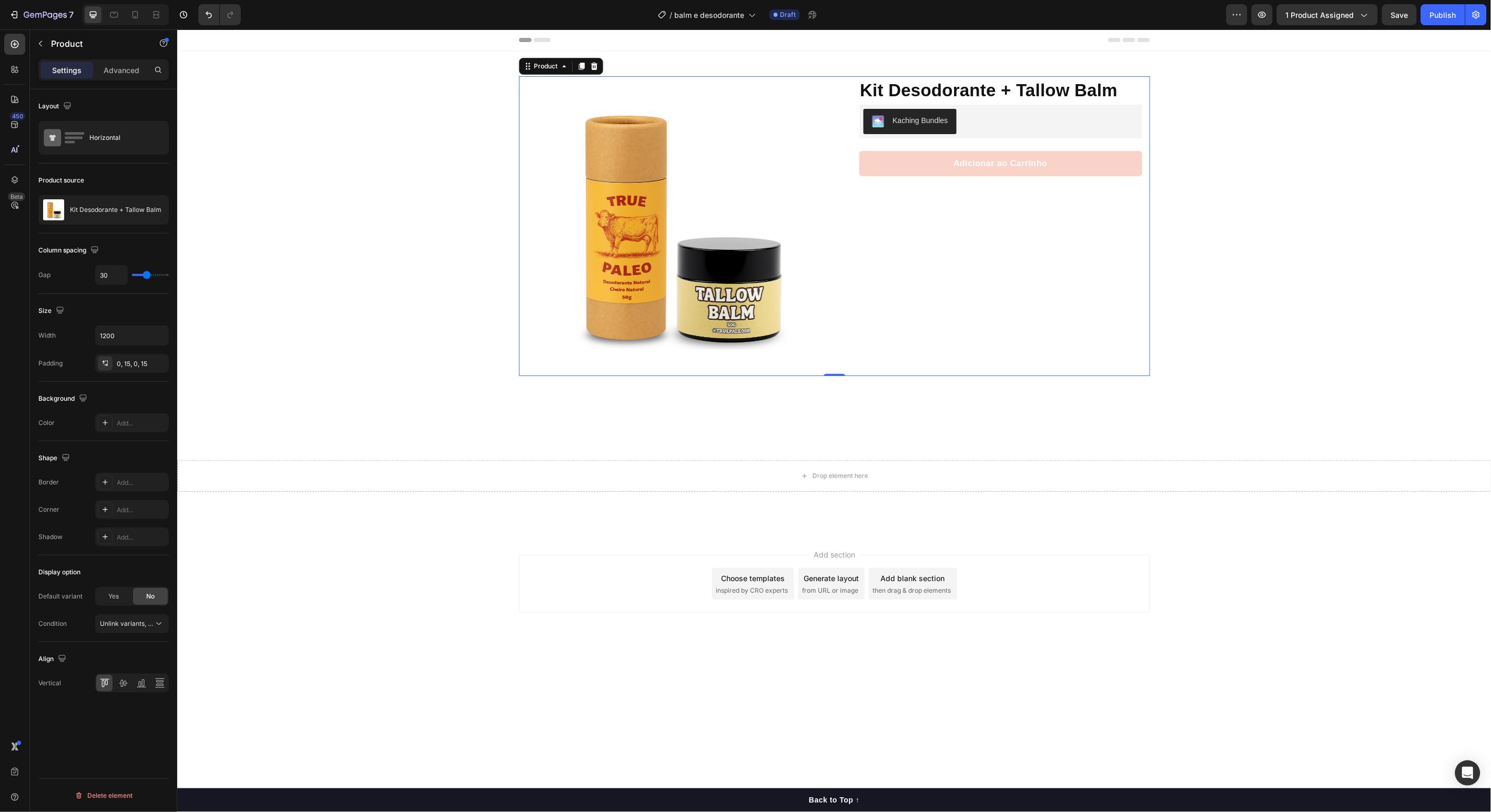
click at [377, 178] on div "Product Images Row Kit Desodorante + Tallow Balm Product Title Protege, nutre e…" at bounding box center [833, 291] width 1314 height 483
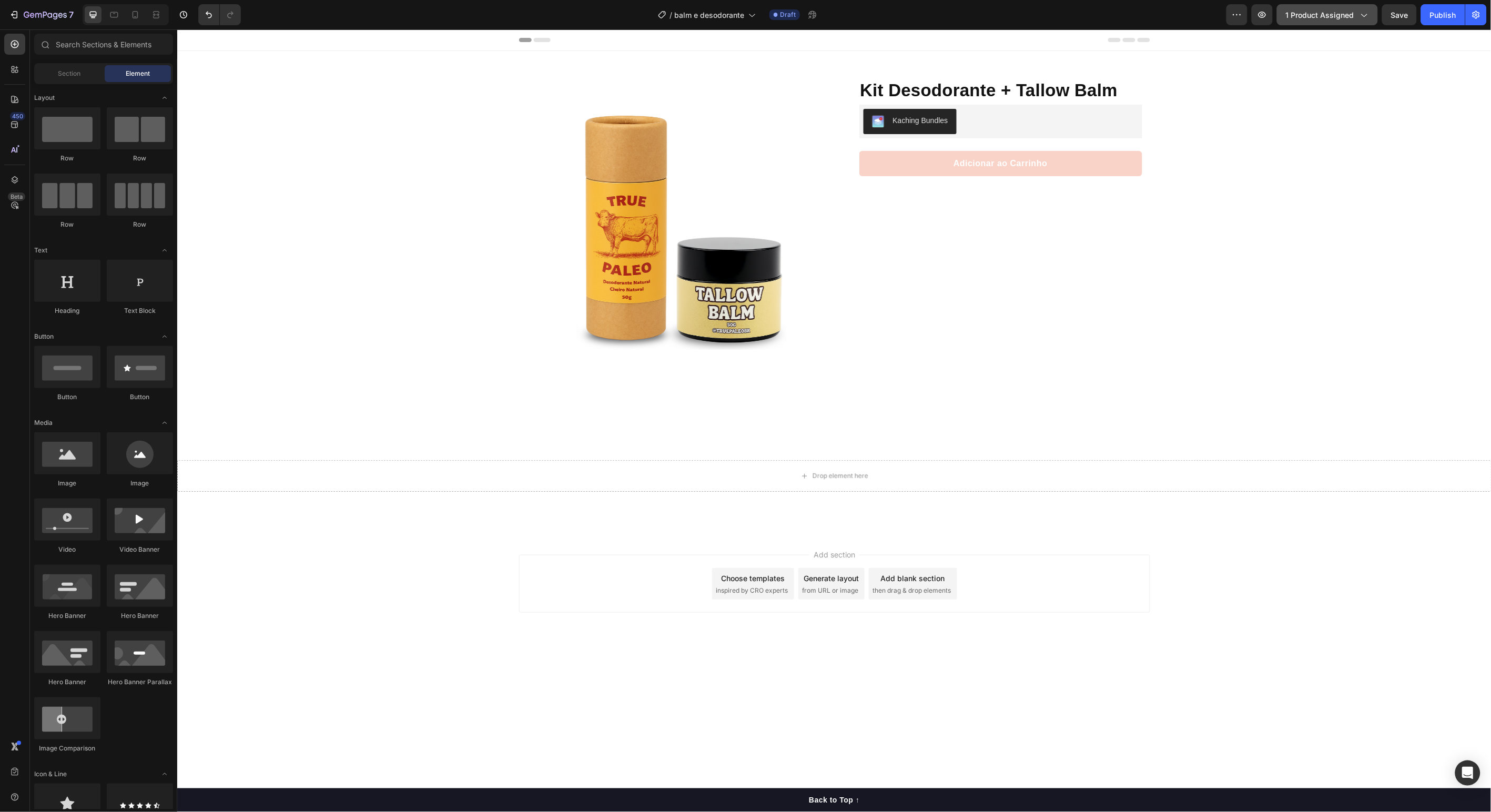
click at [1365, 21] on button "1 product assigned" at bounding box center [1327, 15] width 101 height 21
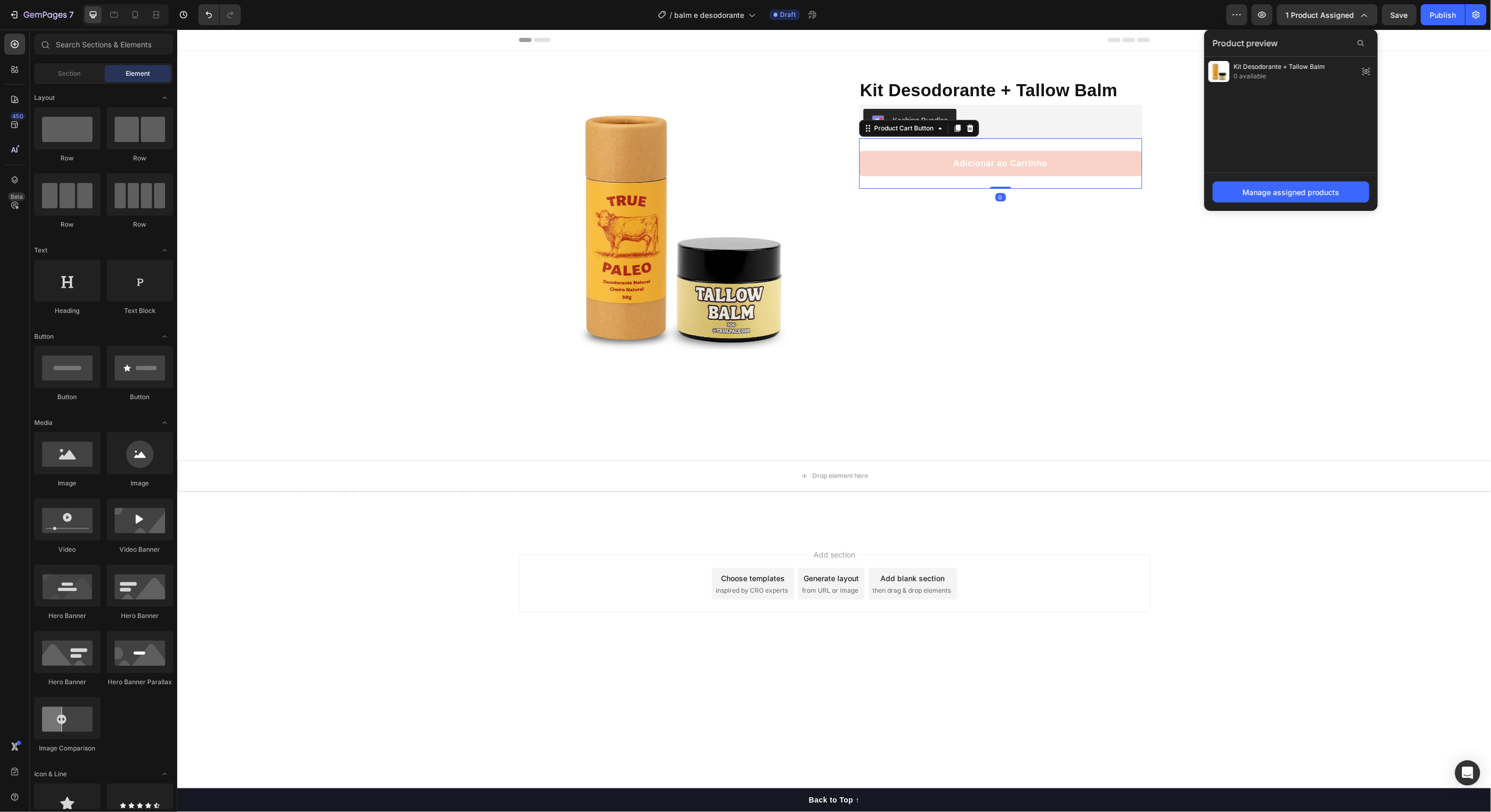
click at [1002, 169] on button "Adicionar ao Carrinho" at bounding box center [1001, 163] width 283 height 25
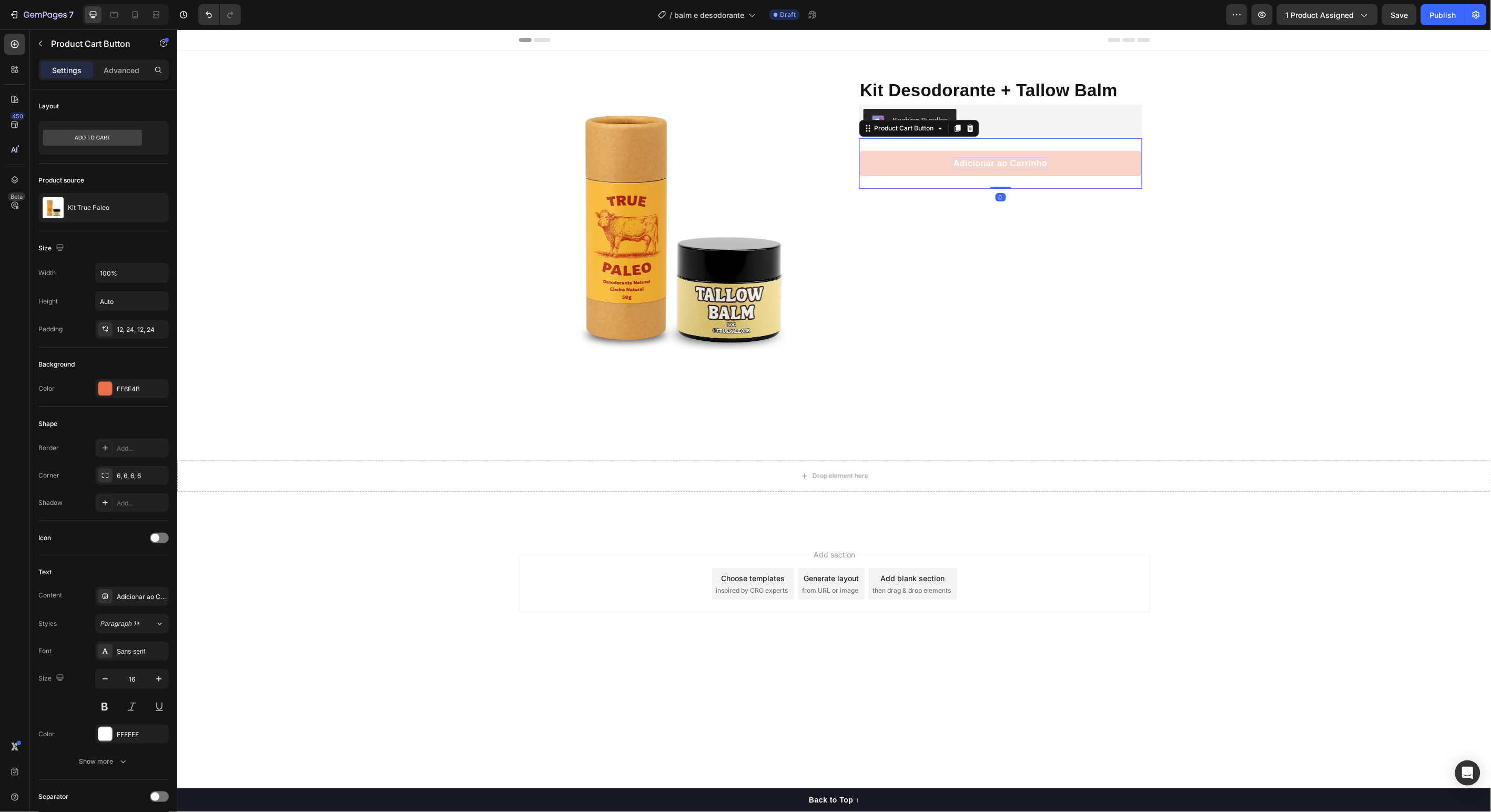
click at [1018, 162] on div "Adicionar ao Carrinho" at bounding box center [1000, 164] width 94 height 13
click at [1110, 167] on button "Adicionar ao Carrinho" at bounding box center [1001, 163] width 283 height 25
click at [1262, 169] on div "Product Images Row Kit Desodorante + Tallow Balm Product Title Protege, nutre e…" at bounding box center [833, 291] width 1314 height 483
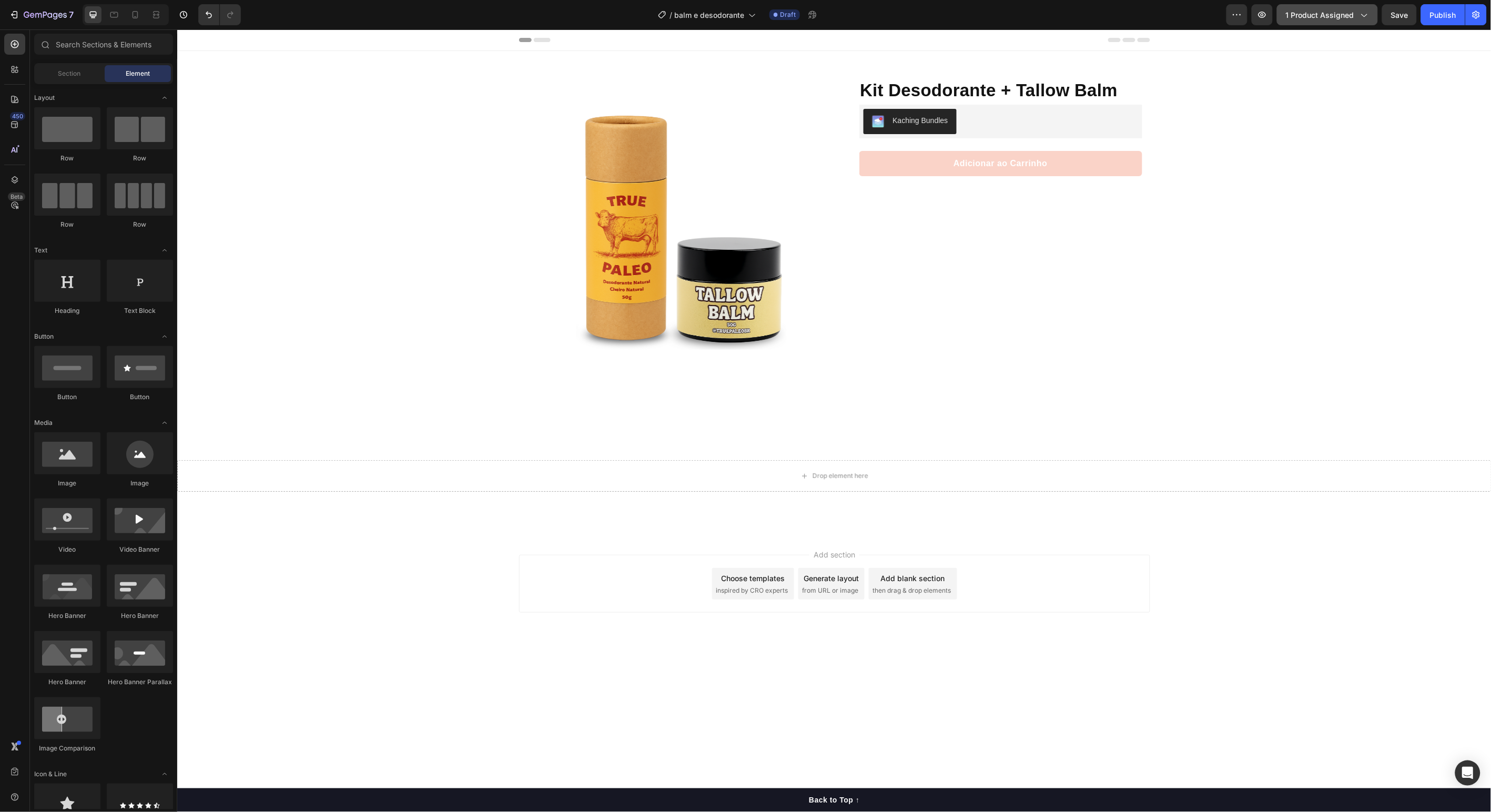
click at [1352, 16] on span "1 product assigned" at bounding box center [1321, 15] width 69 height 11
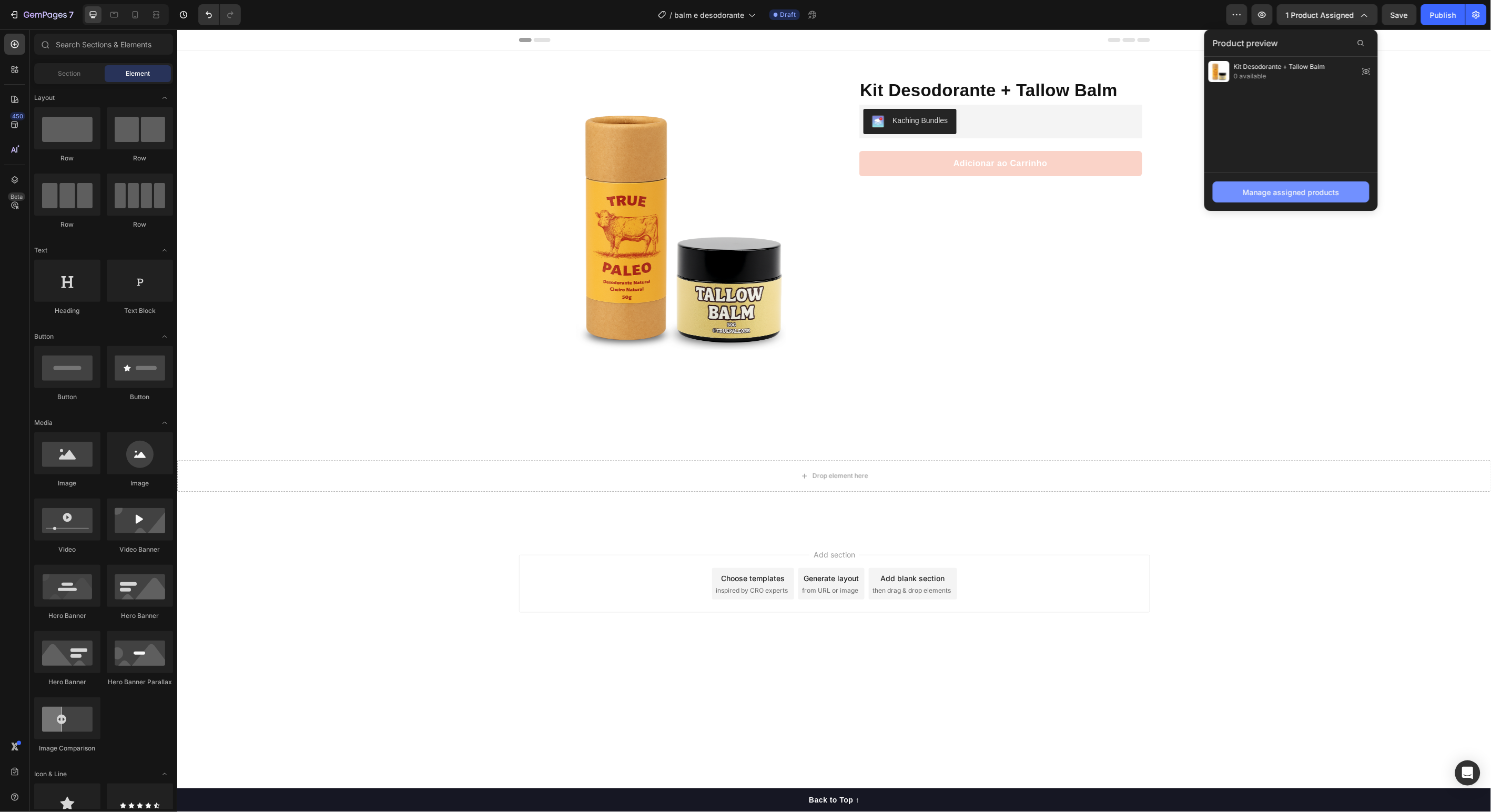
click at [1286, 193] on div "Manage assigned products" at bounding box center [1291, 193] width 97 height 11
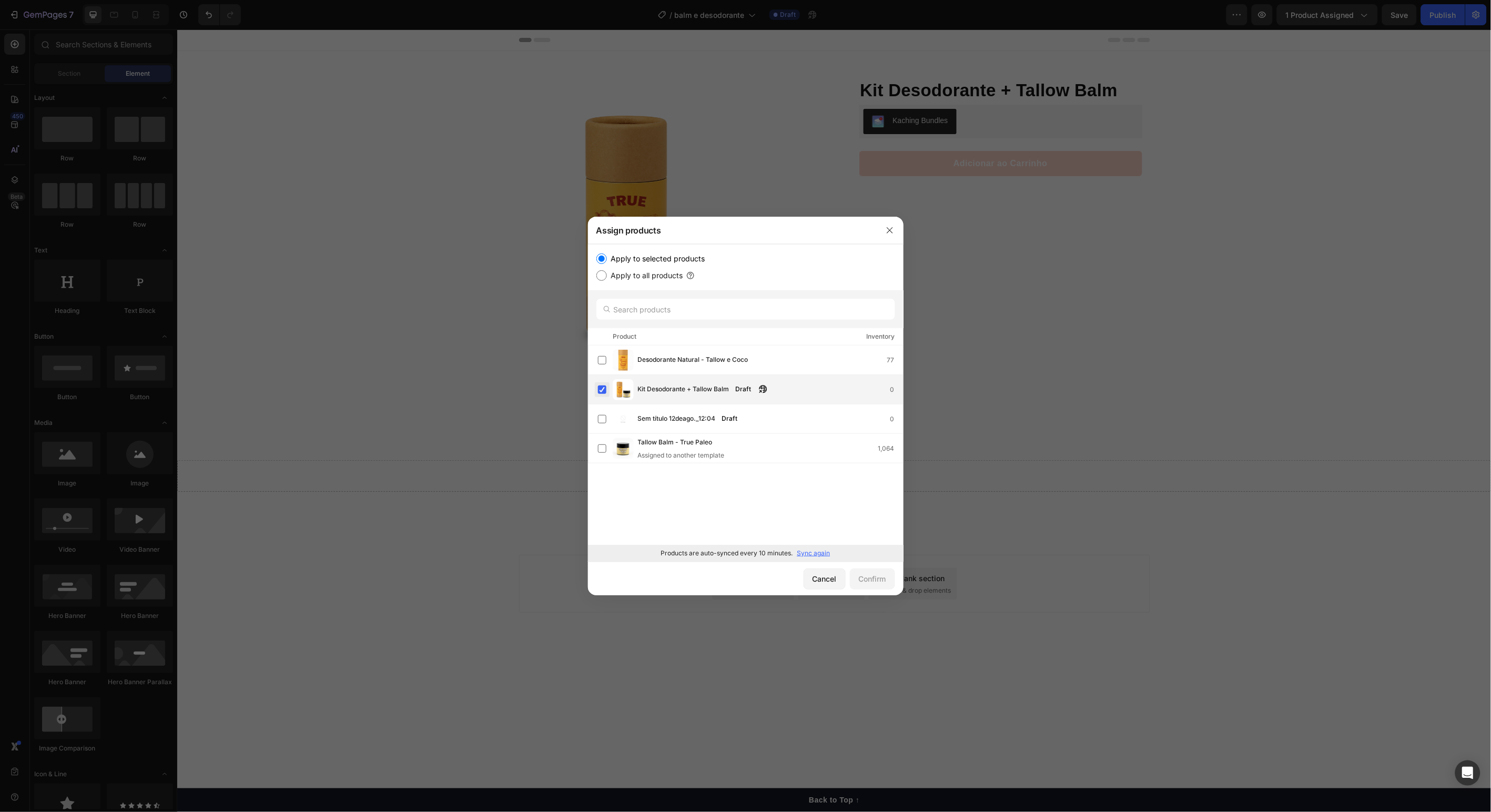
click at [601, 393] on label at bounding box center [602, 390] width 8 height 8
click at [884, 575] on div "Confirm" at bounding box center [872, 579] width 27 height 11
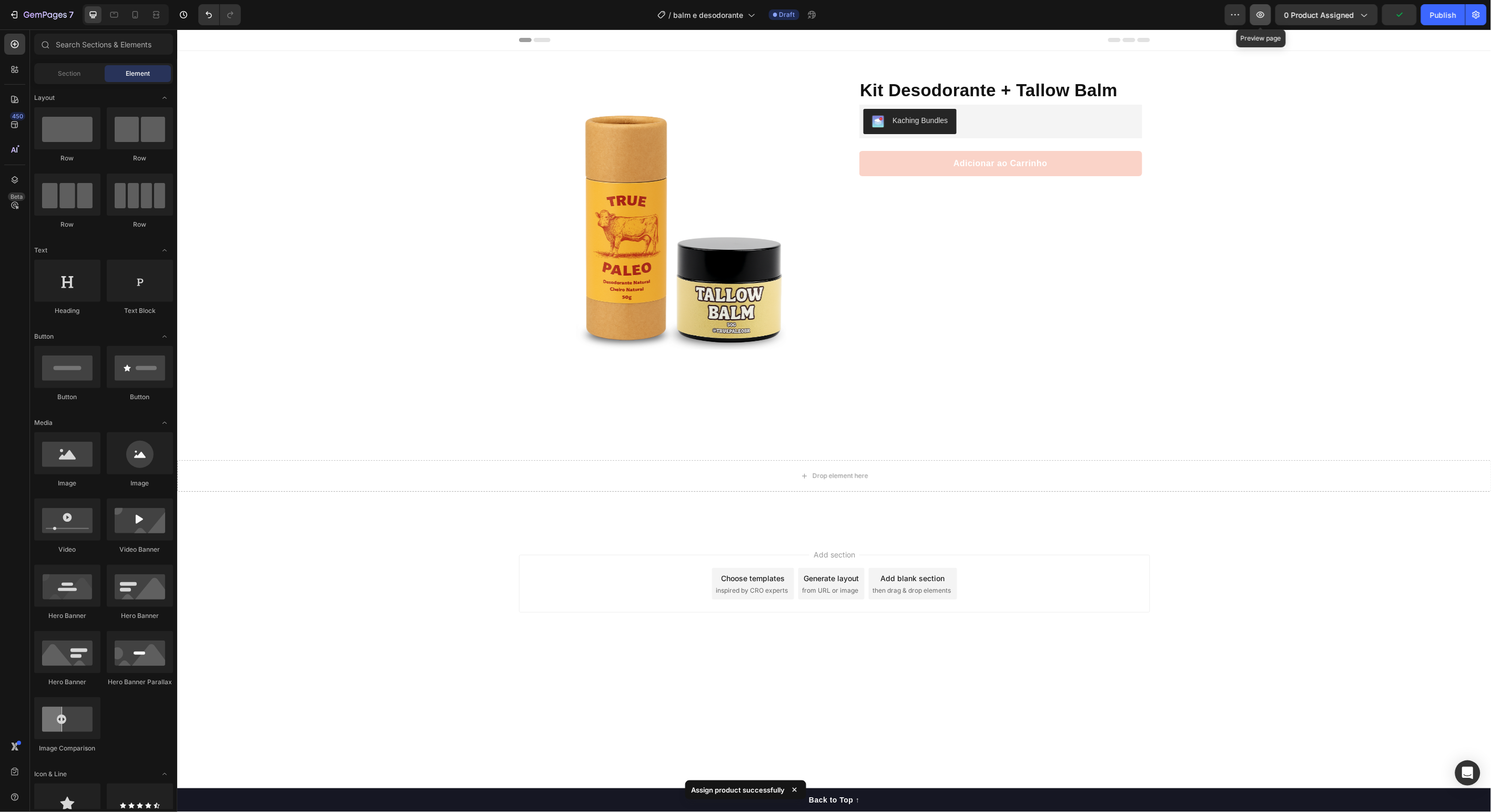
click at [1260, 14] on icon "button" at bounding box center [1260, 14] width 10 height 10
click at [1310, 22] on button "0 product assigned" at bounding box center [1326, 15] width 102 height 21
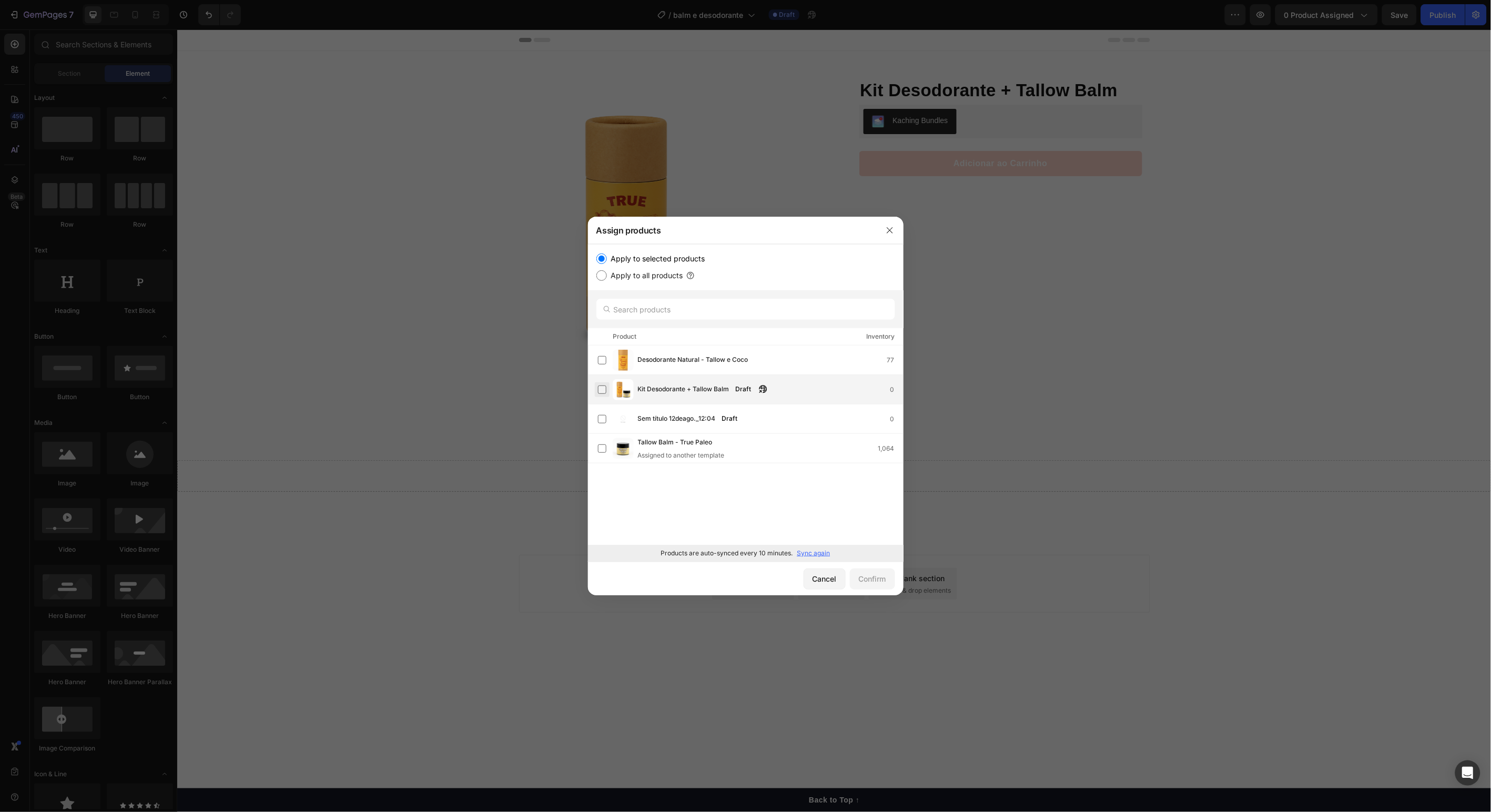
click at [598, 393] on label at bounding box center [602, 390] width 8 height 8
click at [882, 581] on div "Confirm" at bounding box center [872, 579] width 27 height 11
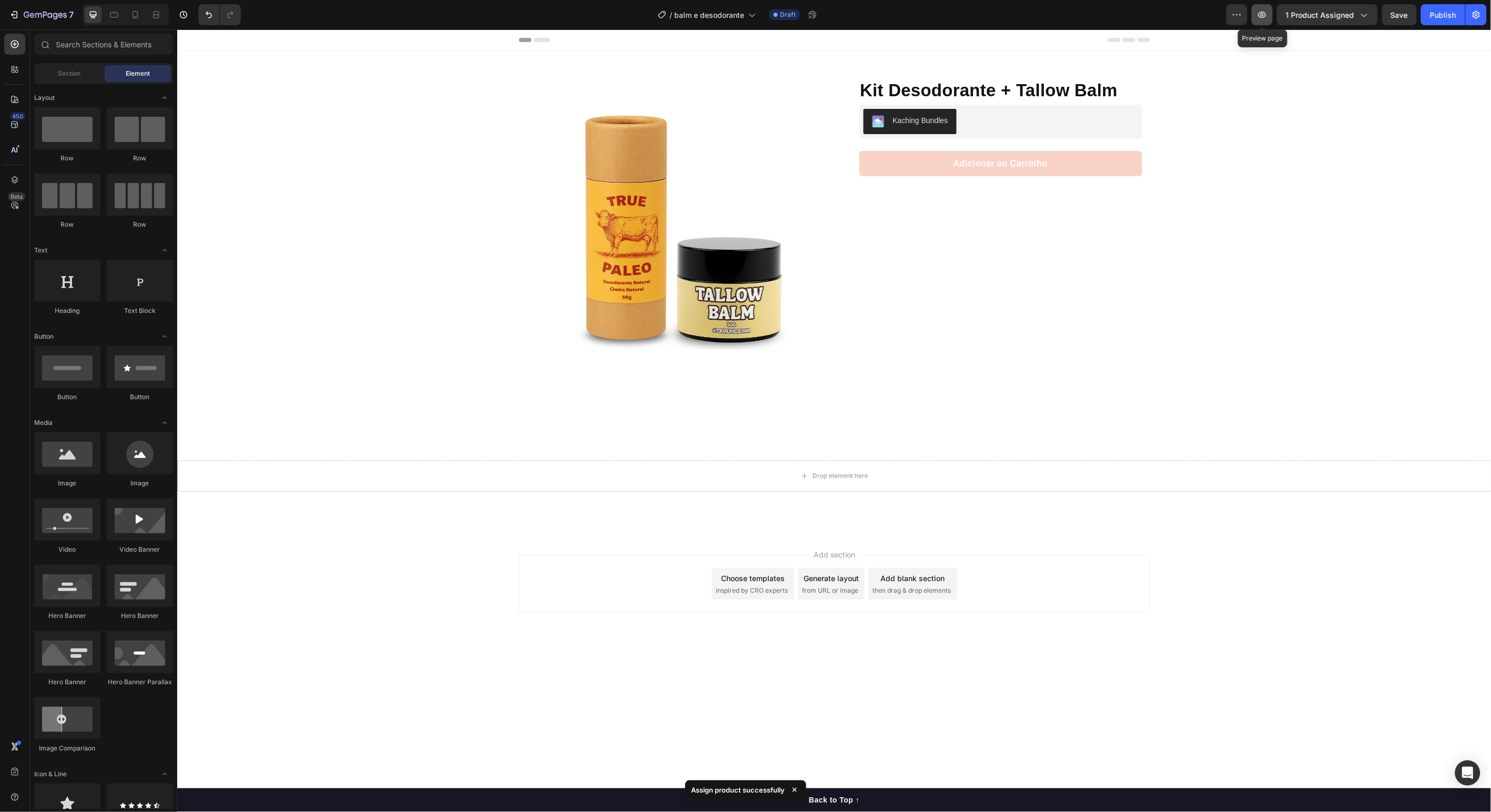
click at [1260, 9] on icon "button" at bounding box center [1262, 14] width 10 height 10
click at [1261, 12] on icon "button" at bounding box center [1262, 14] width 7 height 7
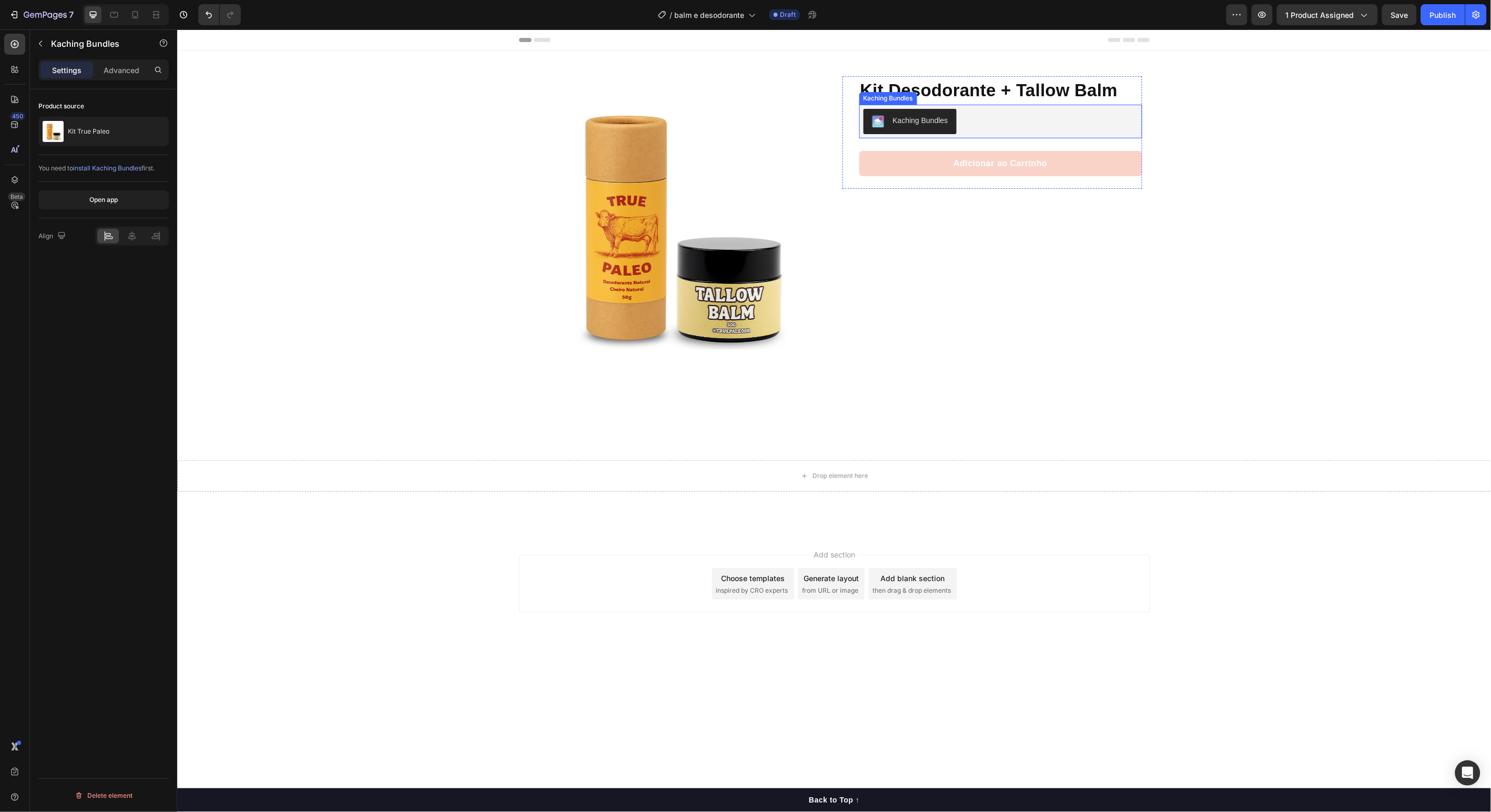
click at [941, 127] on button "Kaching Bundles" at bounding box center [910, 121] width 93 height 25
click at [945, 122] on div "Kaching Bundles" at bounding box center [920, 120] width 55 height 11
click at [1052, 118] on div "Kaching Bundles" at bounding box center [1000, 121] width 274 height 25
click at [148, 135] on div at bounding box center [154, 132] width 30 height 30
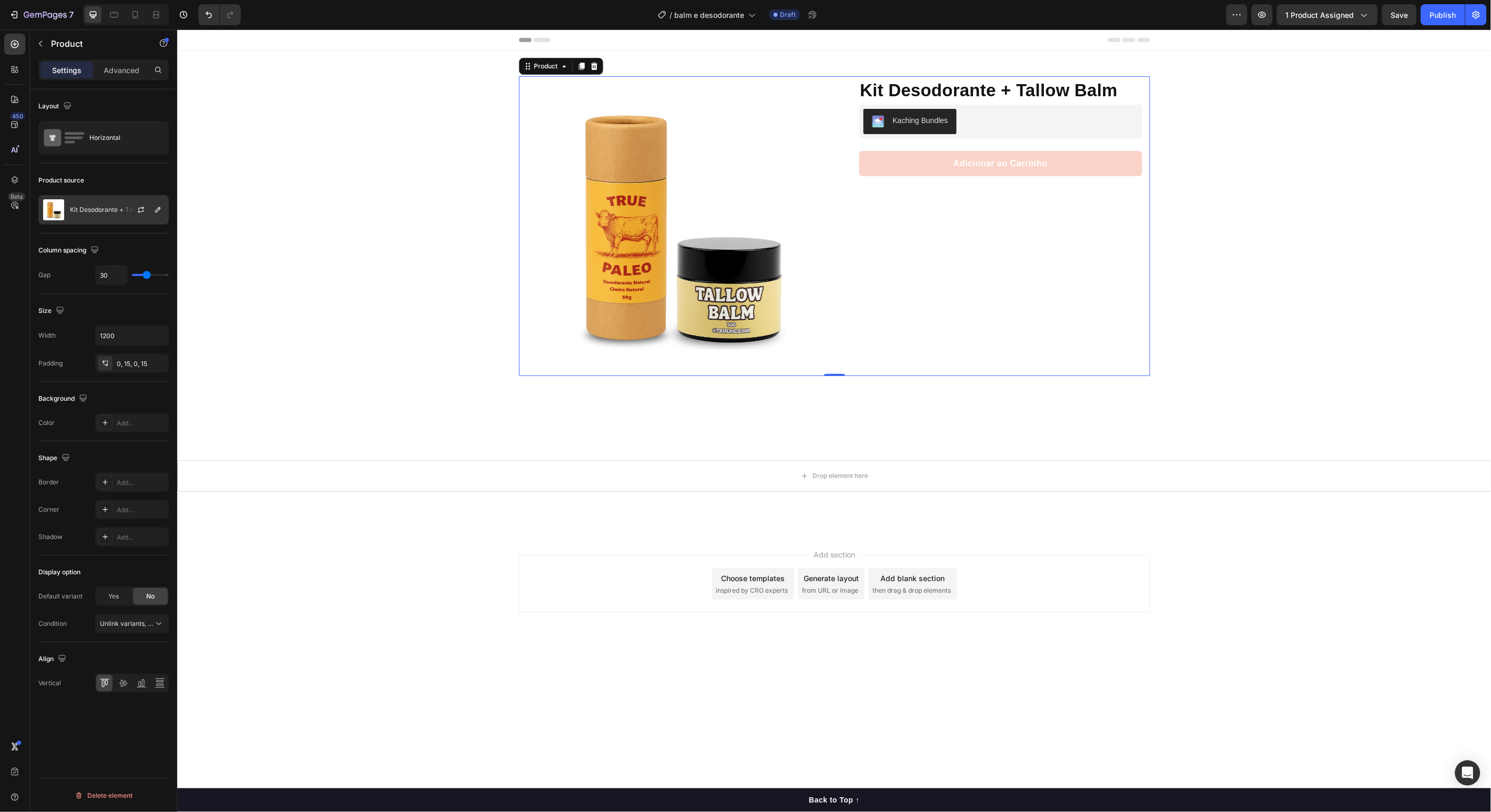
click at [96, 217] on div "Kit Desodorante + Tallow Balm" at bounding box center [103, 210] width 130 height 30
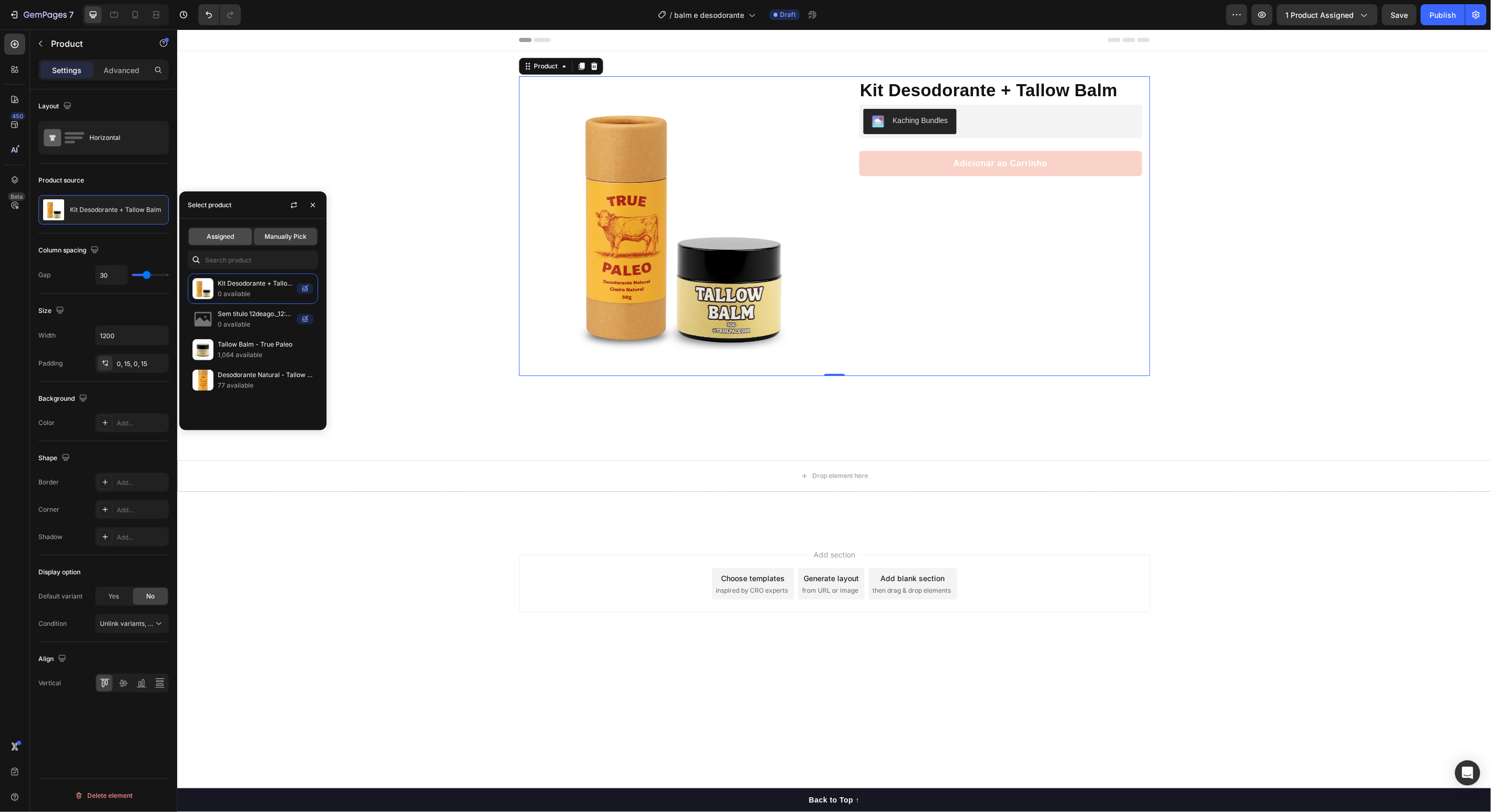
click at [222, 235] on span "Assigned" at bounding box center [220, 236] width 27 height 9
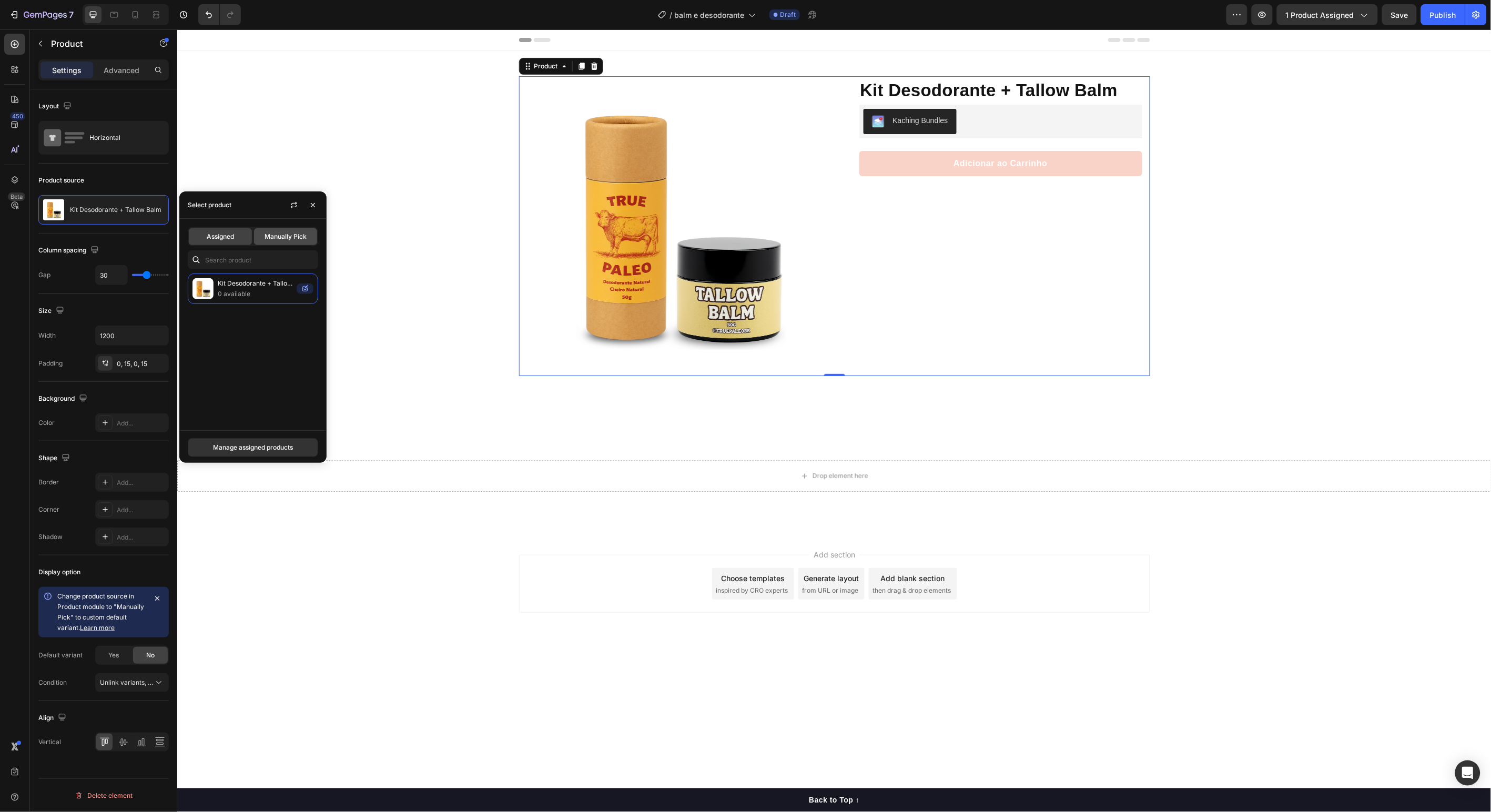
click at [296, 242] on div "Manually Pick" at bounding box center [286, 236] width 63 height 17
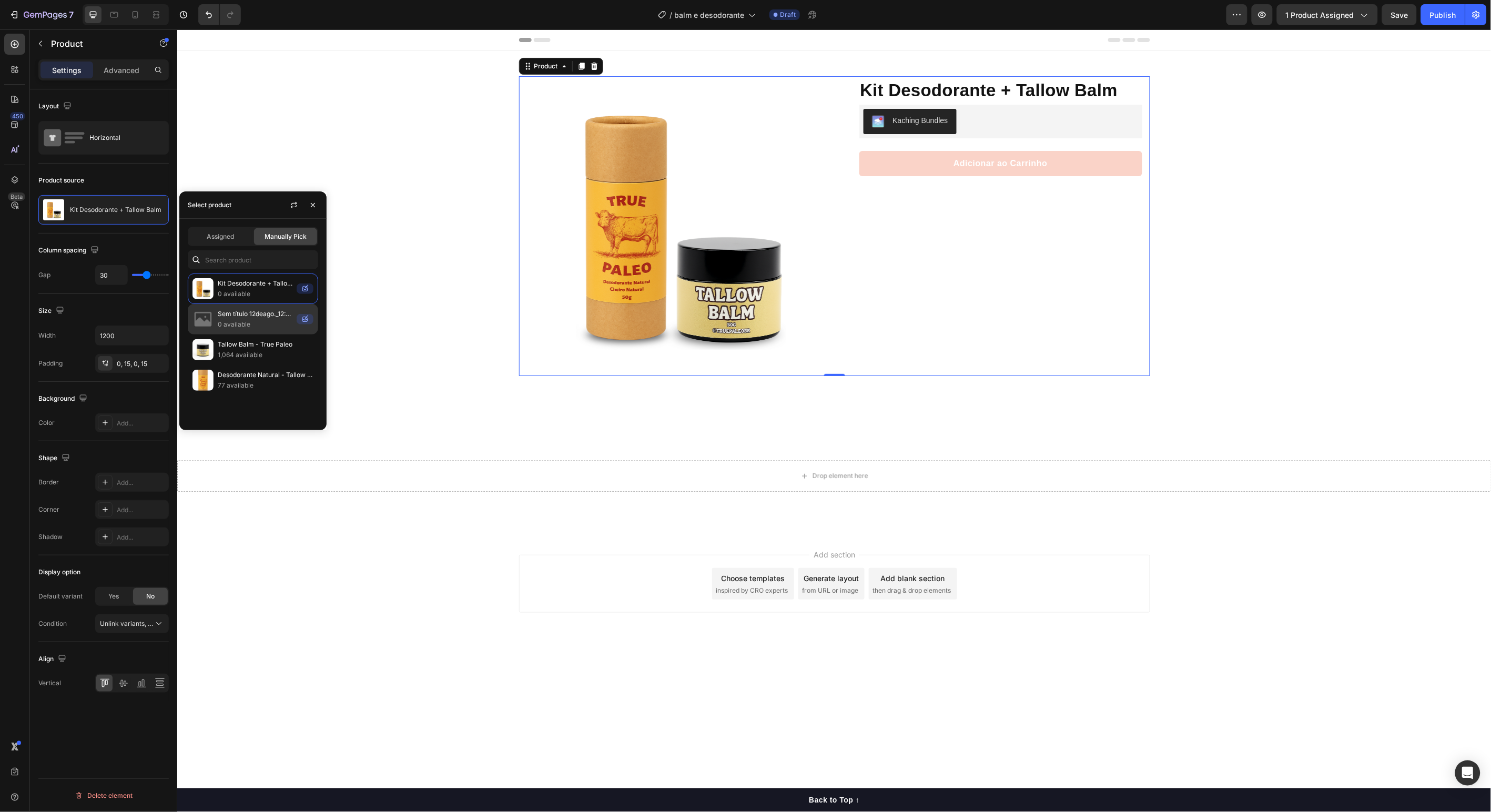
click at [271, 335] on div "Sem título 12deago._12:04 0 available" at bounding box center [253, 350] width 130 height 31
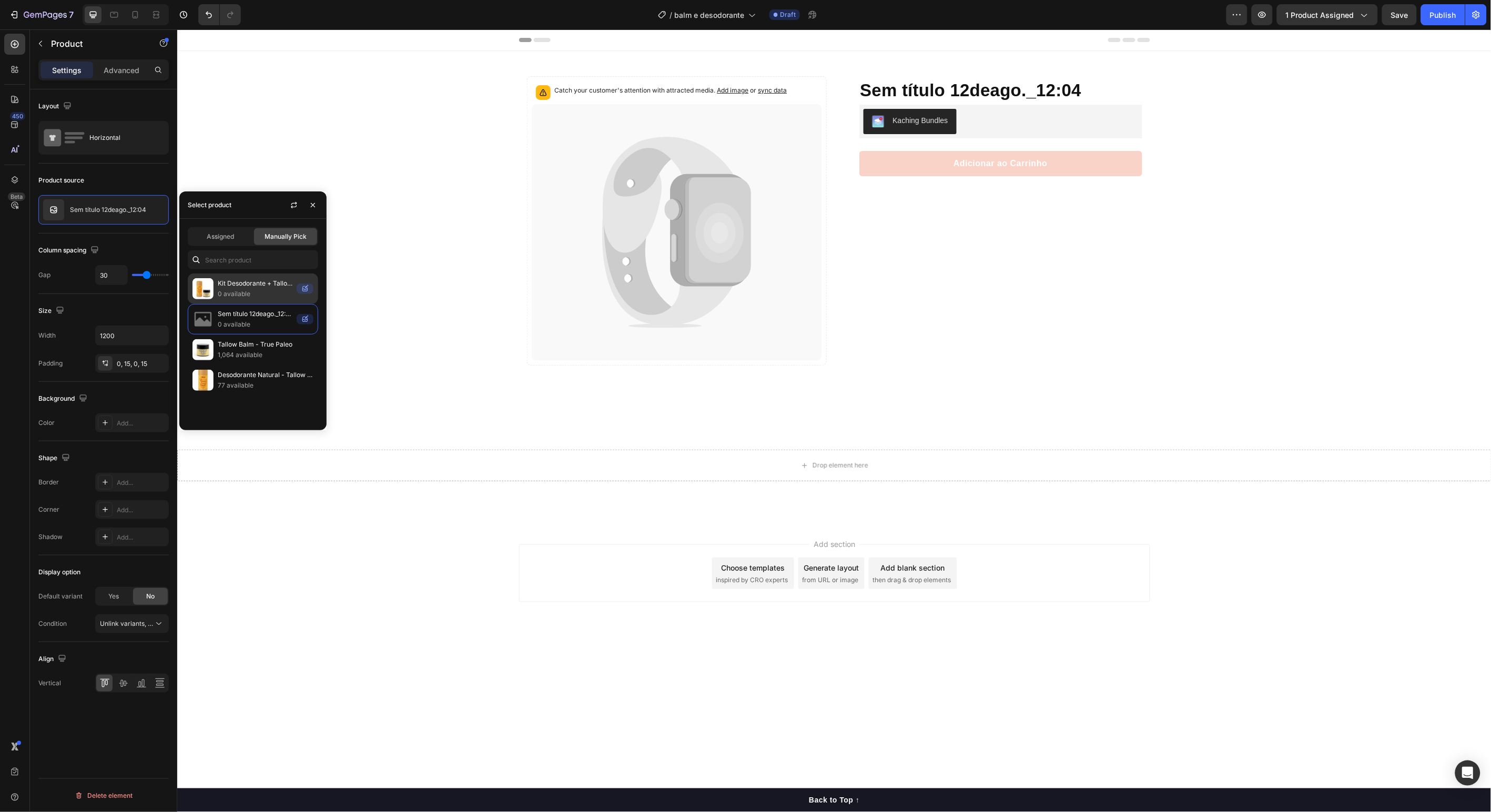
click at [263, 286] on p "Kit Desodorante + Tallow Balm" at bounding box center [255, 283] width 74 height 10
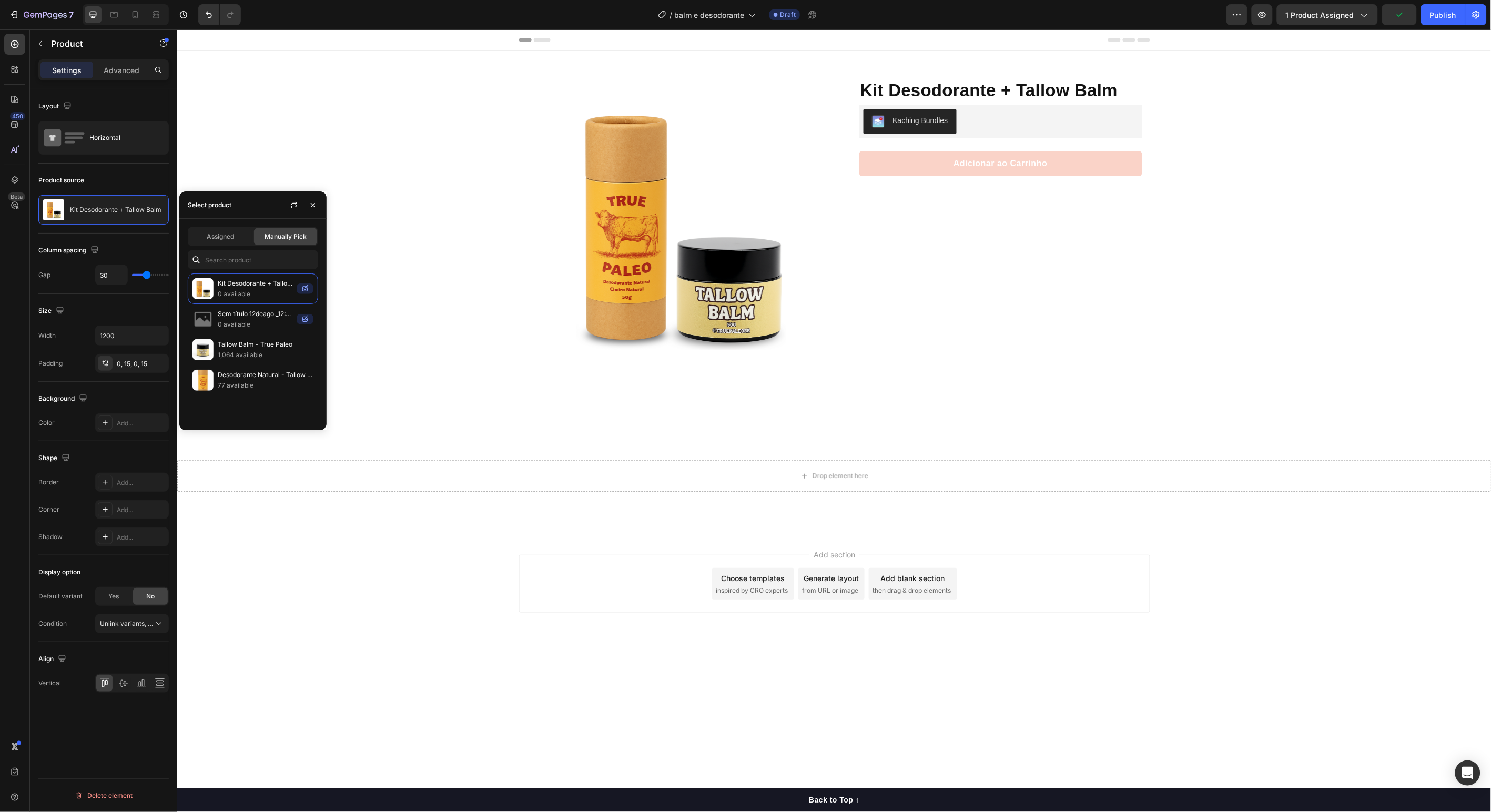
click at [1109, 289] on div "Kit Desodorante + Tallow Balm Product Title Protege, nutre e regenera a pele Te…" at bounding box center [992, 225] width 300 height 300
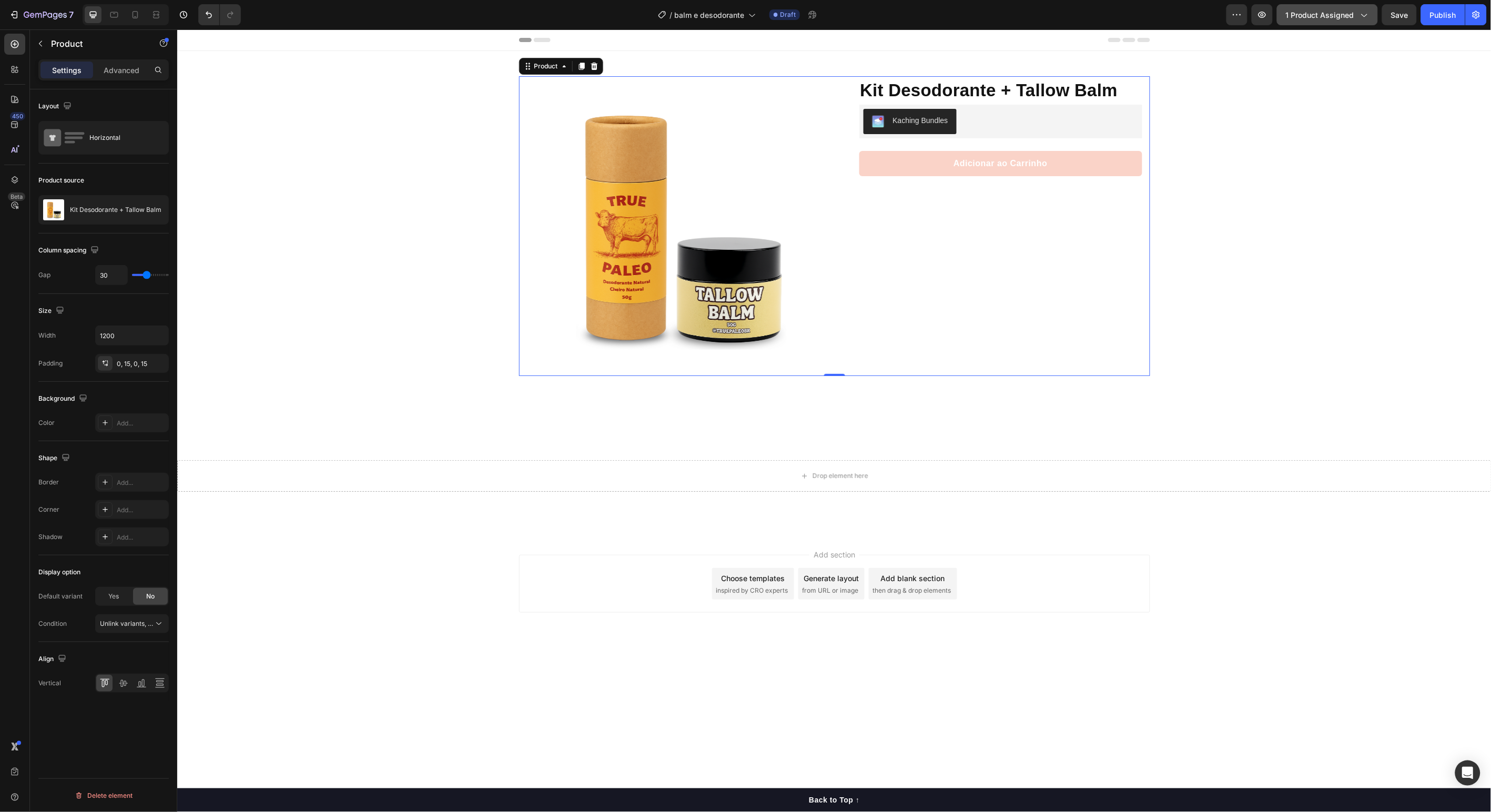
click at [1349, 16] on span "1 product assigned" at bounding box center [1321, 15] width 69 height 11
